Goal: Contribute content: Contribute content

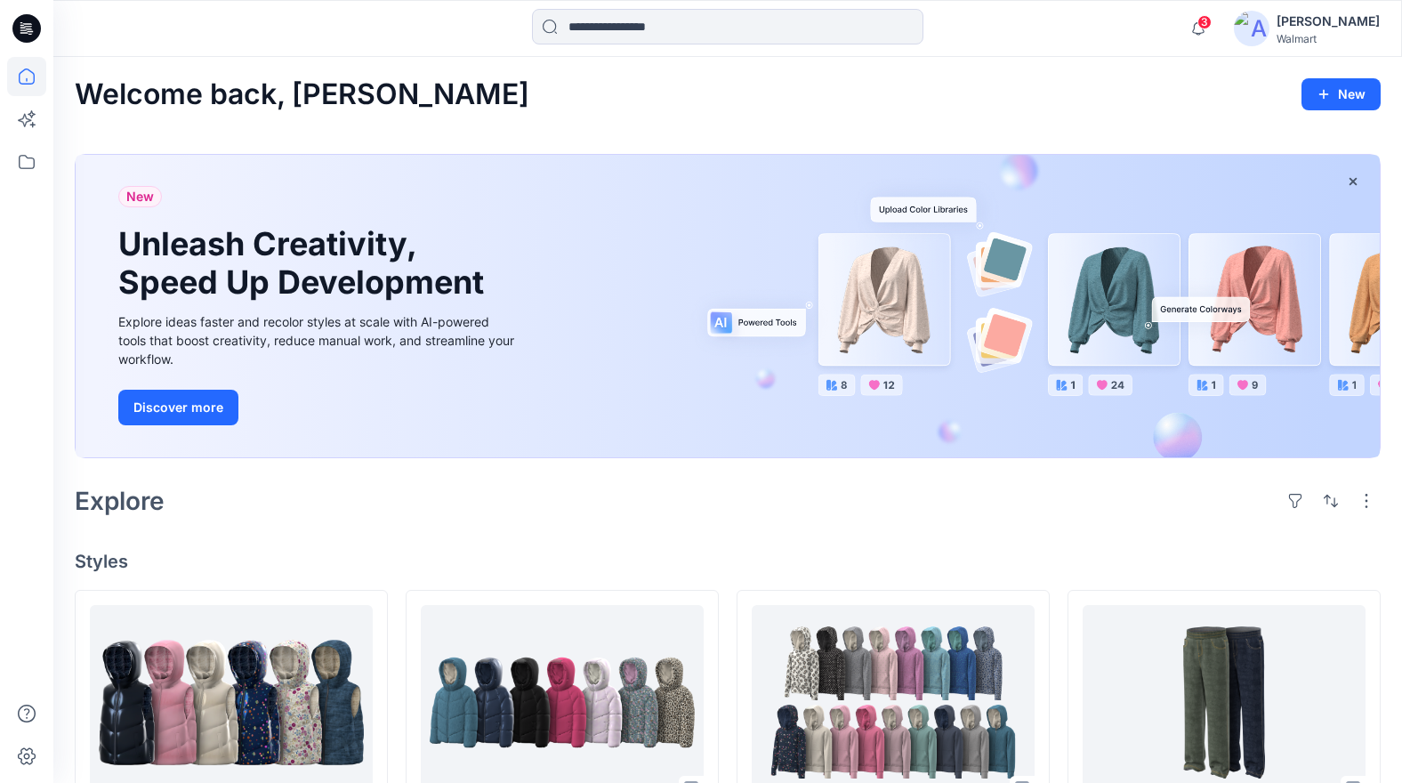
scroll to position [275, 0]
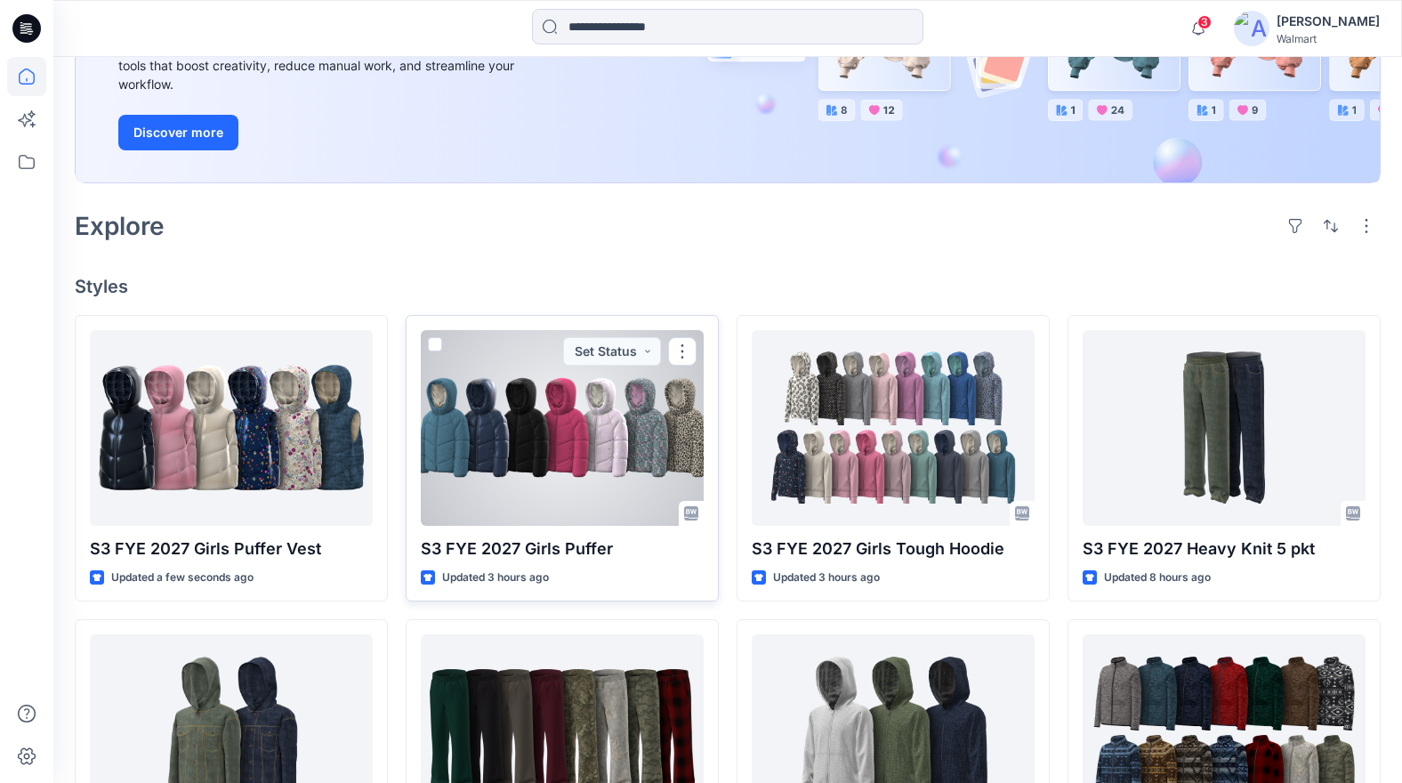
click at [632, 449] on div at bounding box center [562, 428] width 283 height 196
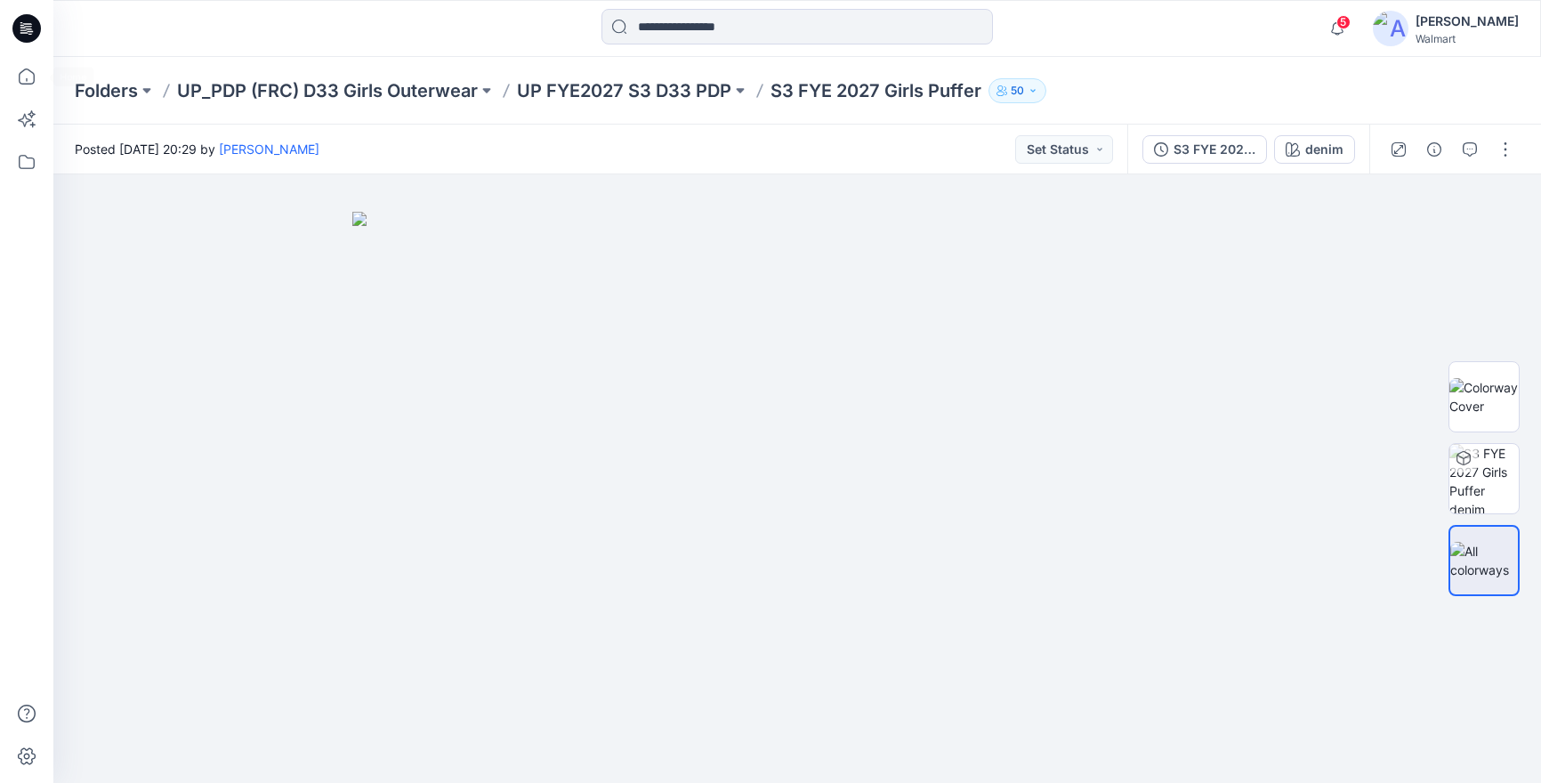
drag, startPoint x: 52, startPoint y: 44, endPoint x: 68, endPoint y: 48, distance: 17.3
click at [44, 60] on div at bounding box center [26, 391] width 53 height 783
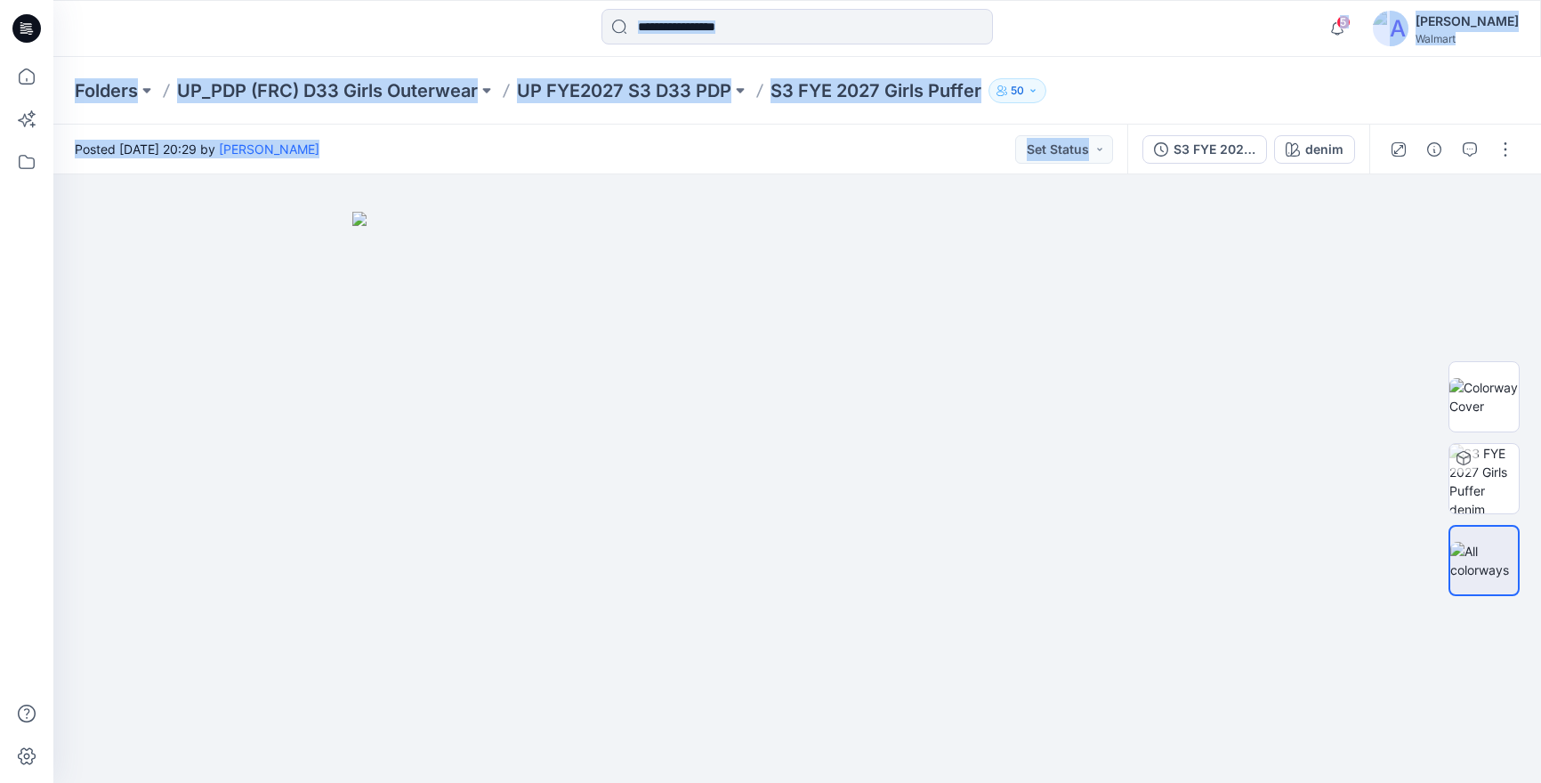
drag, startPoint x: -32, startPoint y: 449, endPoint x: -109, endPoint y: 462, distance: 77.5
click at [0, 462] on html "5 Notifications Your style S3 FYE 2027 Girls Puffer Vest has been updated with …" at bounding box center [770, 391] width 1541 height 783
click at [108, 374] on div at bounding box center [796, 478] width 1487 height 608
click at [21, 70] on icon at bounding box center [26, 76] width 39 height 39
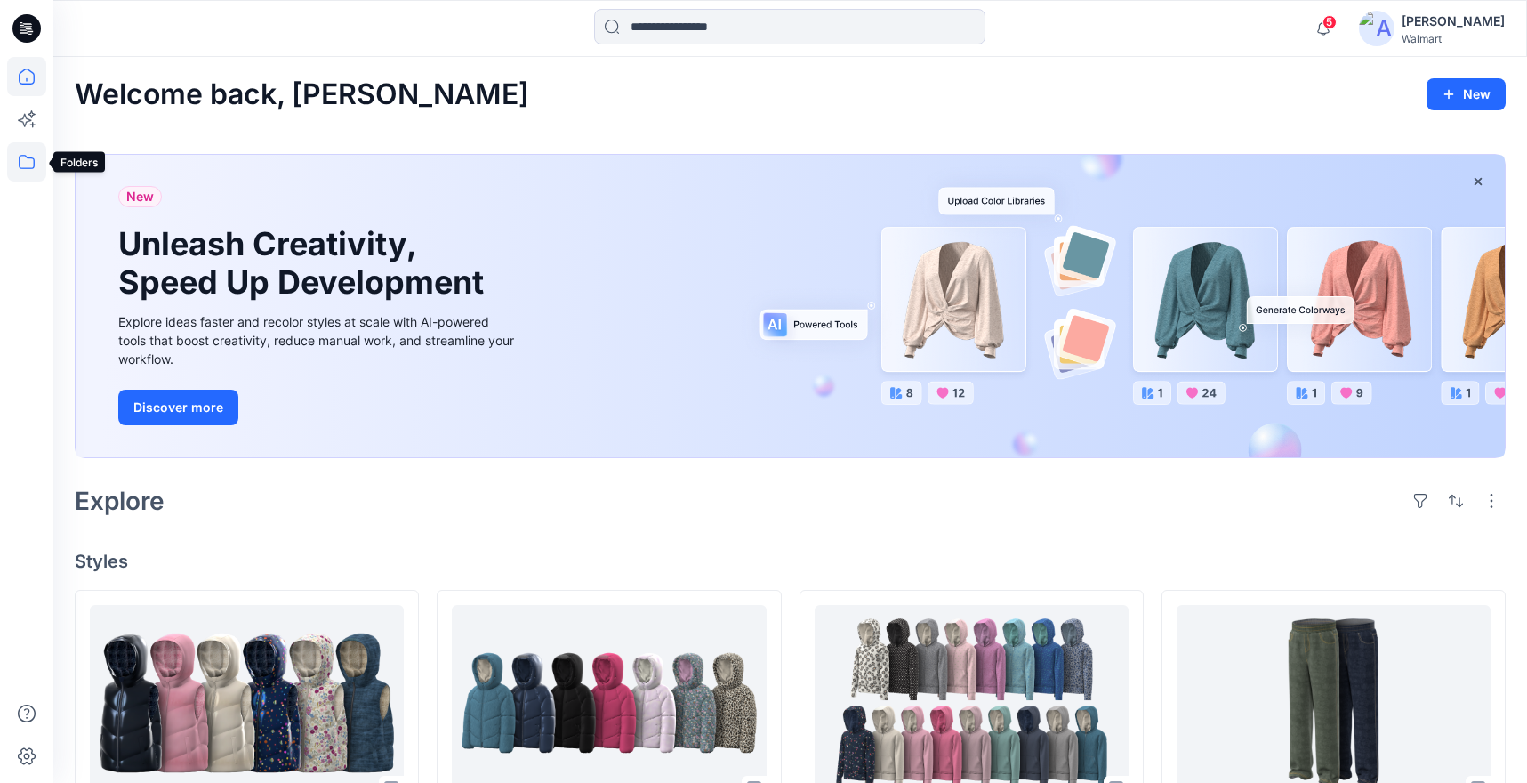
click at [22, 165] on icon at bounding box center [26, 161] width 39 height 39
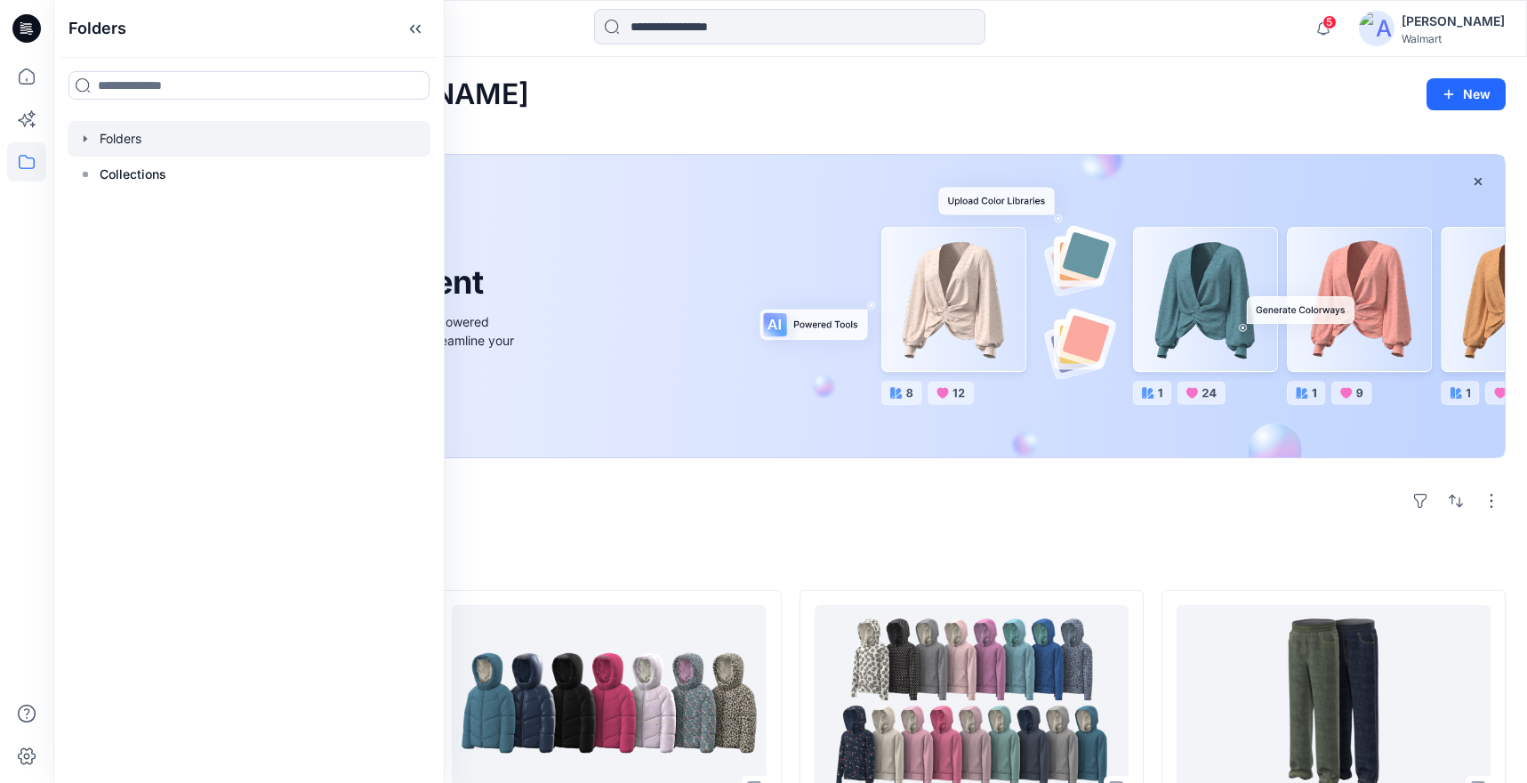
click at [92, 139] on icon "button" at bounding box center [85, 139] width 14 height 14
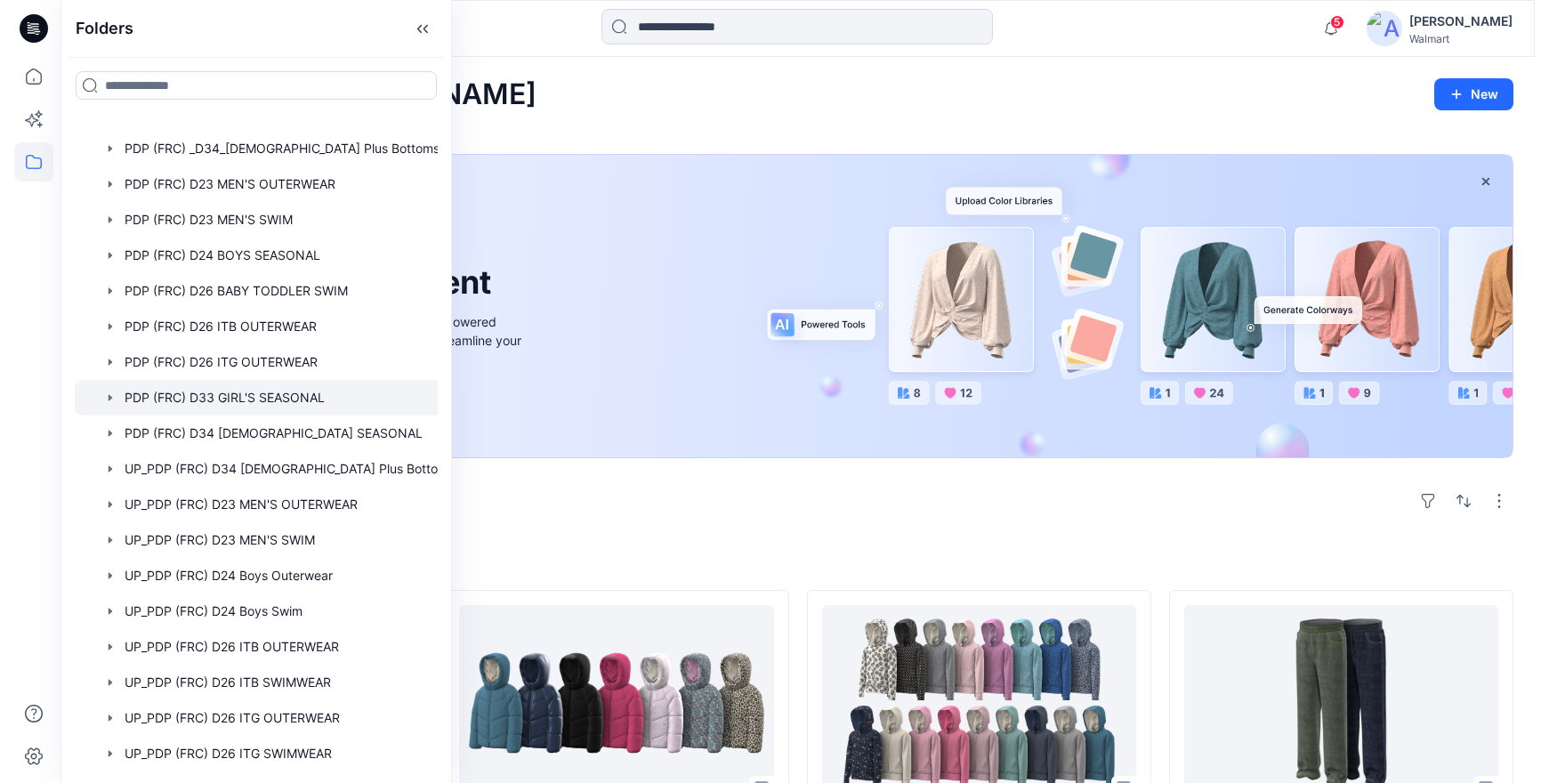
scroll to position [136, 0]
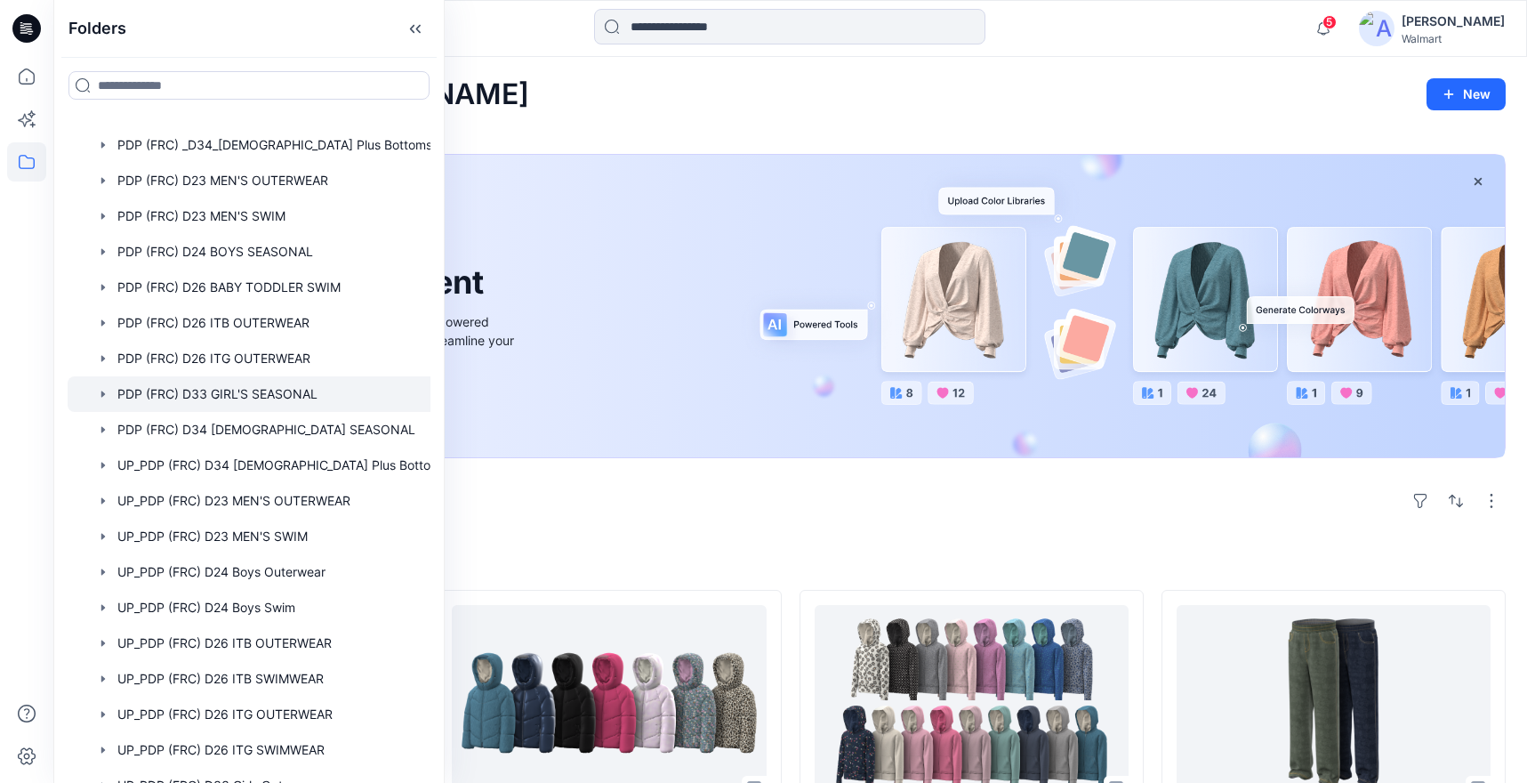
click at [285, 394] on div at bounding box center [272, 394] width 409 height 36
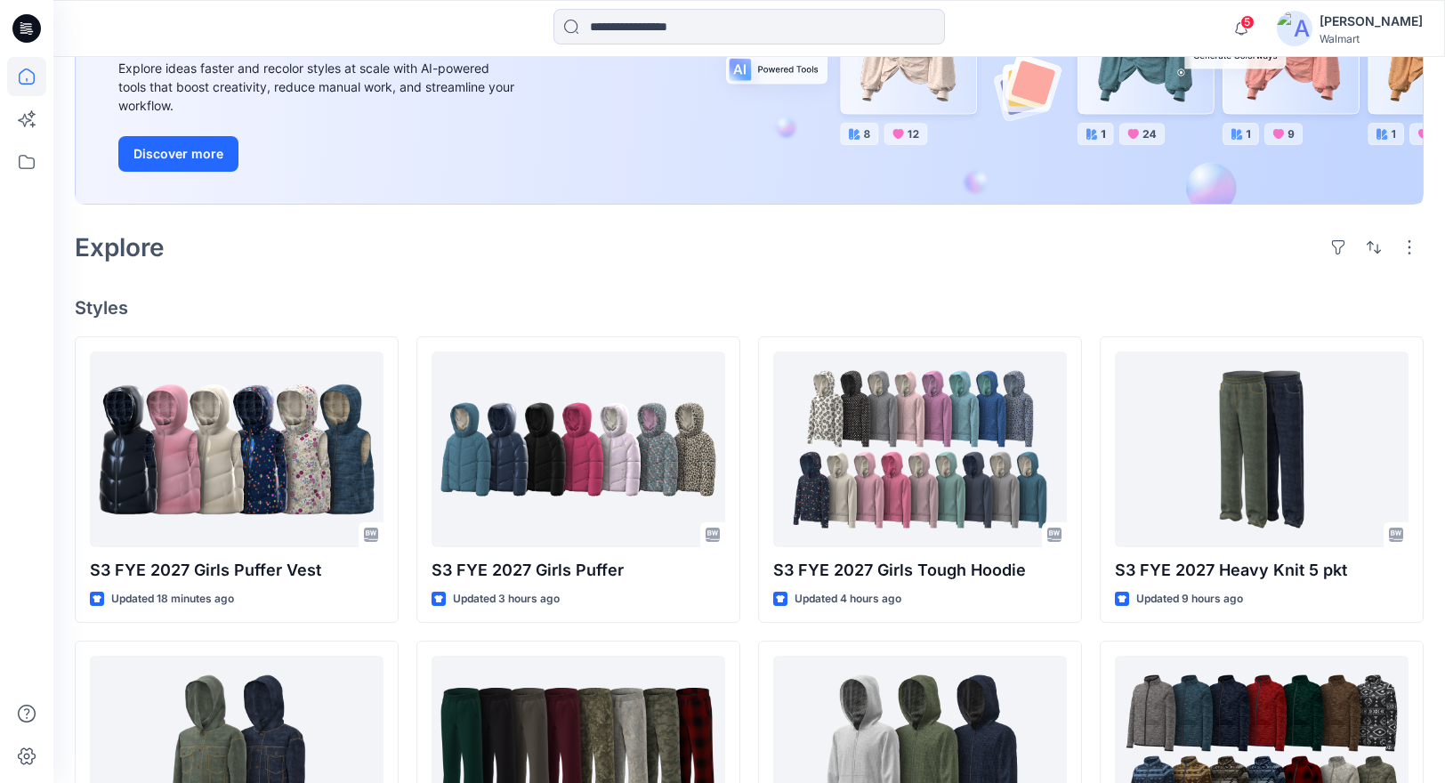
scroll to position [334, 0]
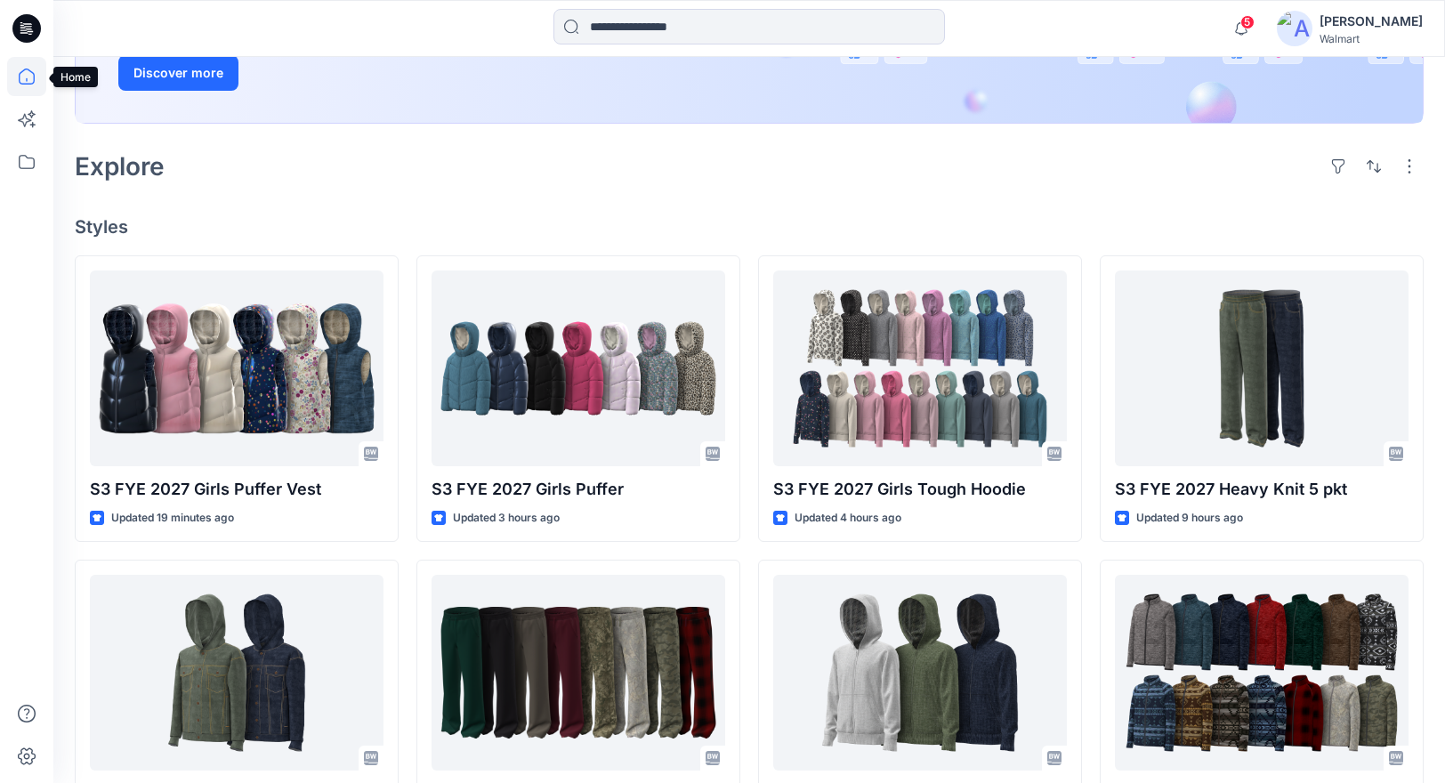
click at [28, 77] on icon at bounding box center [26, 76] width 39 height 39
click at [29, 152] on icon at bounding box center [26, 161] width 39 height 39
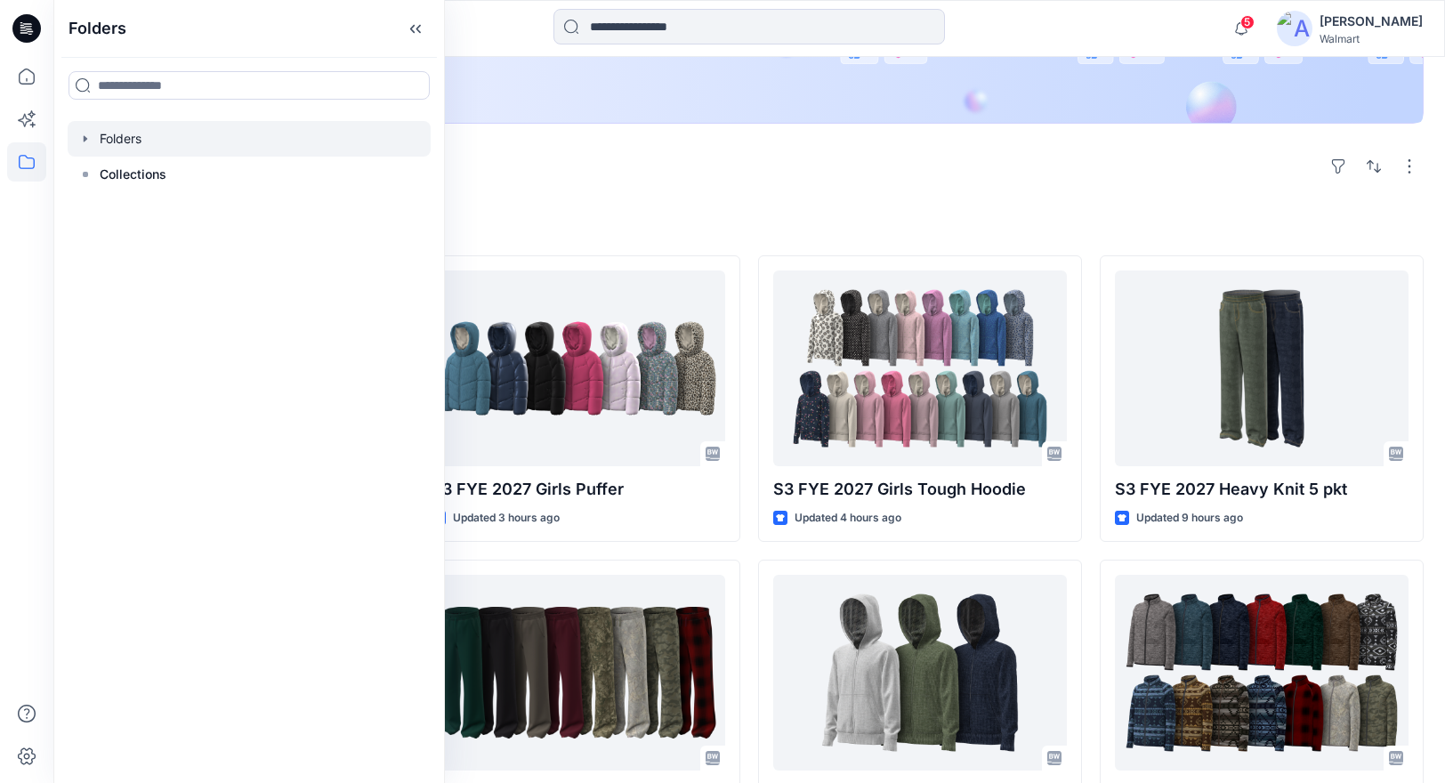
click at [91, 141] on icon "button" at bounding box center [85, 139] width 14 height 14
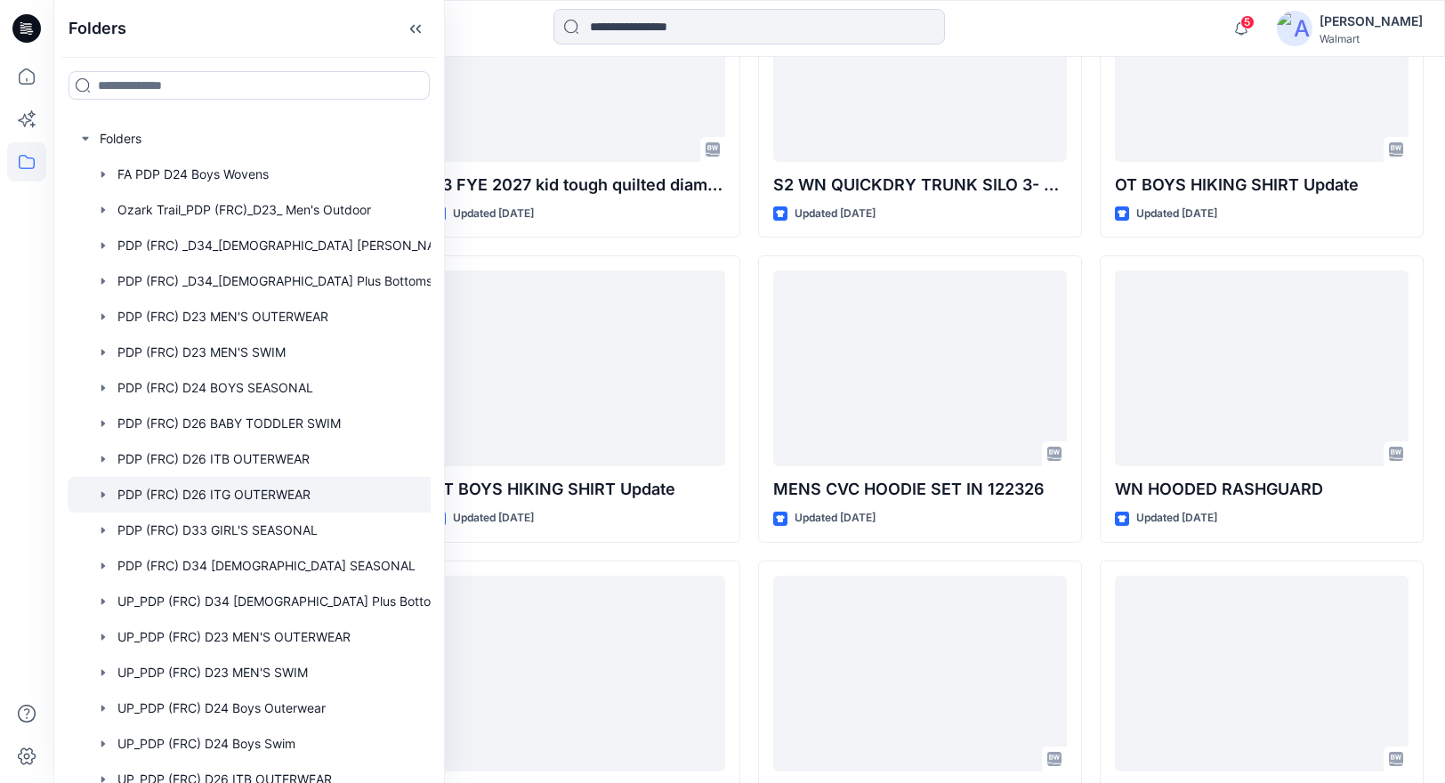
scroll to position [213, 0]
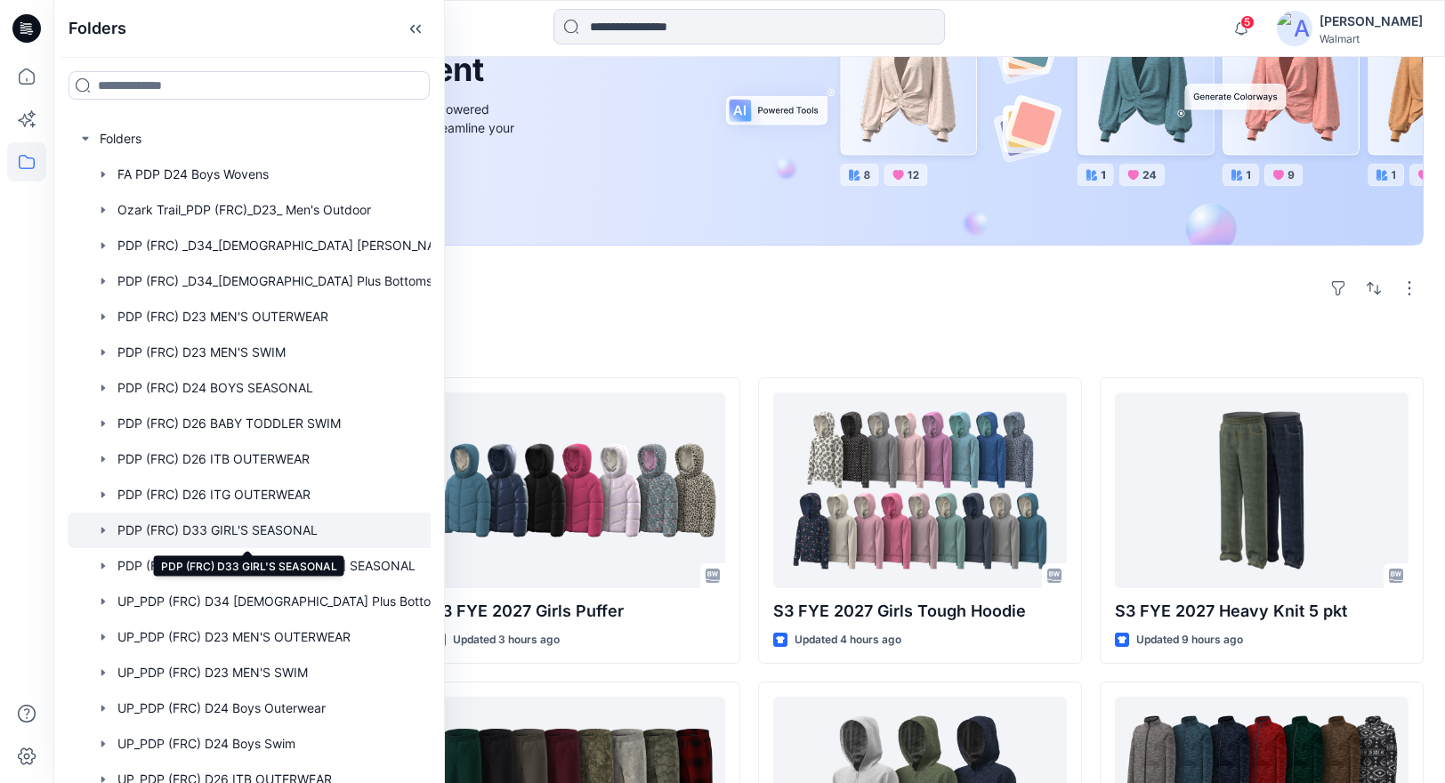
click at [275, 531] on div at bounding box center [272, 530] width 409 height 36
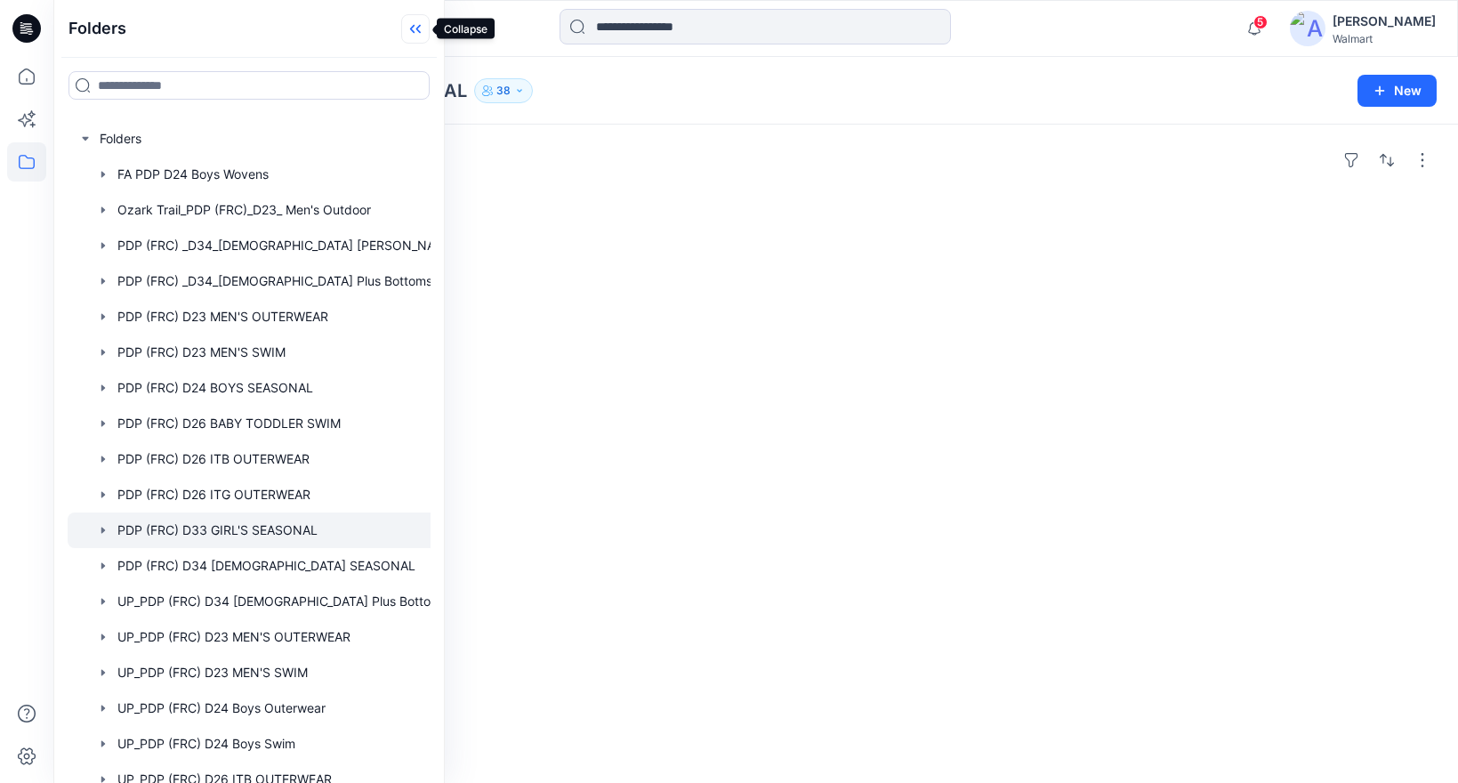
click at [422, 27] on icon at bounding box center [415, 28] width 28 height 29
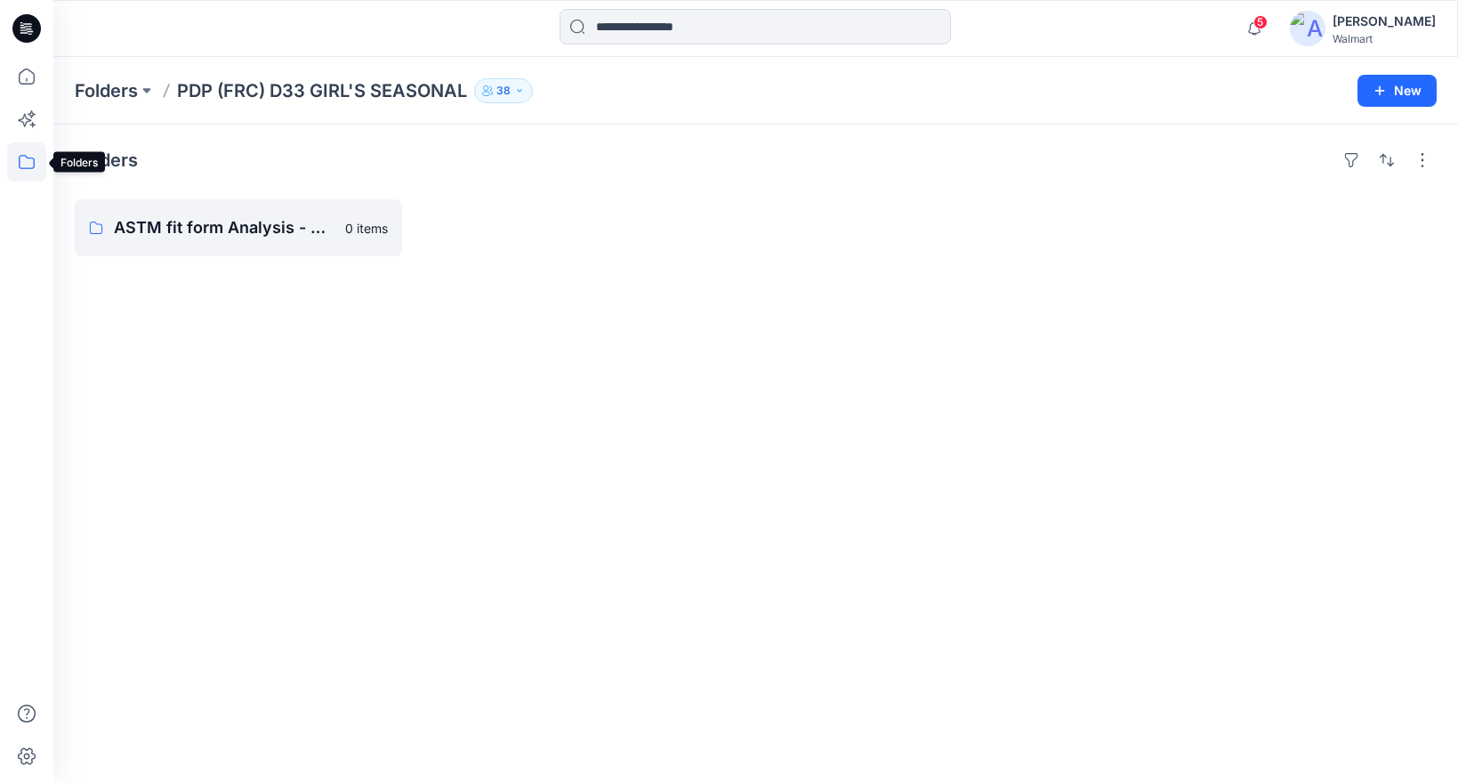
click at [26, 165] on icon at bounding box center [26, 161] width 39 height 39
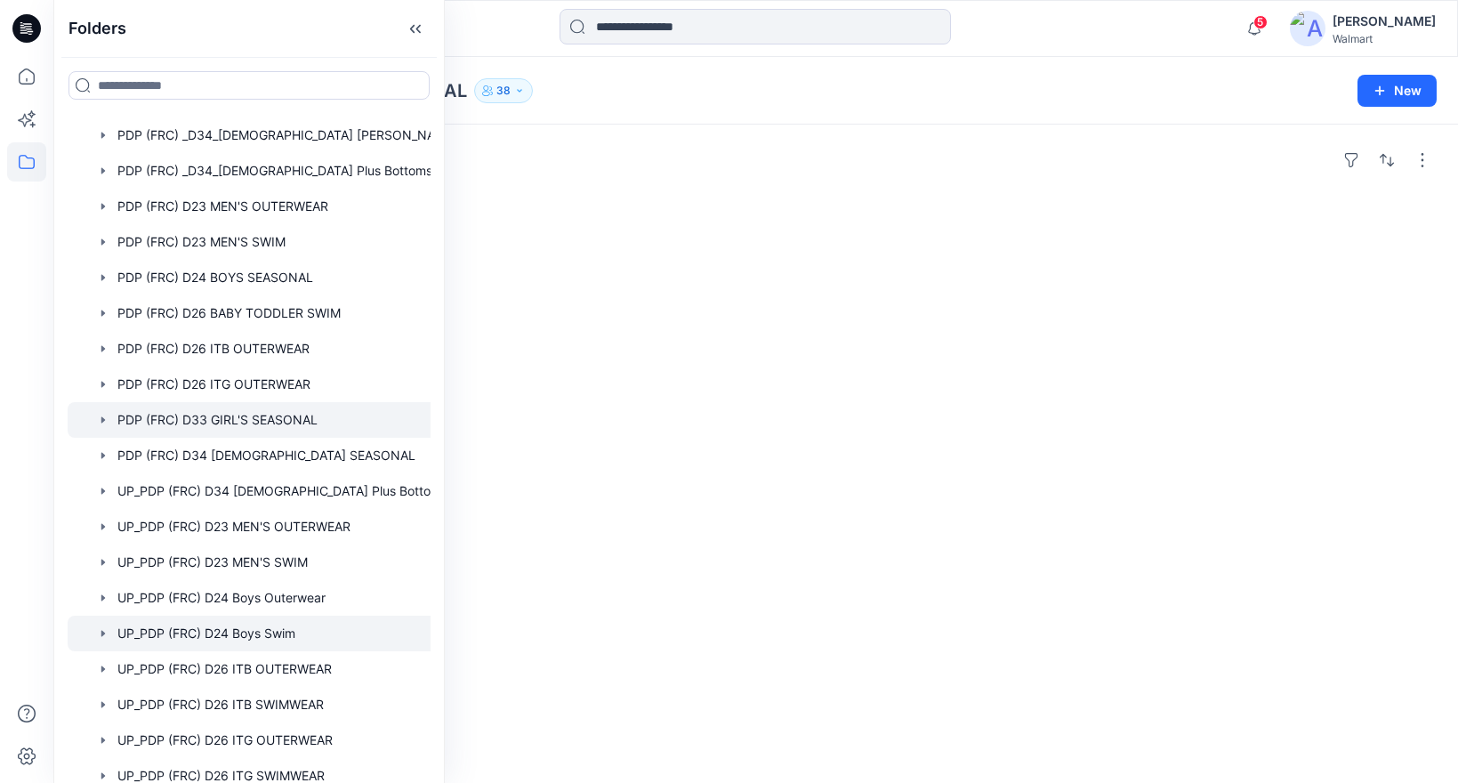
scroll to position [370, 0]
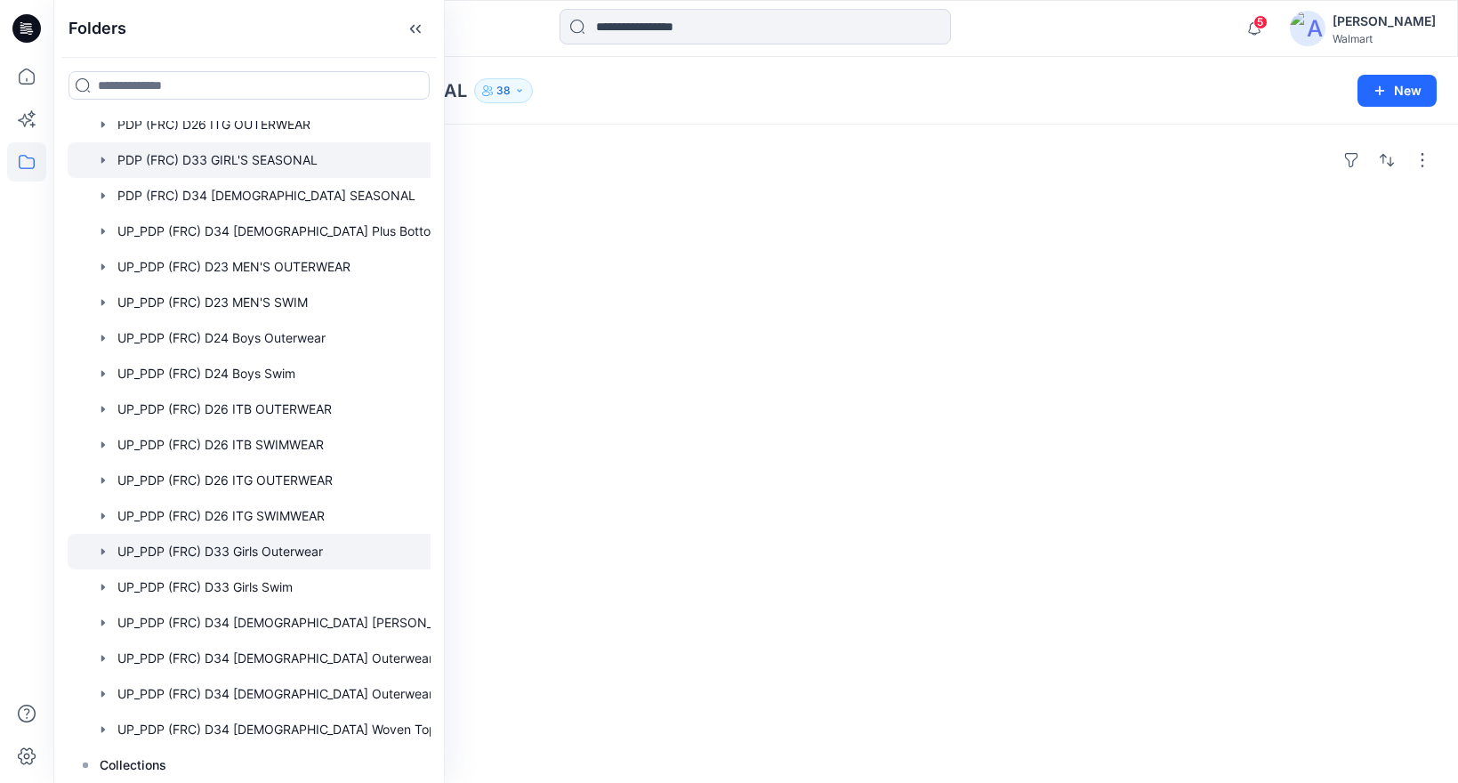
click at [319, 551] on div at bounding box center [272, 552] width 409 height 36
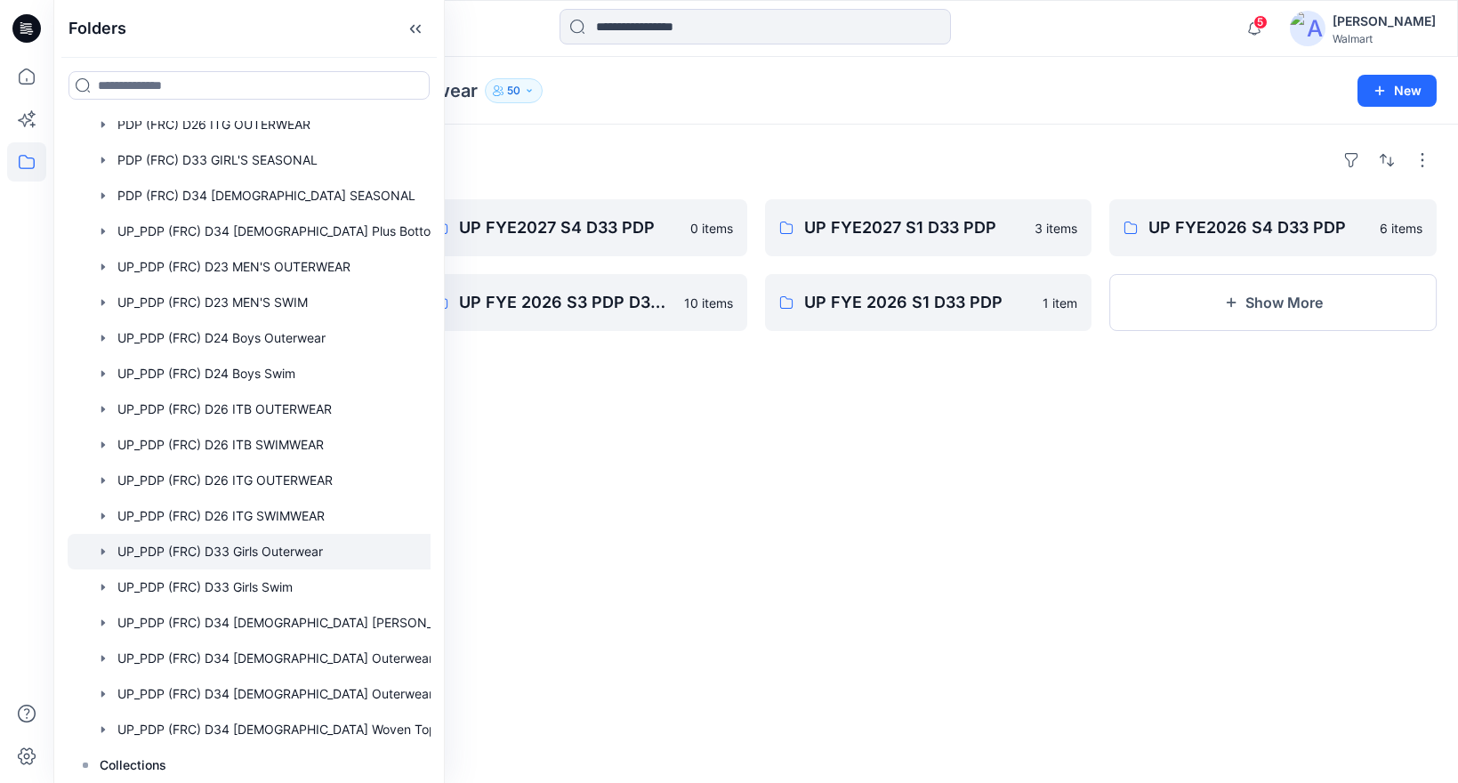
click at [744, 112] on div "Folders UP_PDP (FRC) D33 Girls Outerwear 50 New" at bounding box center [755, 91] width 1404 height 68
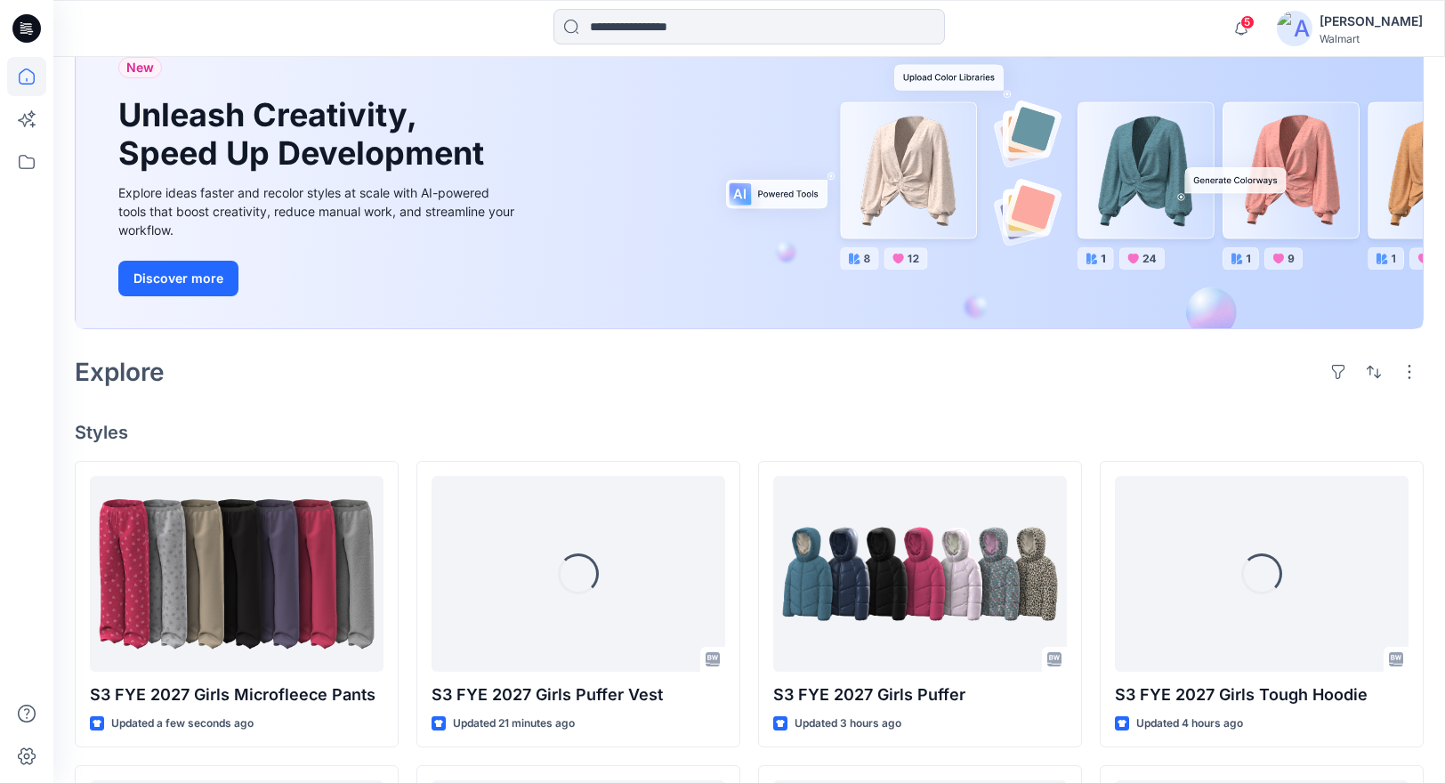
scroll to position [156, 0]
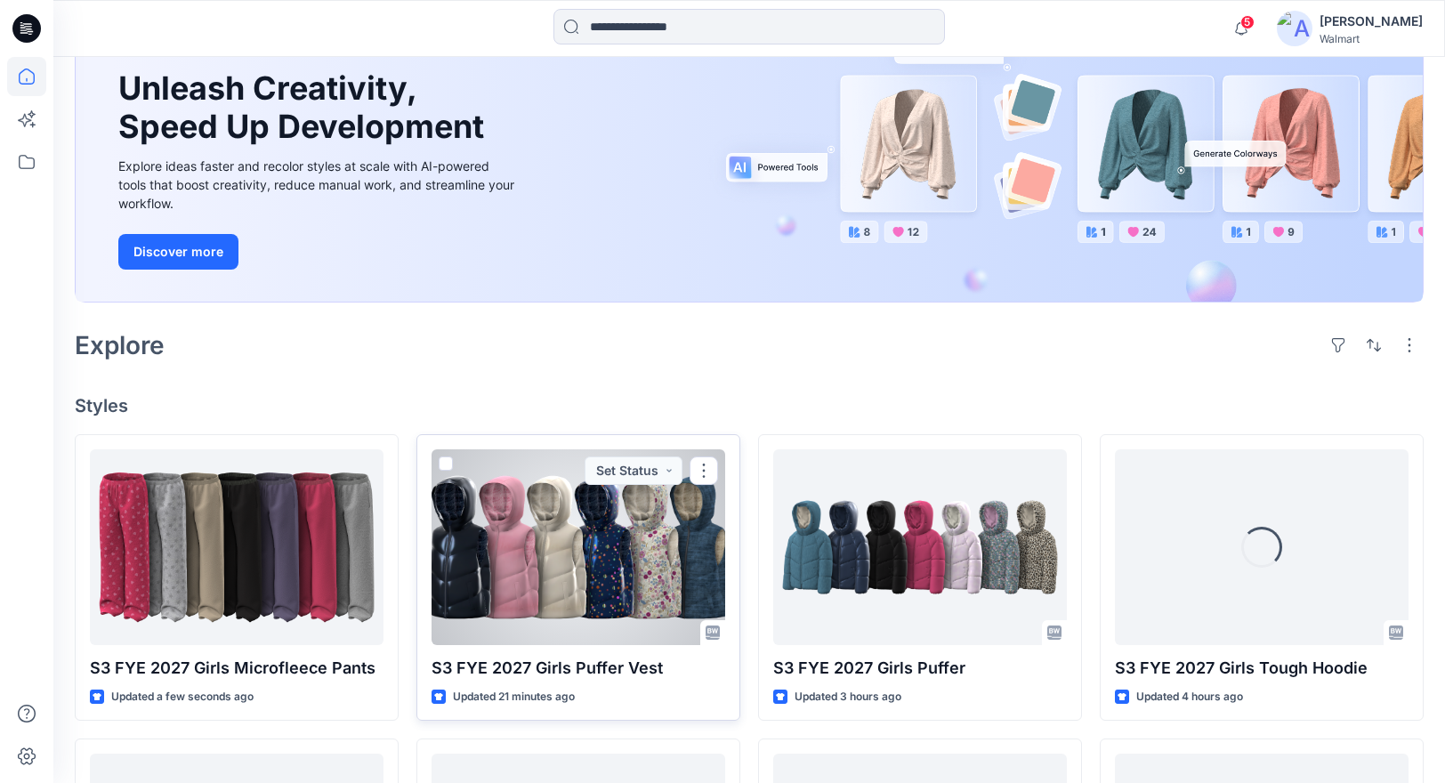
click at [584, 560] on div at bounding box center [578, 547] width 294 height 196
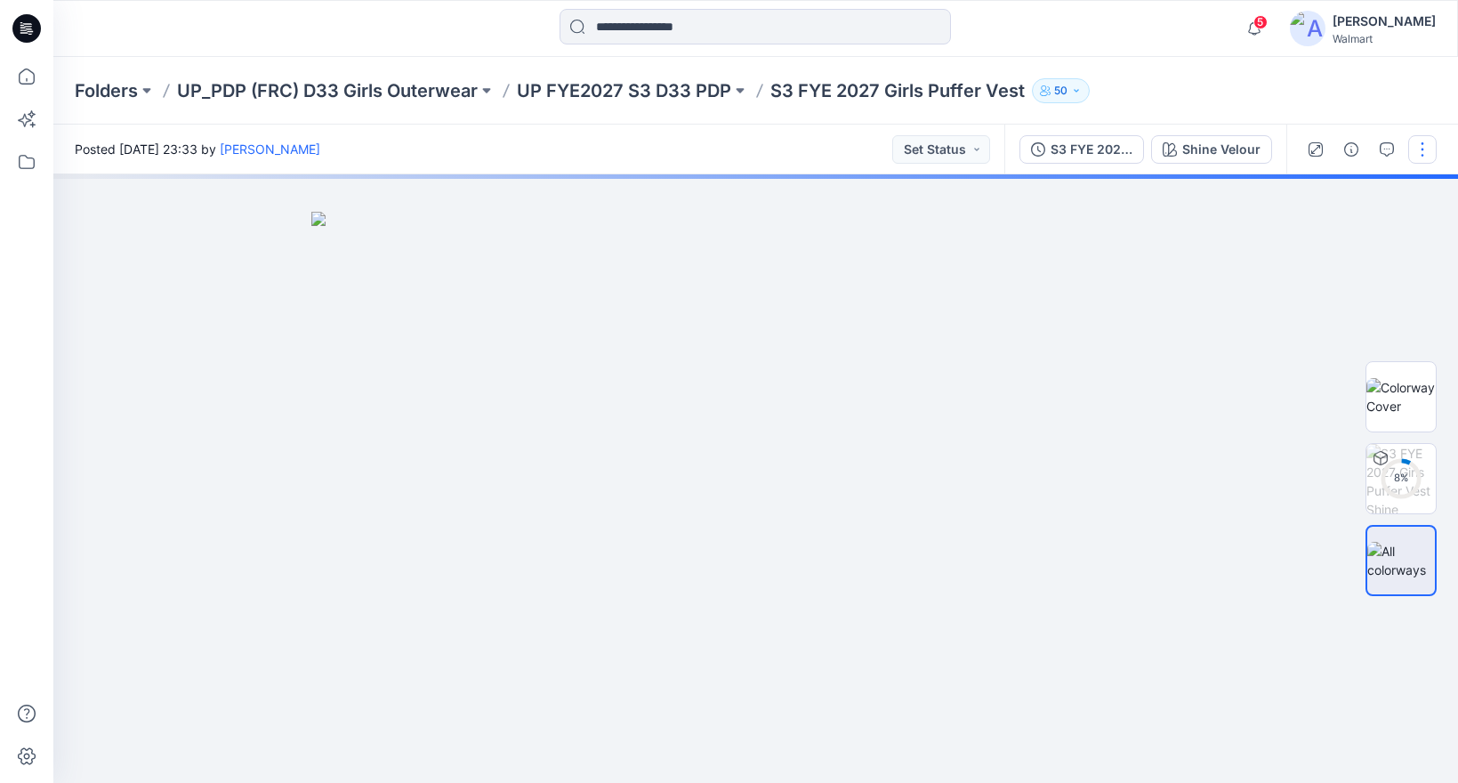
click at [1421, 145] on button "button" at bounding box center [1422, 149] width 28 height 28
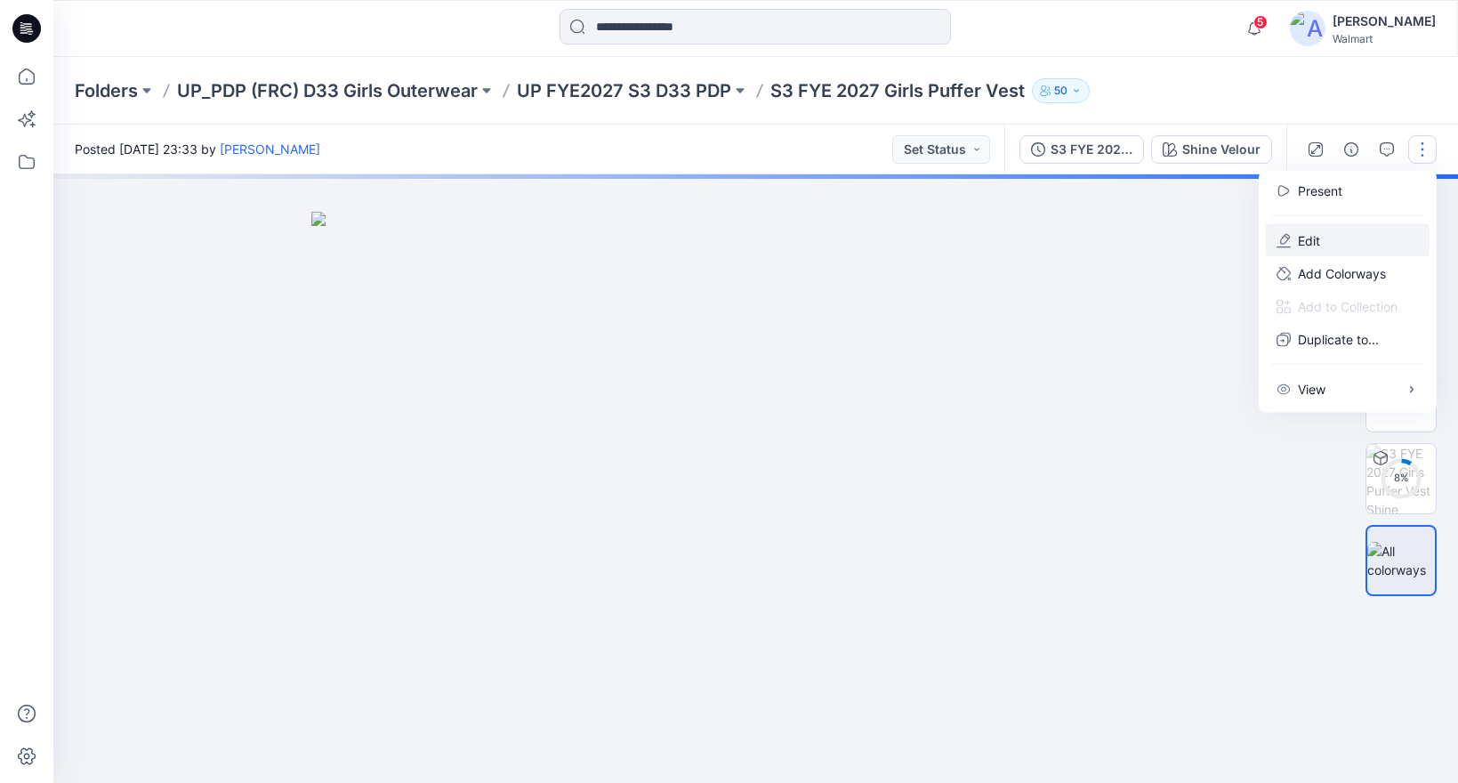
click at [1318, 245] on p "Edit" at bounding box center [1309, 240] width 22 height 19
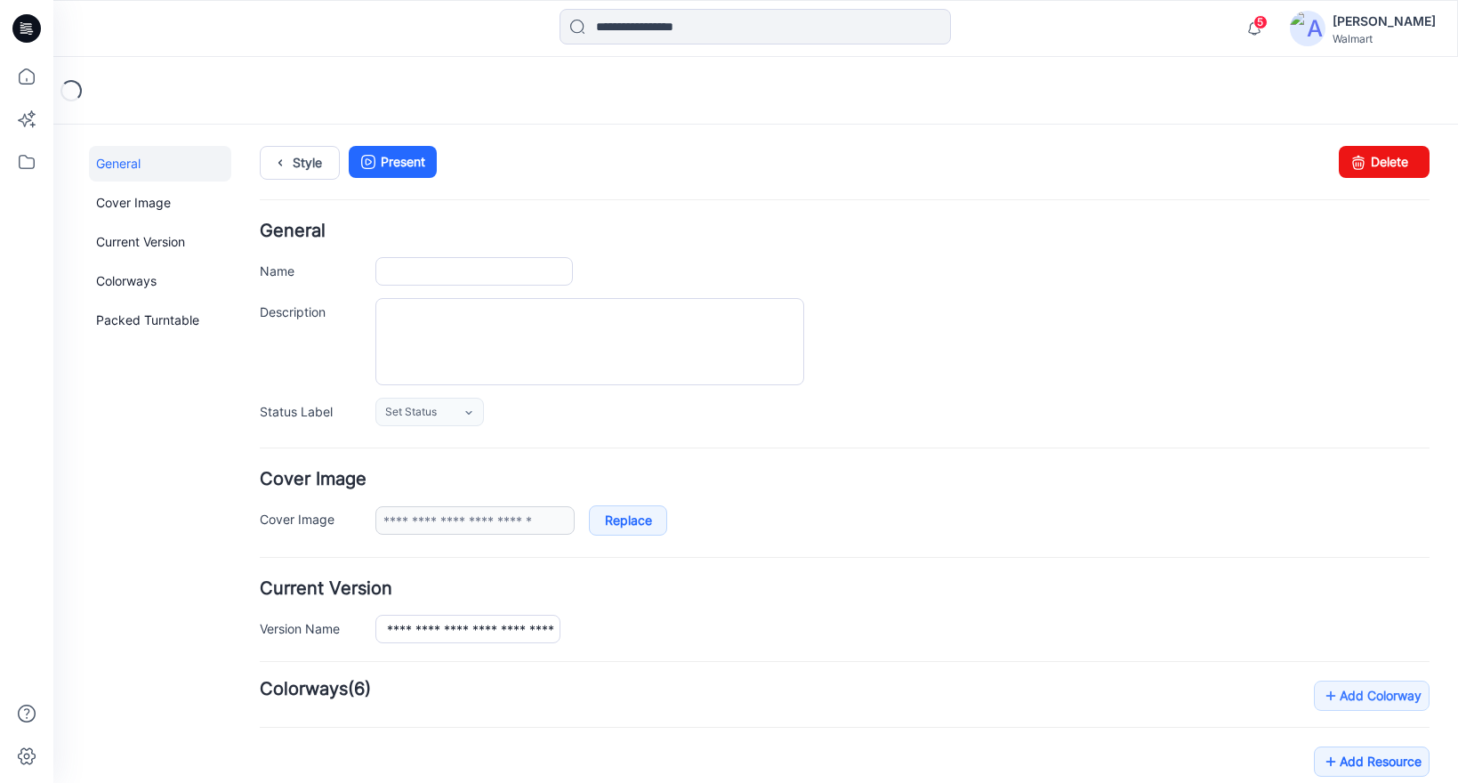
type input "**********"
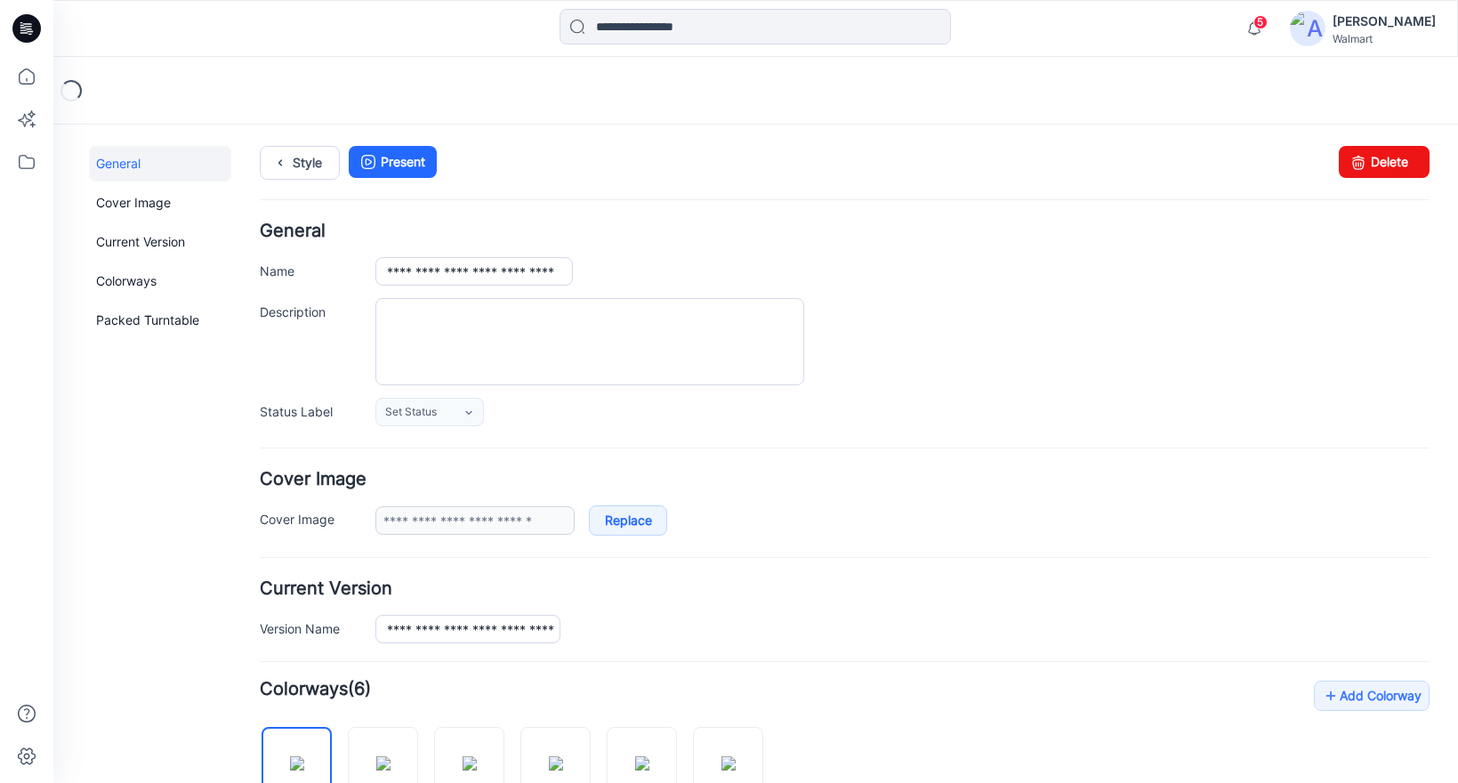
scroll to position [504, 0]
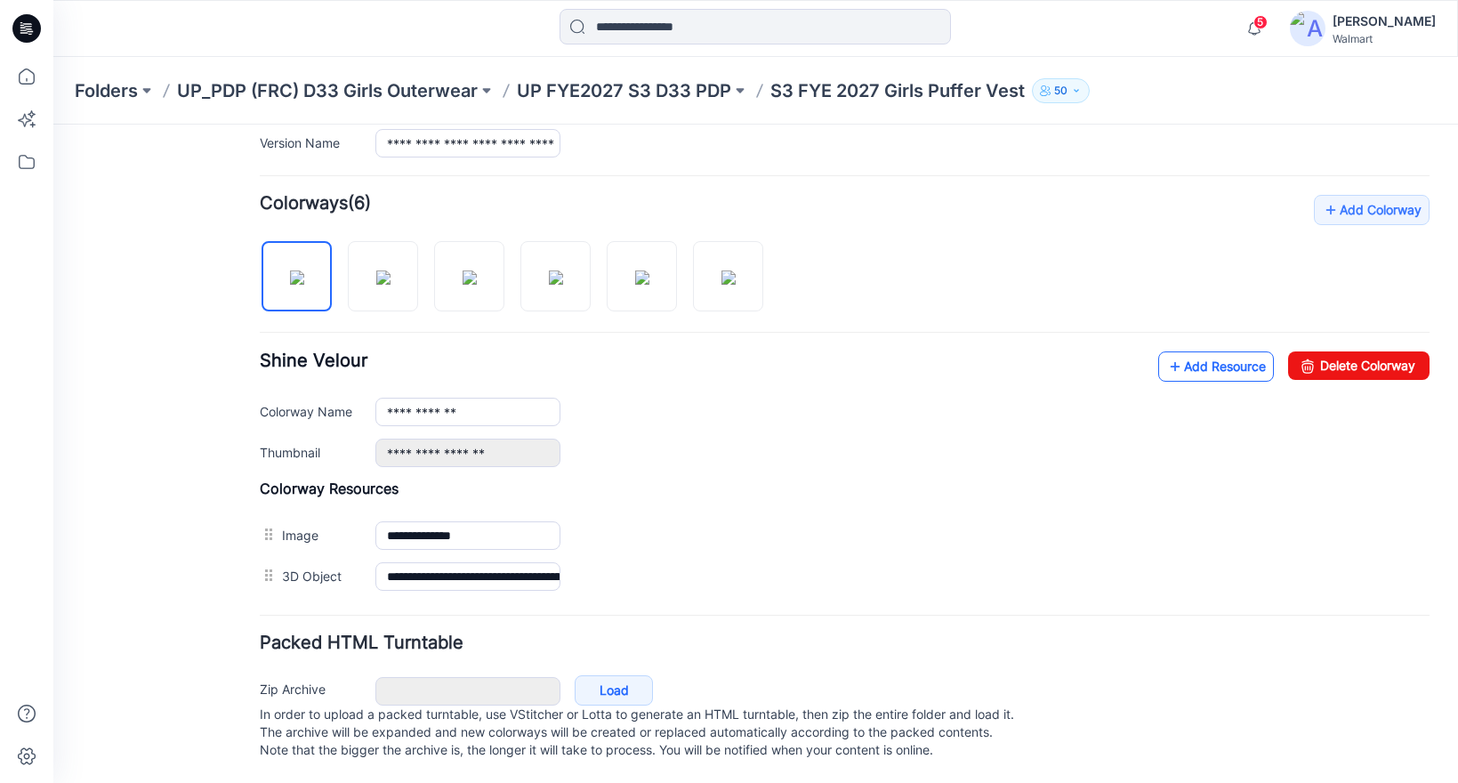
click at [1217, 352] on link "Add Resource" at bounding box center [1216, 366] width 116 height 30
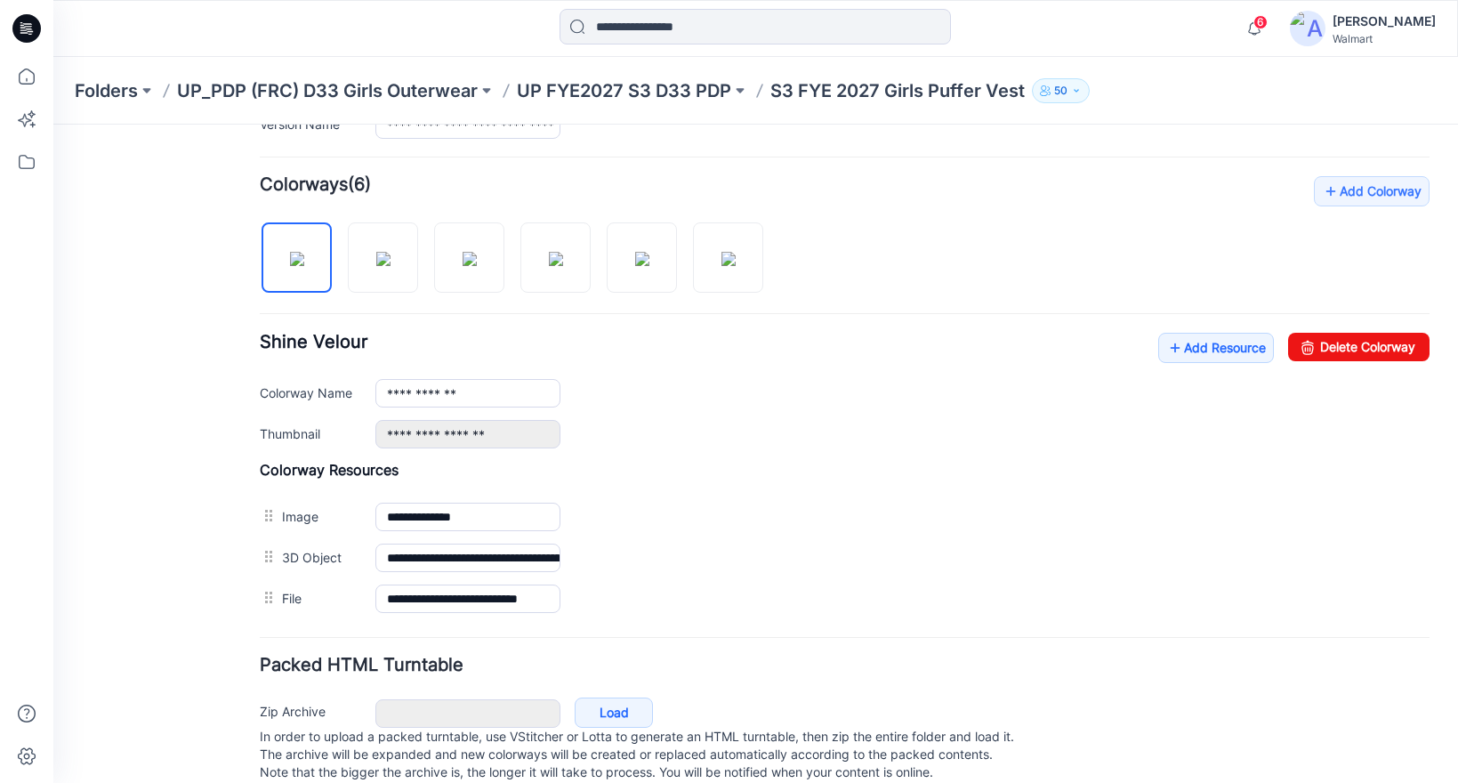
drag, startPoint x: 780, startPoint y: 502, endPoint x: 996, endPoint y: 377, distance: 249.5
click at [1010, 357] on div "**********" at bounding box center [845, 397] width 1170 height 443
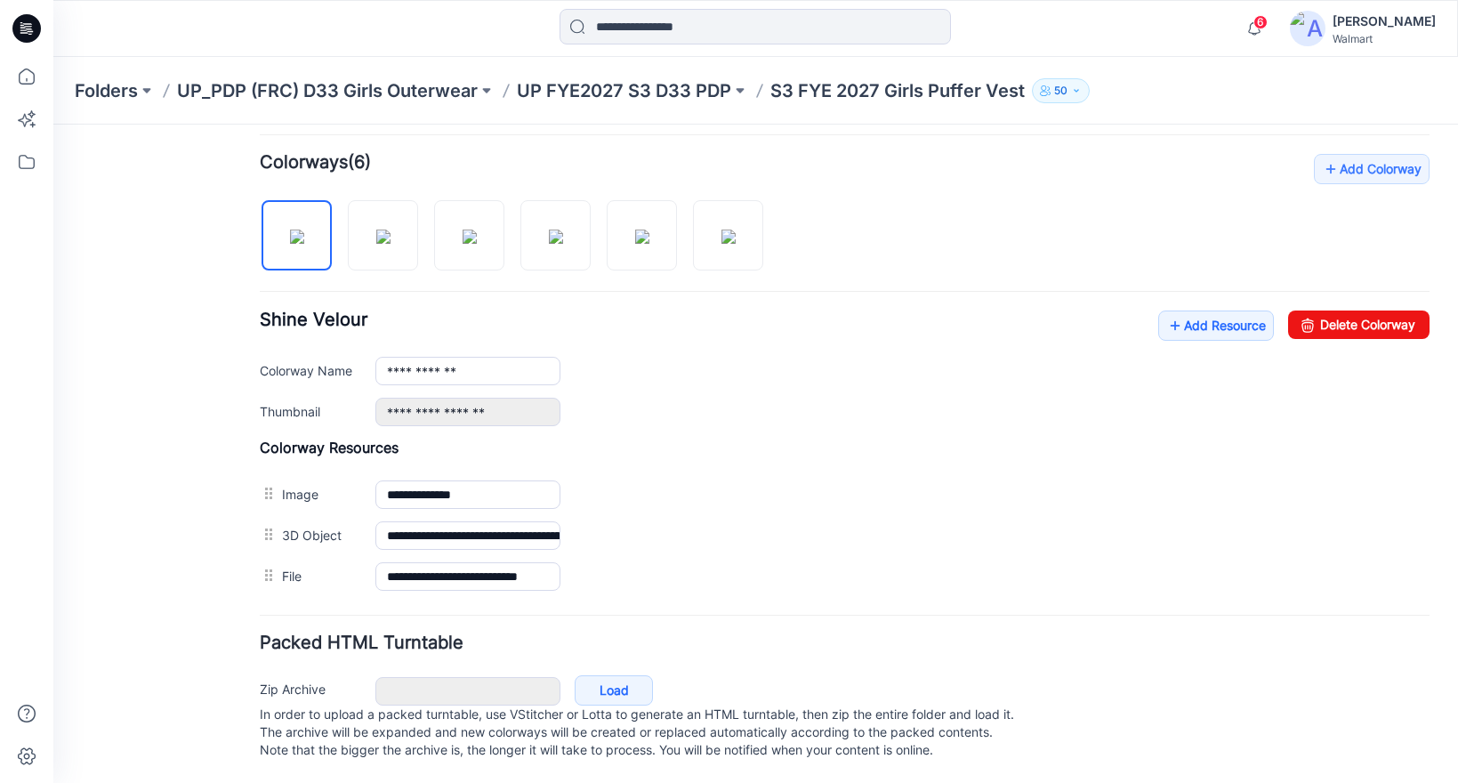
scroll to position [545, 0]
click at [1195, 310] on link "Add Resource" at bounding box center [1216, 325] width 116 height 30
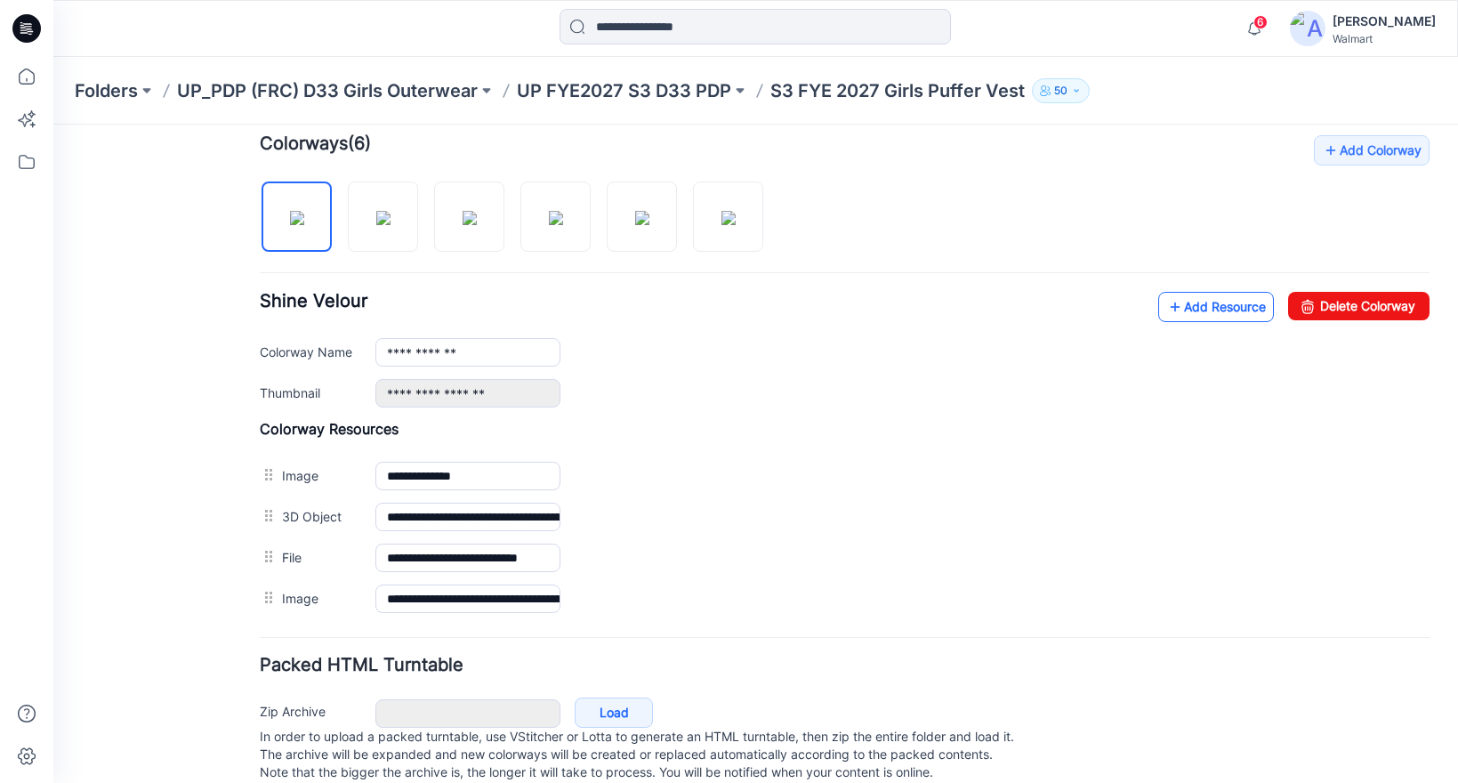
click at [1182, 314] on link "Add Resource" at bounding box center [1216, 307] width 116 height 30
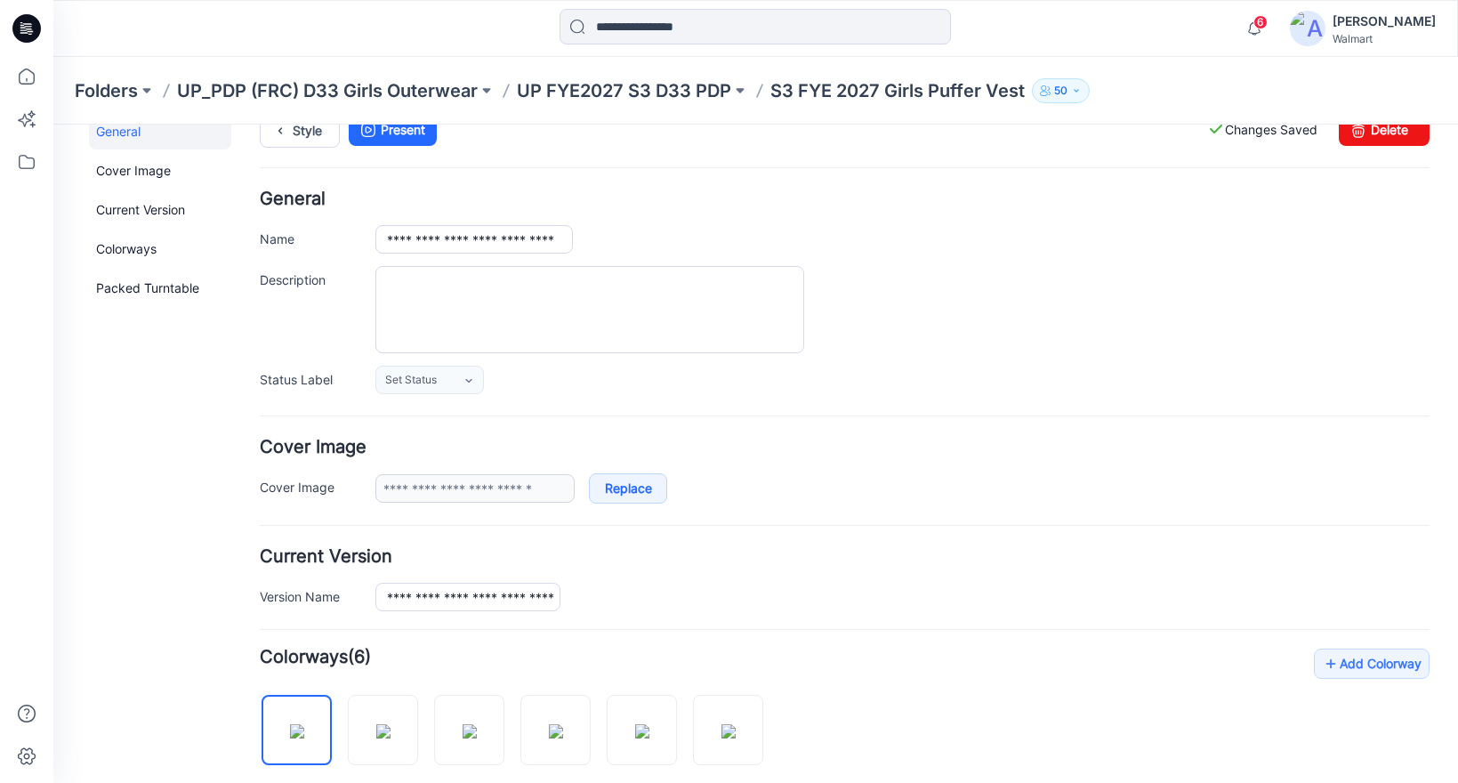
scroll to position [0, 0]
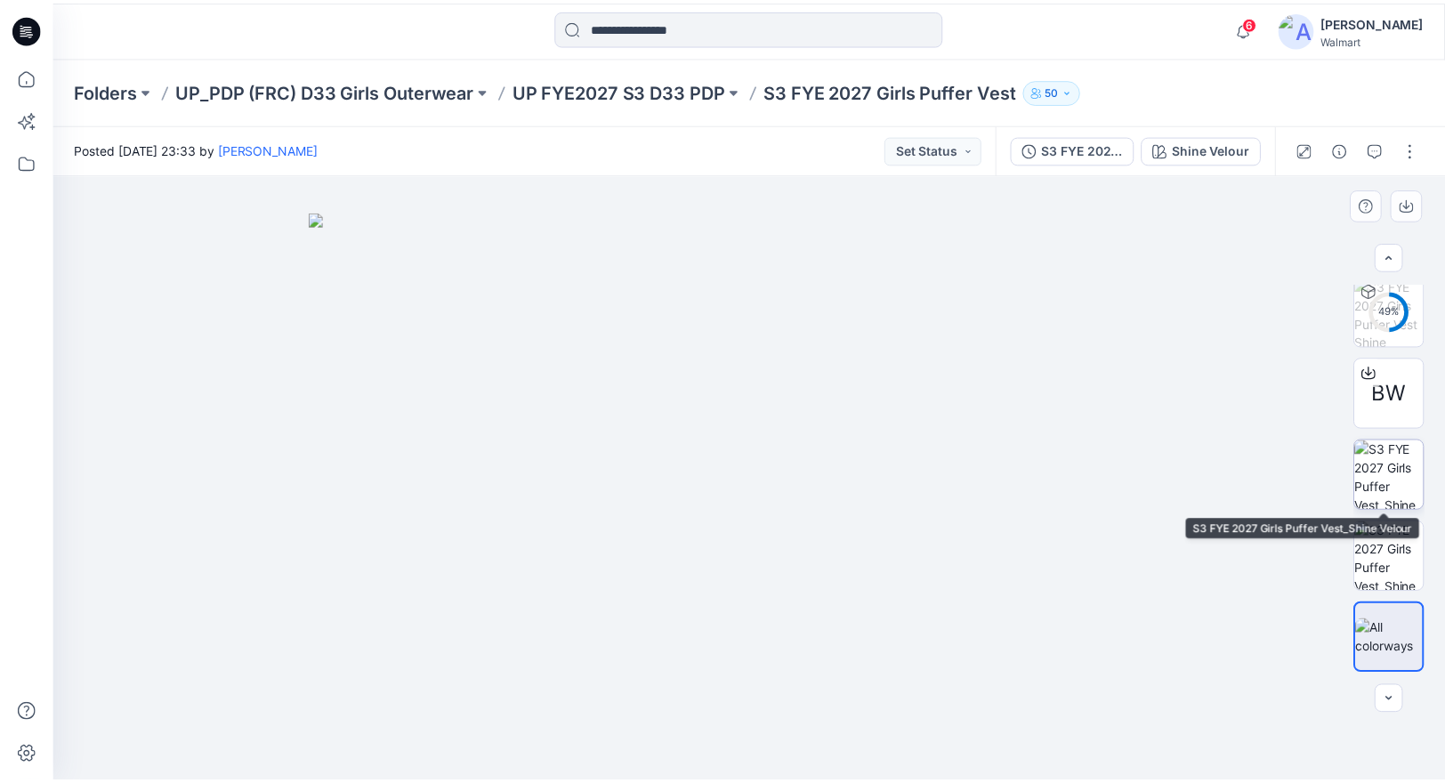
scroll to position [86, 0]
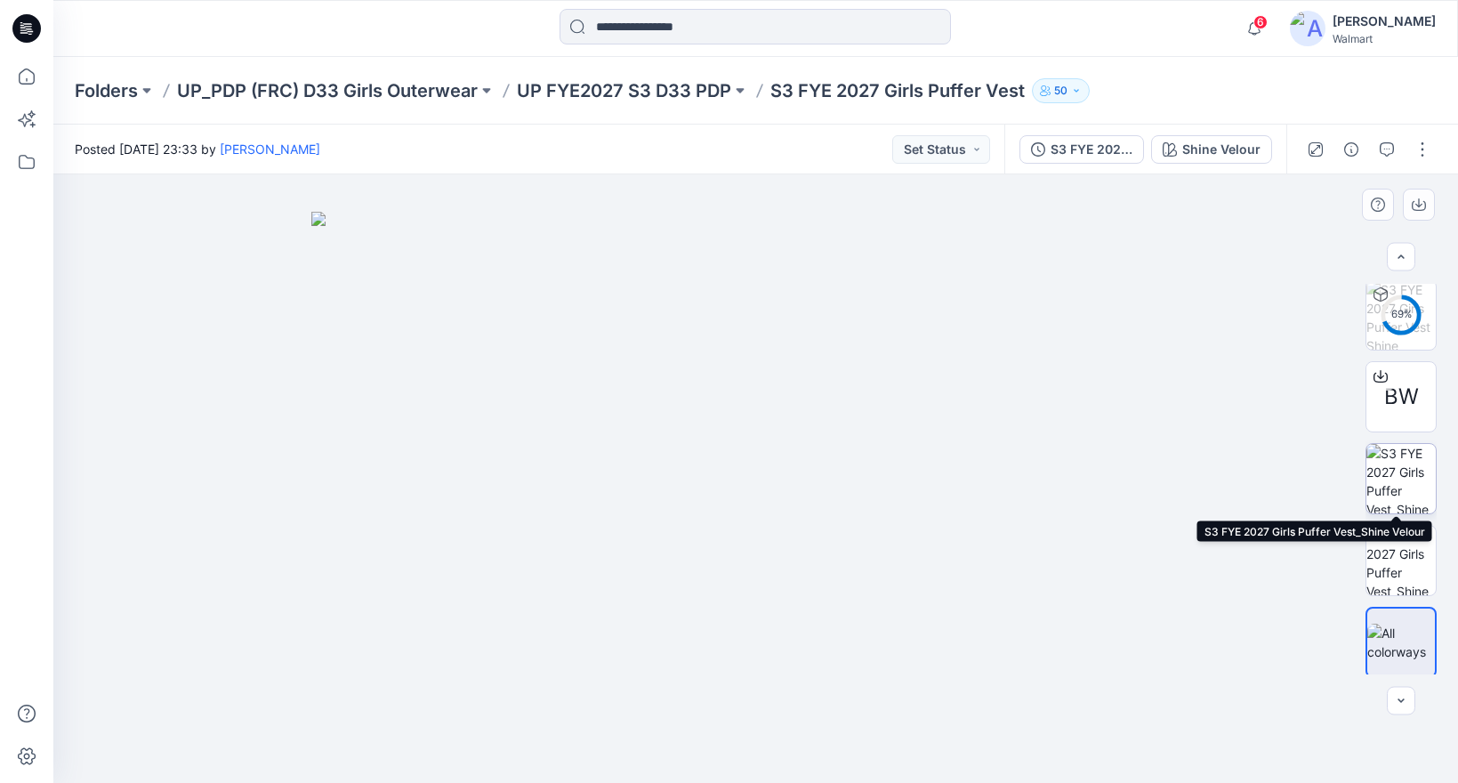
click at [1396, 477] on img at bounding box center [1400, 478] width 69 height 69
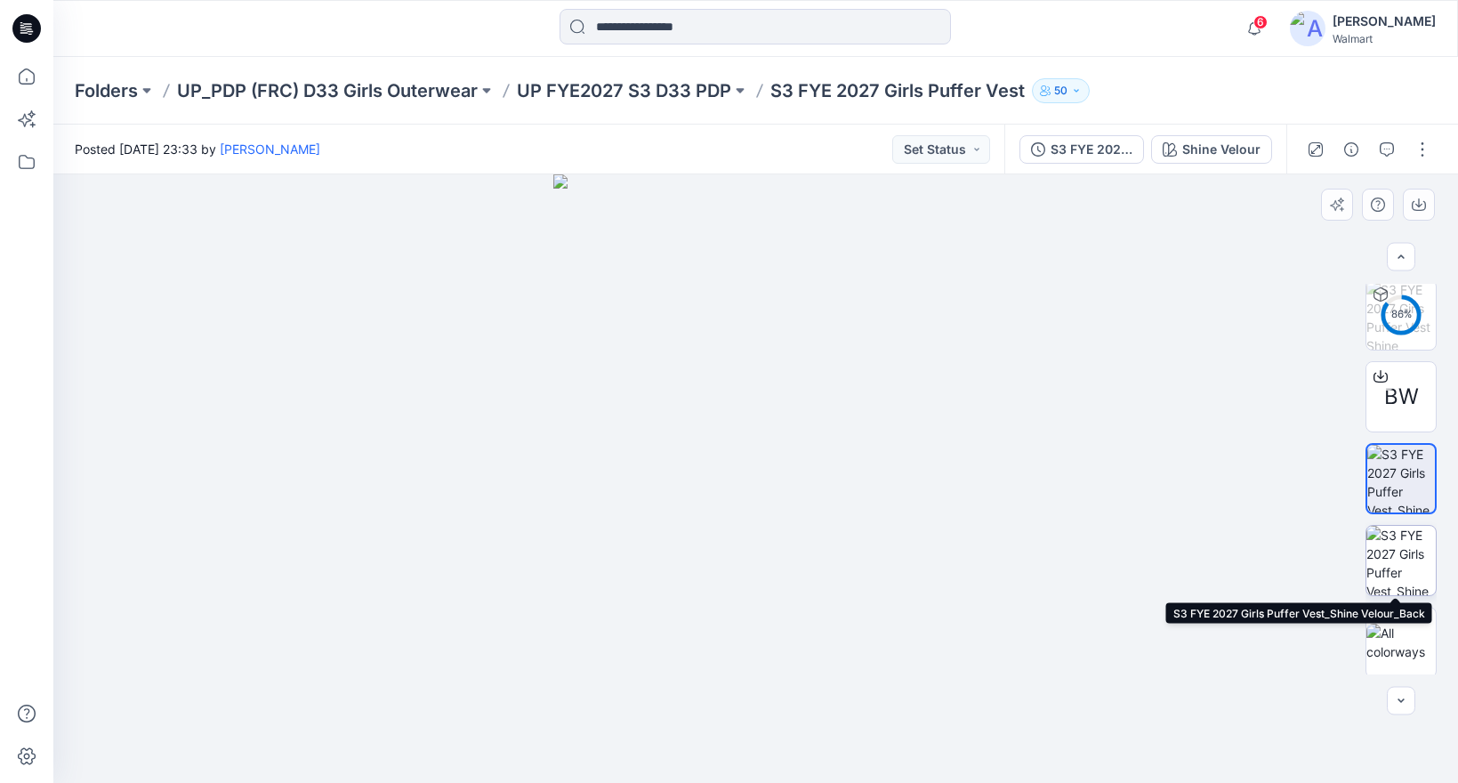
click at [1399, 572] on img at bounding box center [1400, 560] width 69 height 69
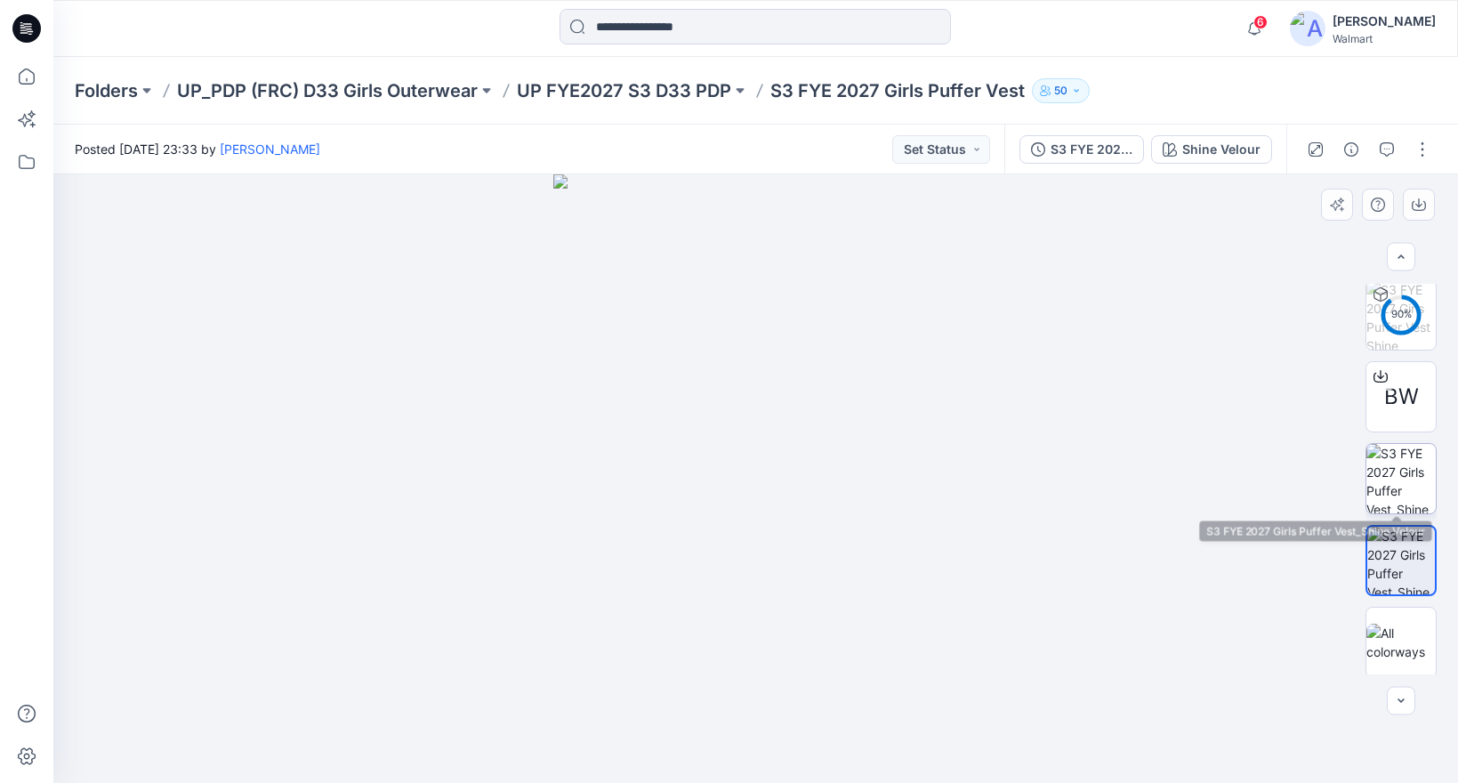
click at [1405, 501] on img at bounding box center [1400, 478] width 69 height 69
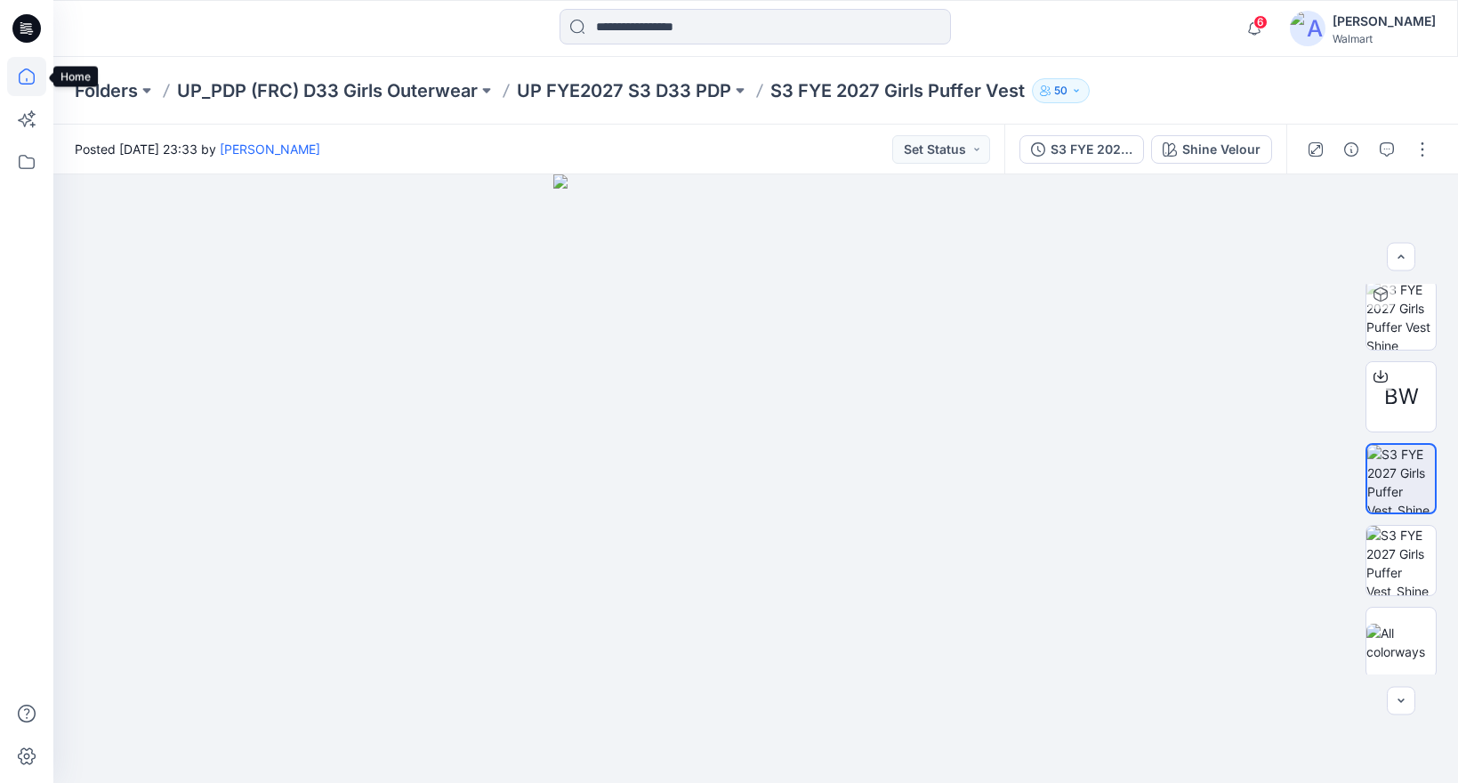
click at [22, 72] on icon at bounding box center [26, 76] width 39 height 39
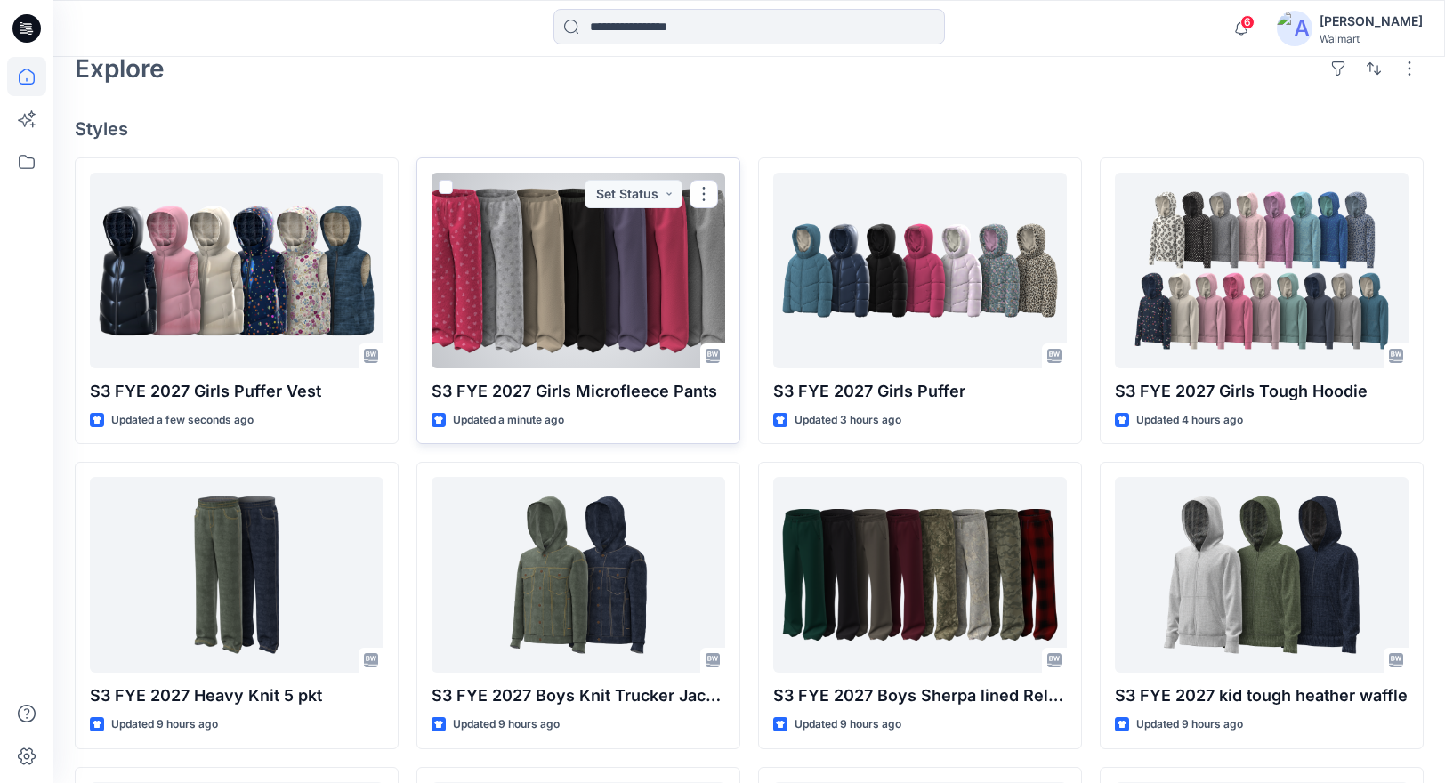
scroll to position [435, 0]
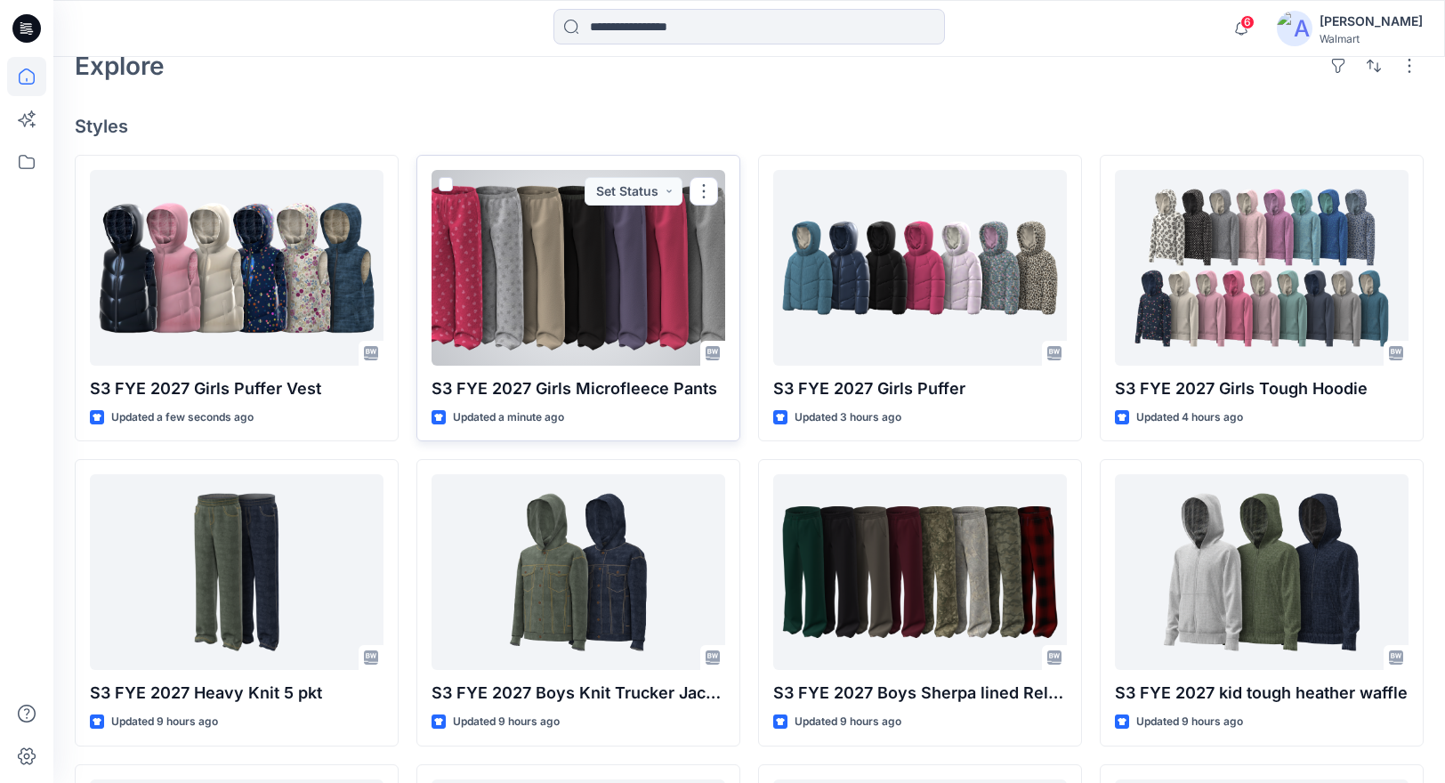
click at [646, 317] on div at bounding box center [578, 268] width 294 height 196
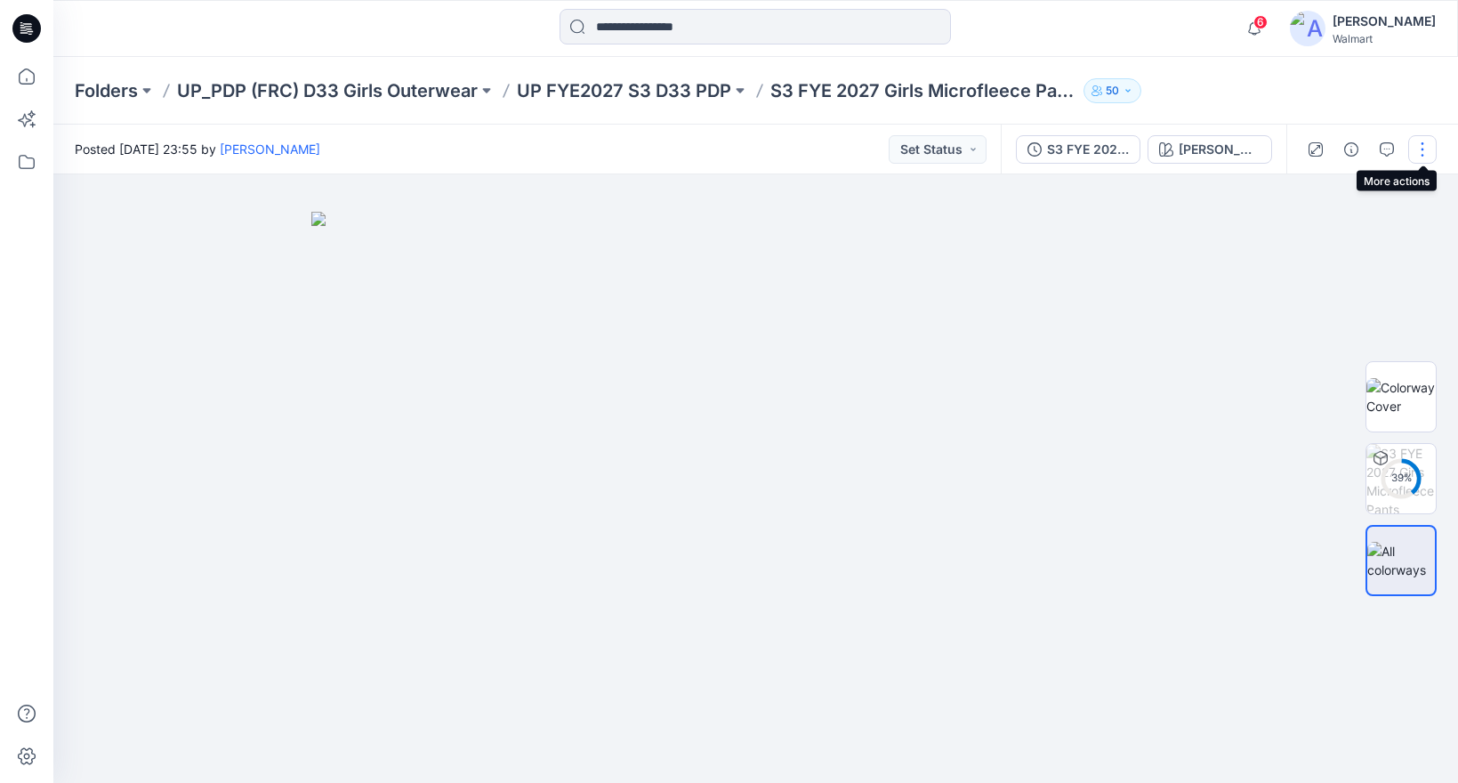
click at [1421, 150] on button "button" at bounding box center [1422, 149] width 28 height 28
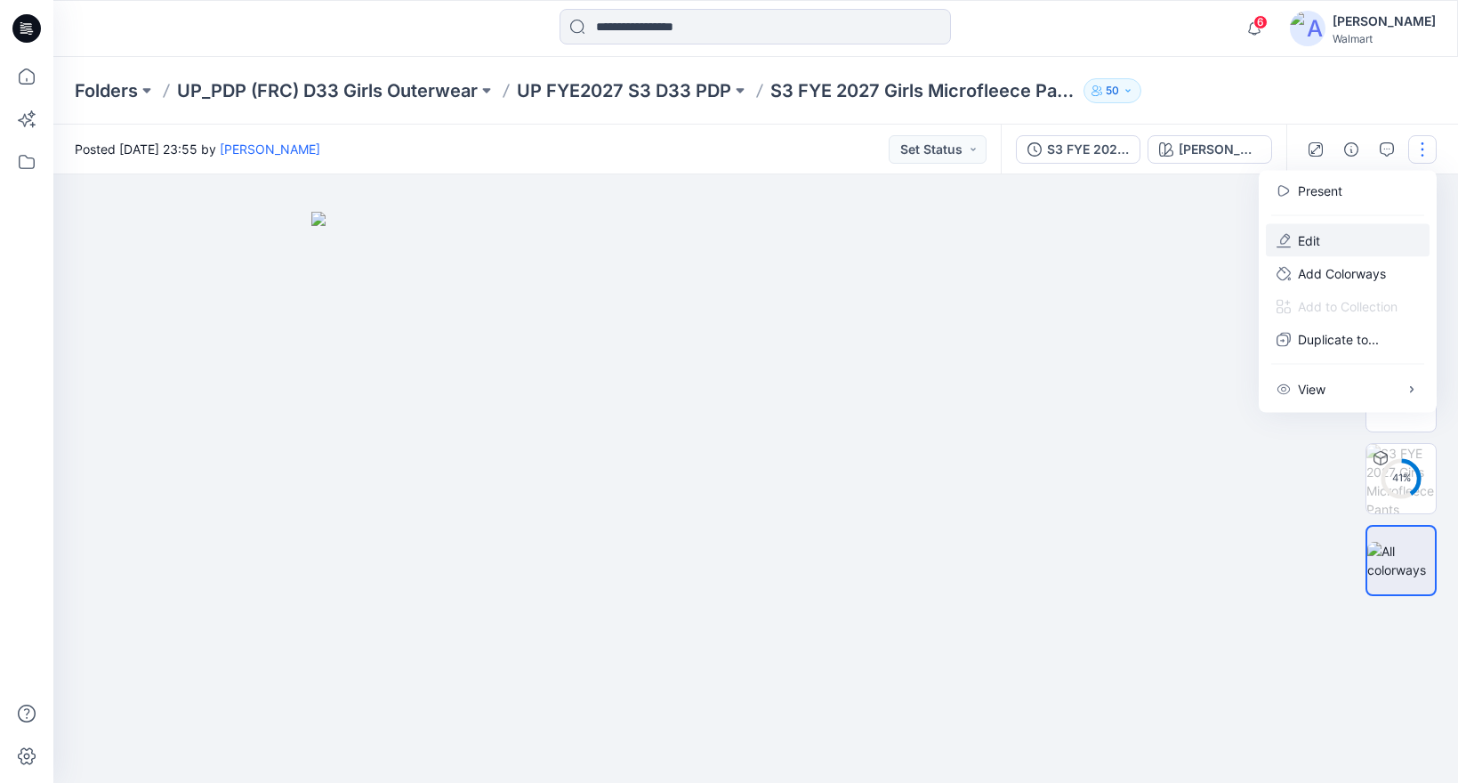
click at [1284, 241] on icon "button" at bounding box center [1283, 240] width 14 height 14
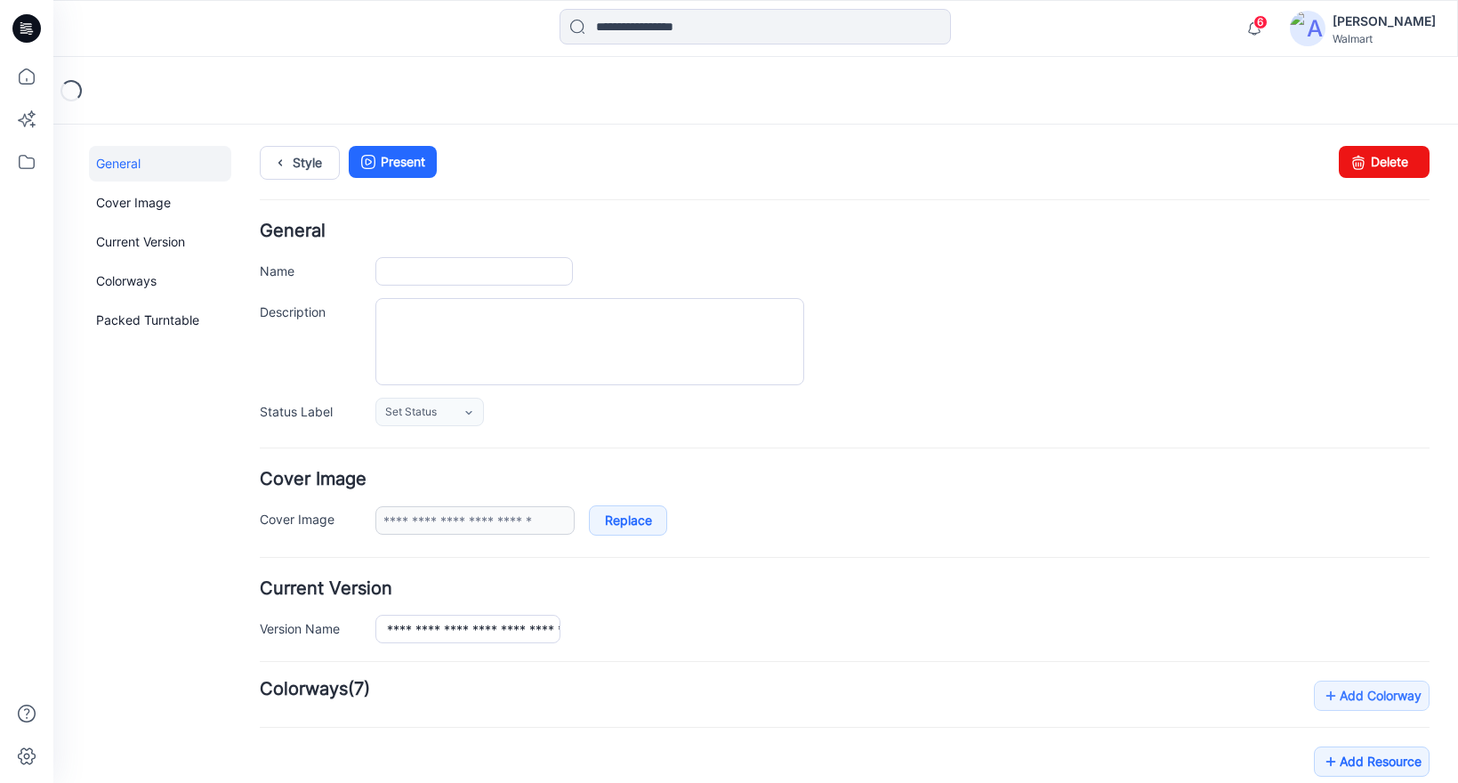
type input "**********"
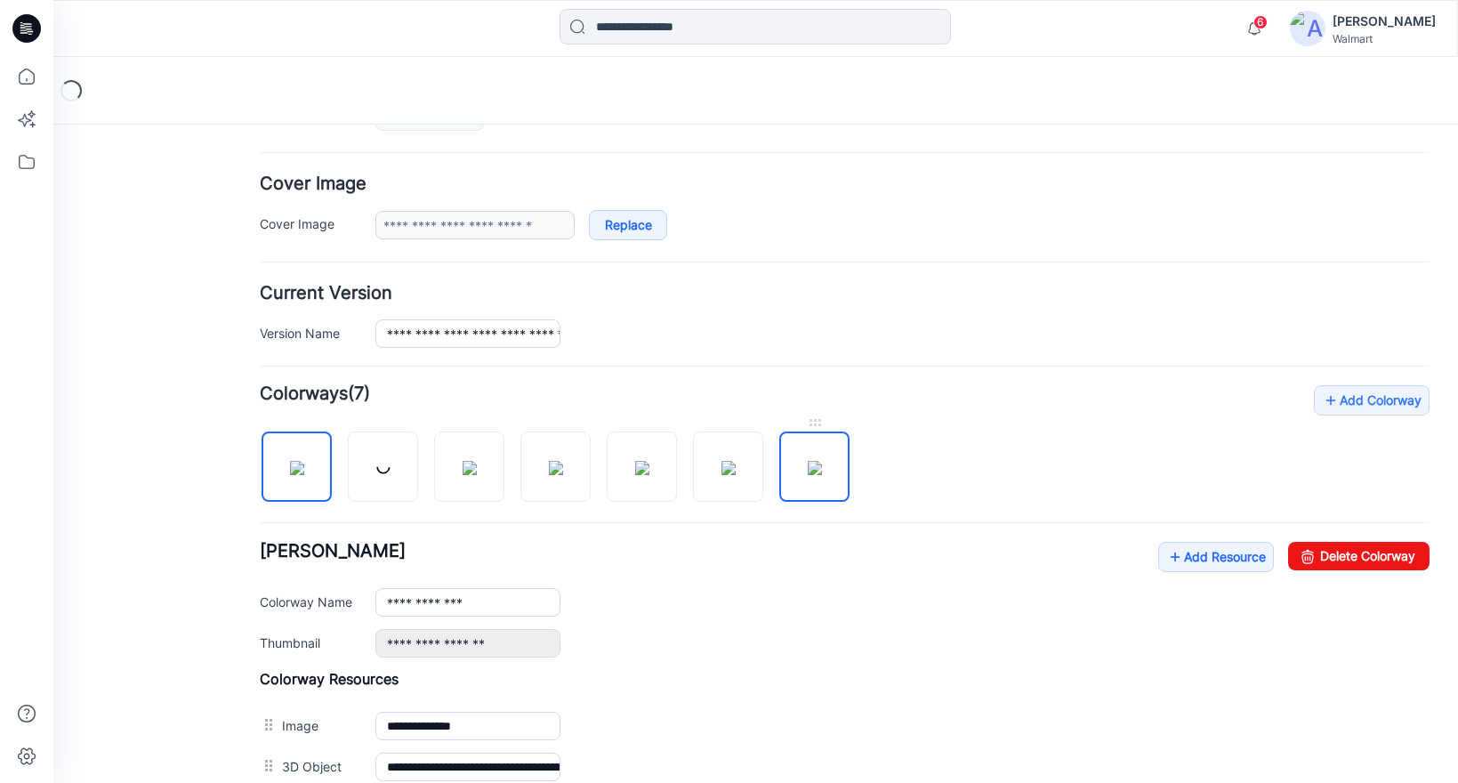
scroll to position [306, 0]
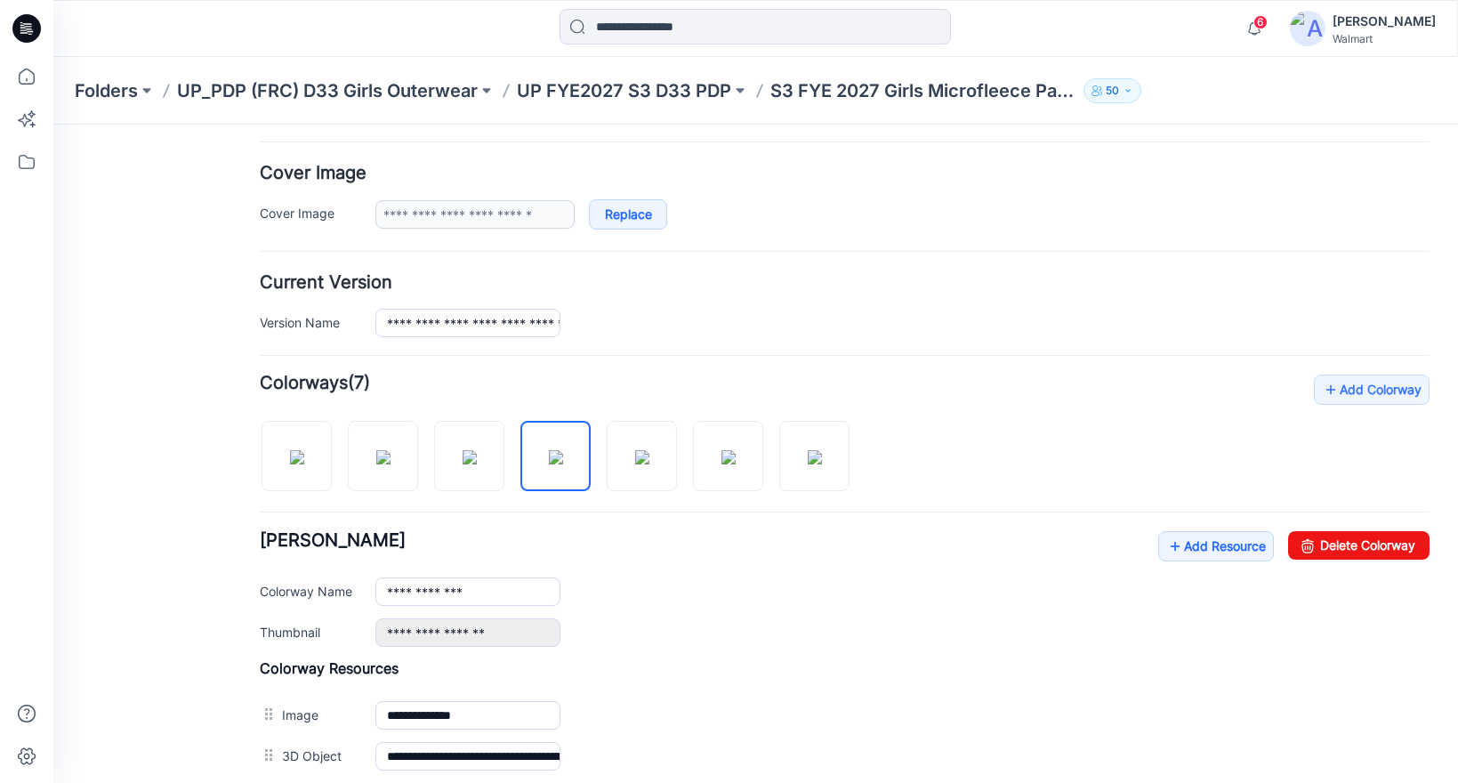
click at [839, 592] on div "**********" at bounding box center [902, 591] width 1054 height 28
drag, startPoint x: 479, startPoint y: 433, endPoint x: 629, endPoint y: 422, distance: 149.9
click at [857, 447] on div at bounding box center [562, 447] width 604 height 92
click at [1001, 406] on div "**********" at bounding box center [845, 575] width 1170 height 402
click at [304, 455] on img at bounding box center [297, 457] width 14 height 14
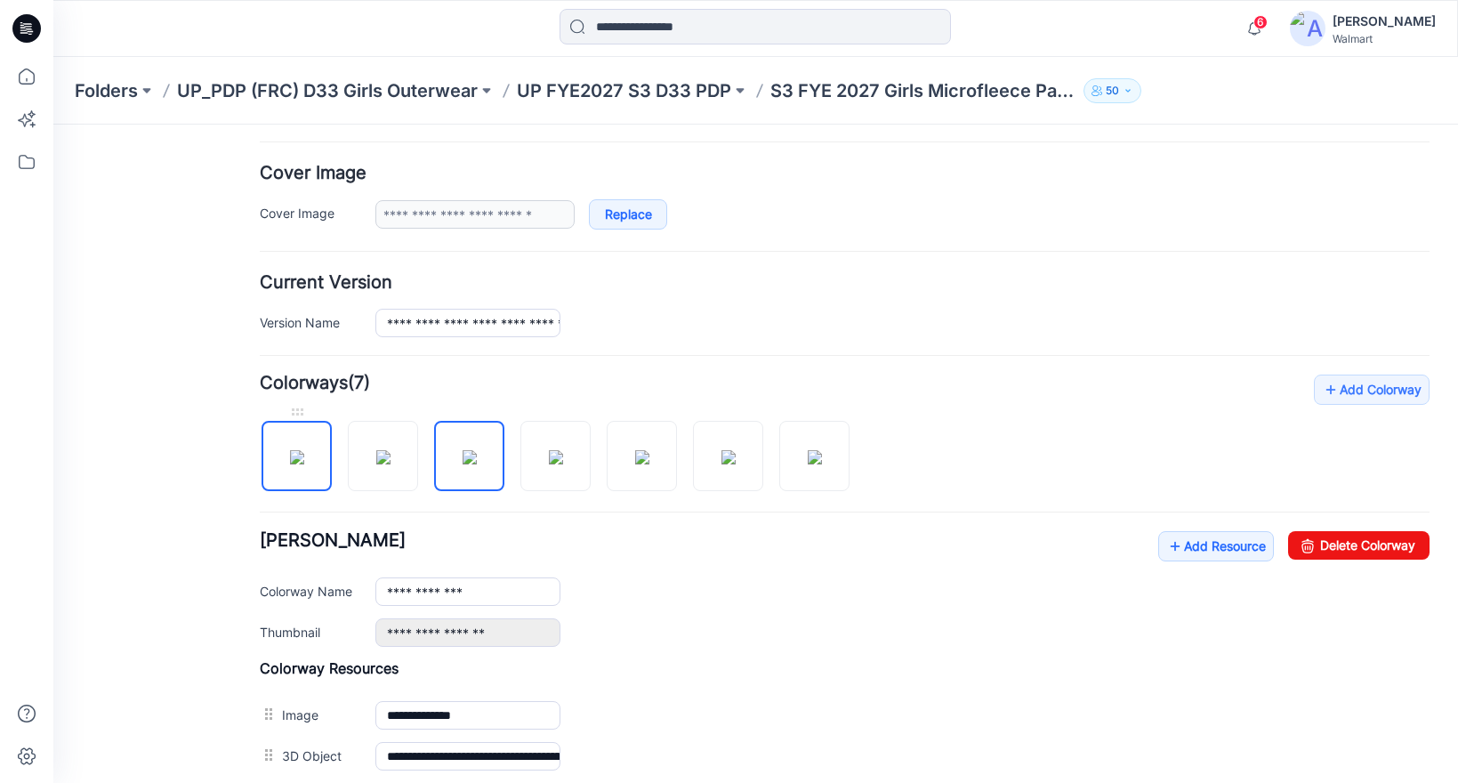
type input "******"
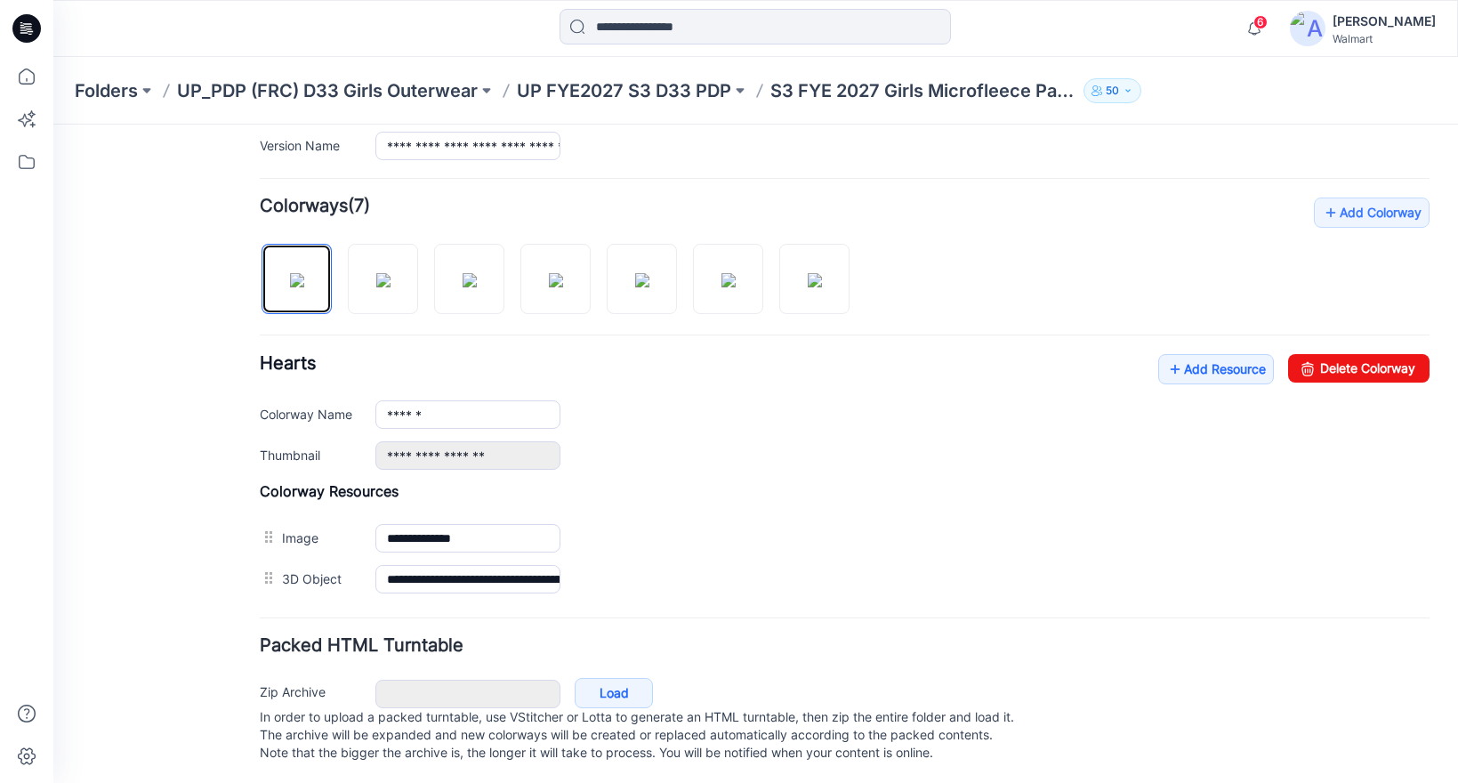
scroll to position [439, 0]
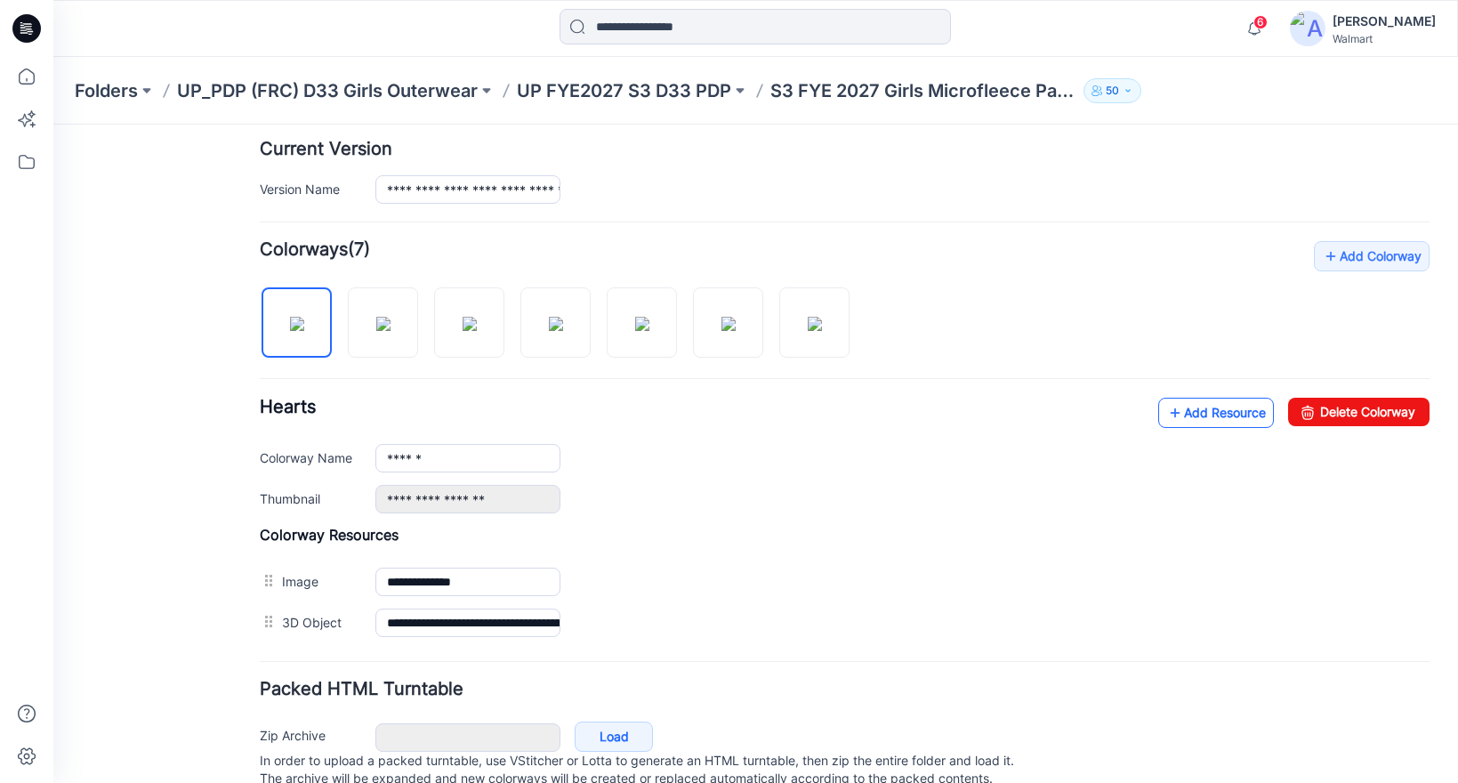
click at [1196, 410] on link "Add Resource" at bounding box center [1216, 413] width 116 height 30
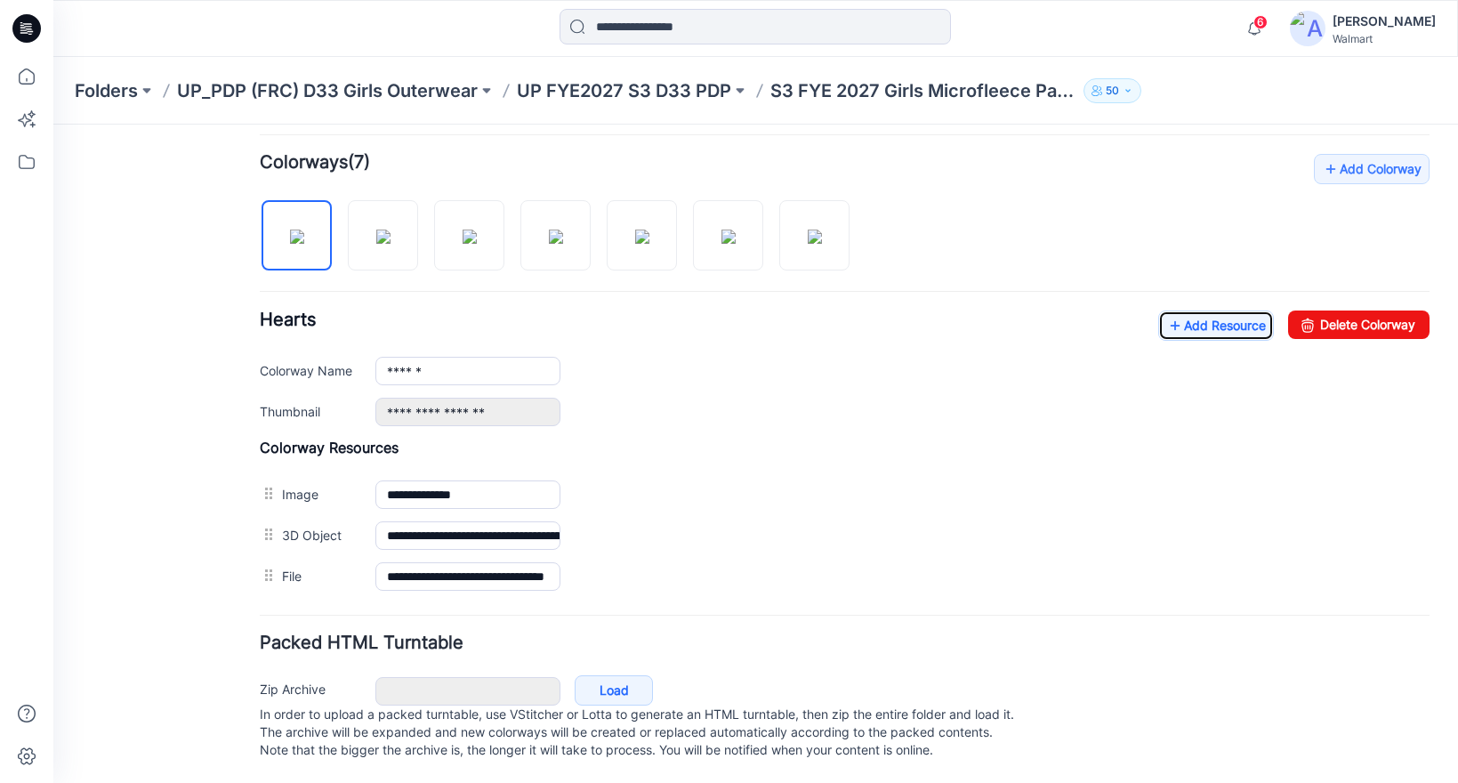
scroll to position [545, 0]
click at [1175, 310] on link "Add Resource" at bounding box center [1216, 325] width 116 height 30
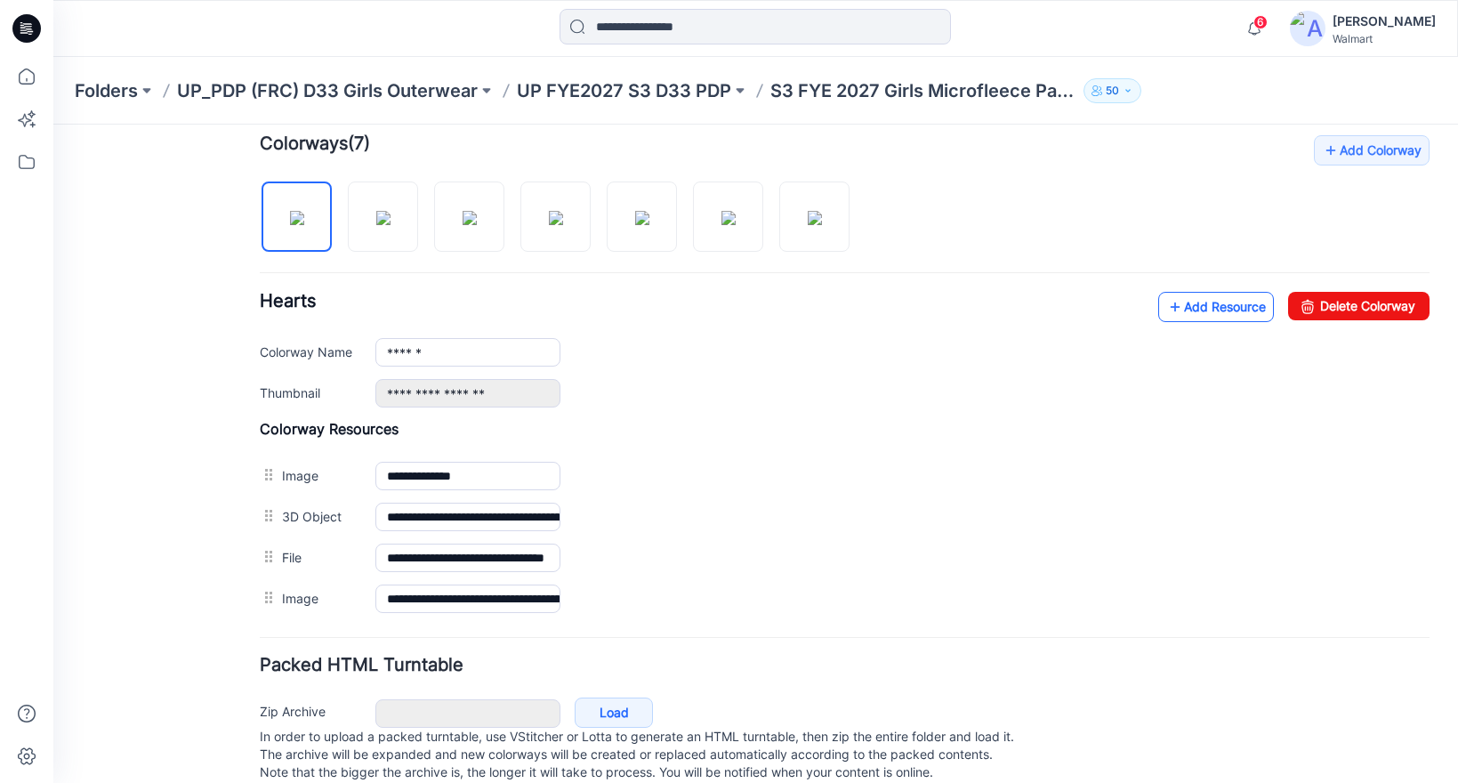
click at [1208, 318] on link "Add Resource" at bounding box center [1216, 307] width 116 height 30
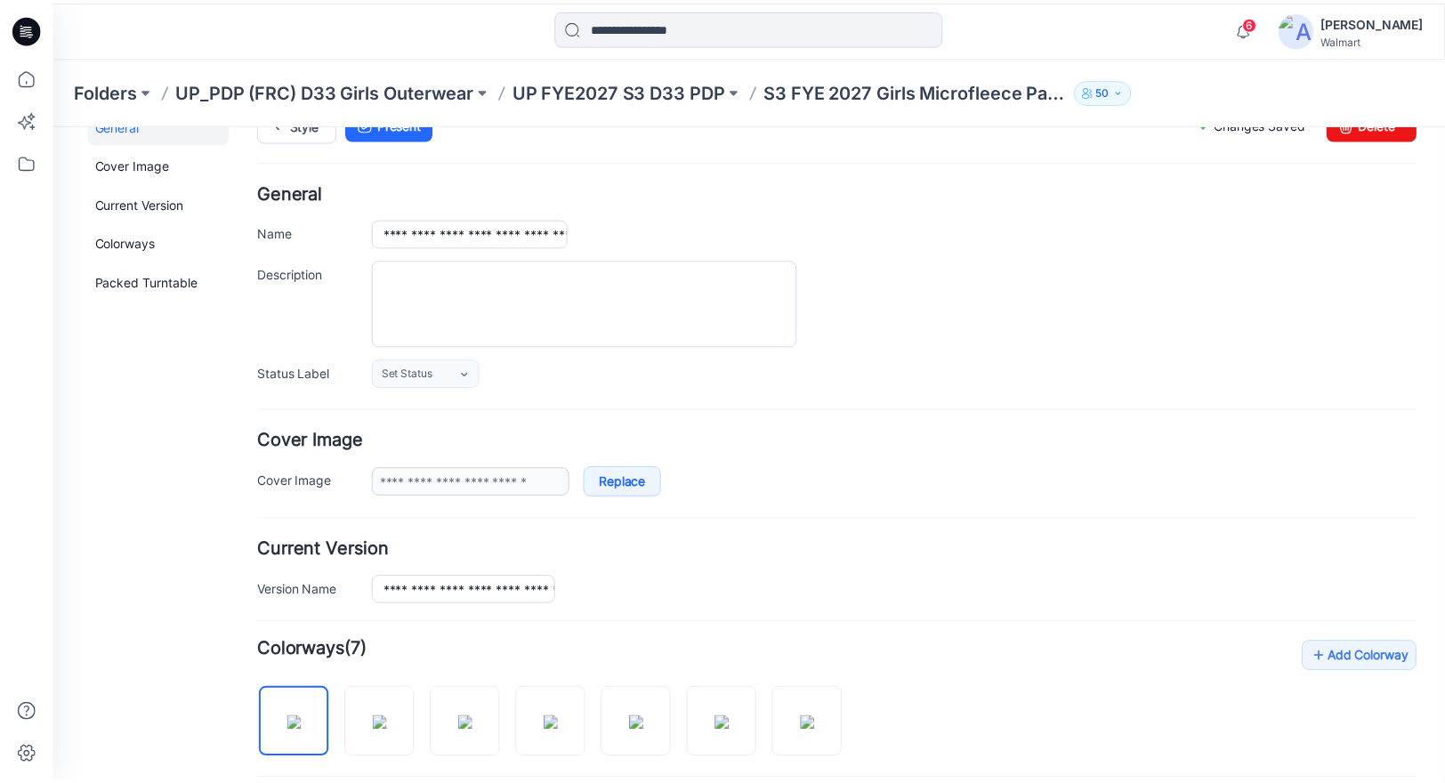
scroll to position [0, 0]
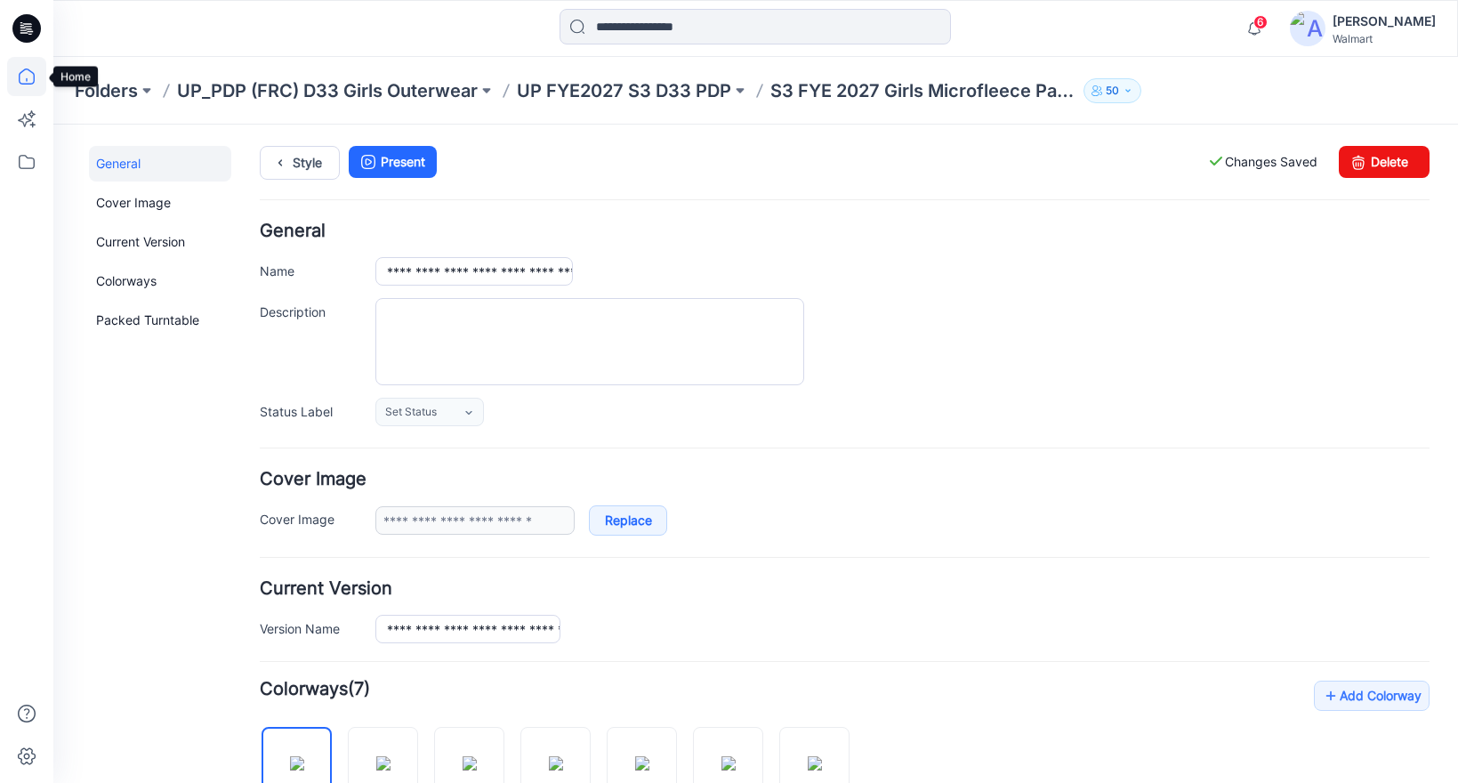
click at [25, 68] on icon at bounding box center [27, 76] width 16 height 16
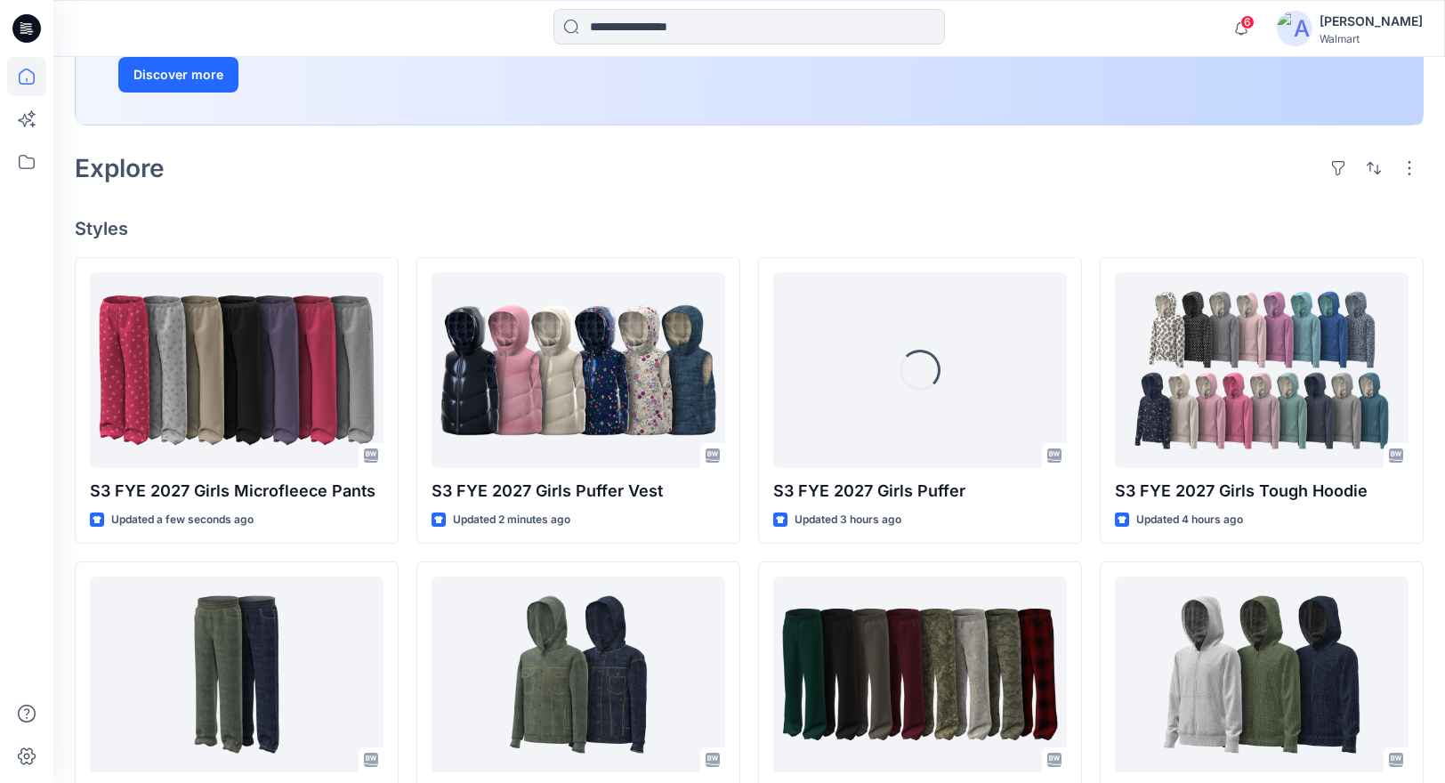
scroll to position [502, 0]
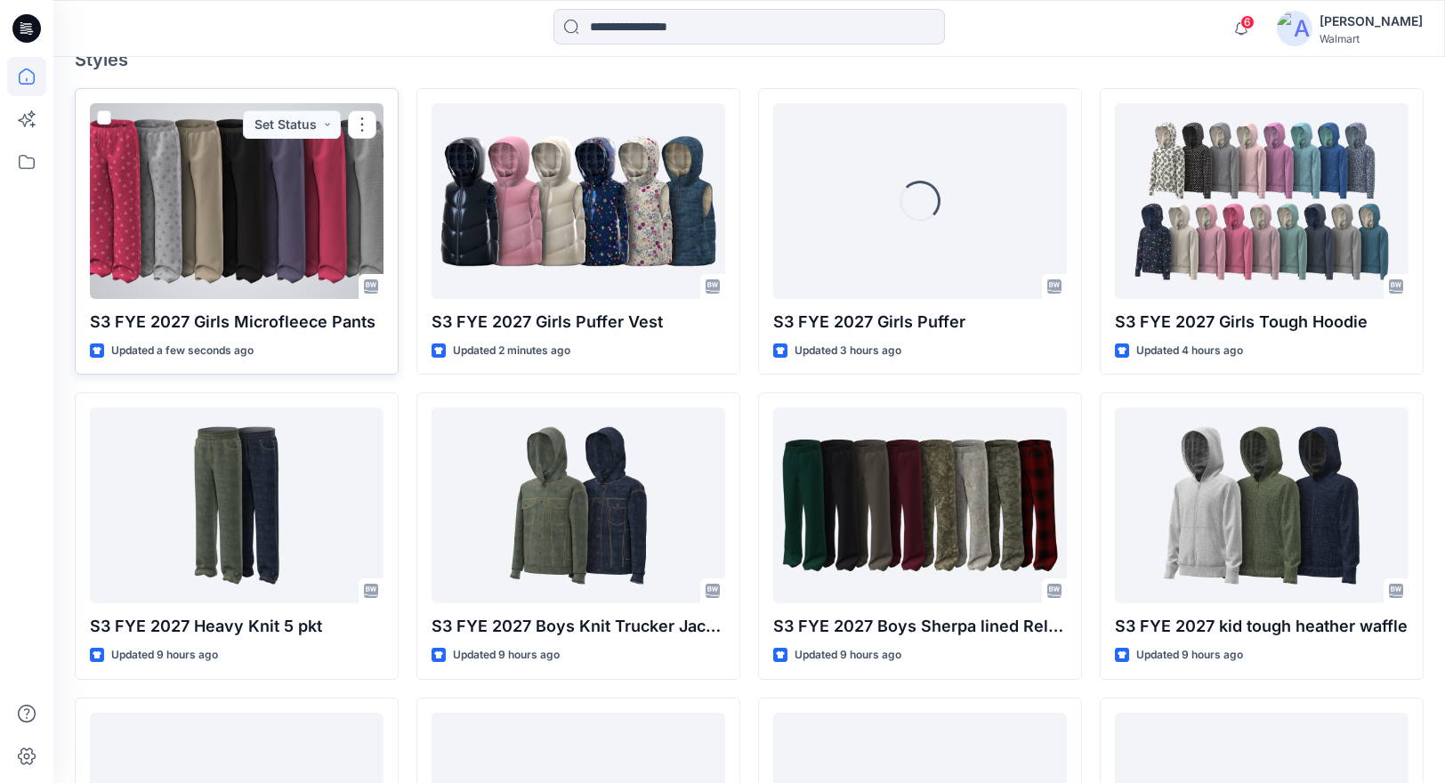
click at [277, 245] on div at bounding box center [237, 201] width 294 height 196
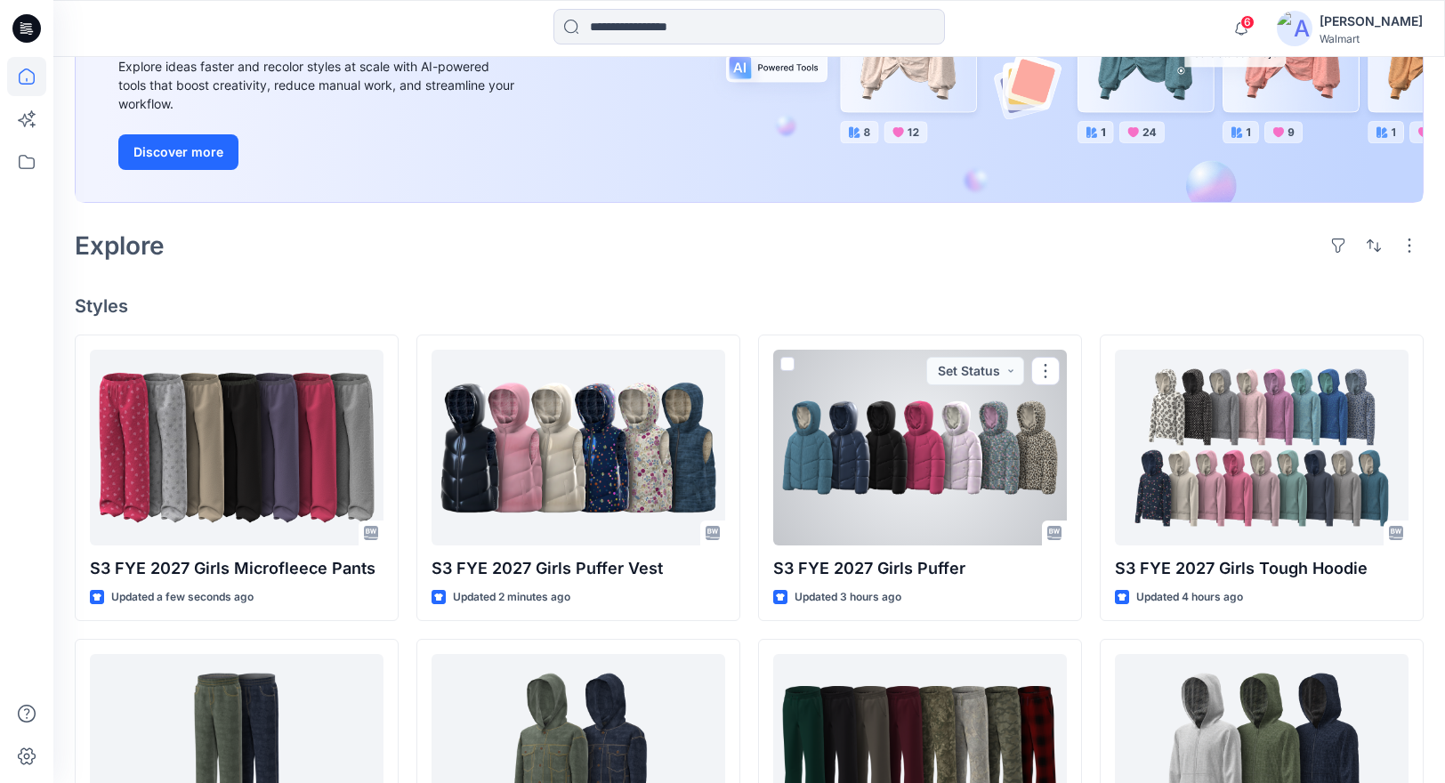
scroll to position [133, 0]
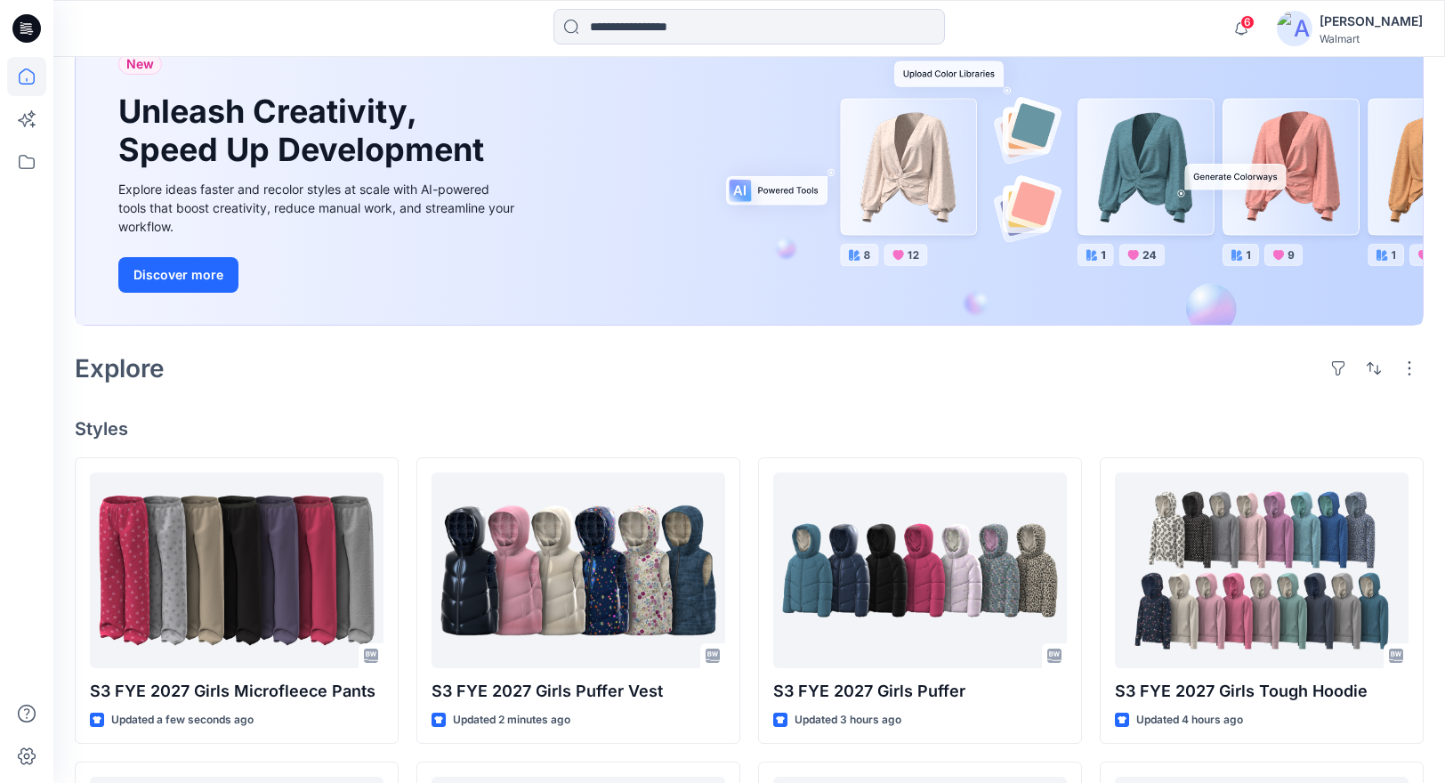
click at [854, 387] on div "Explore" at bounding box center [749, 368] width 1348 height 43
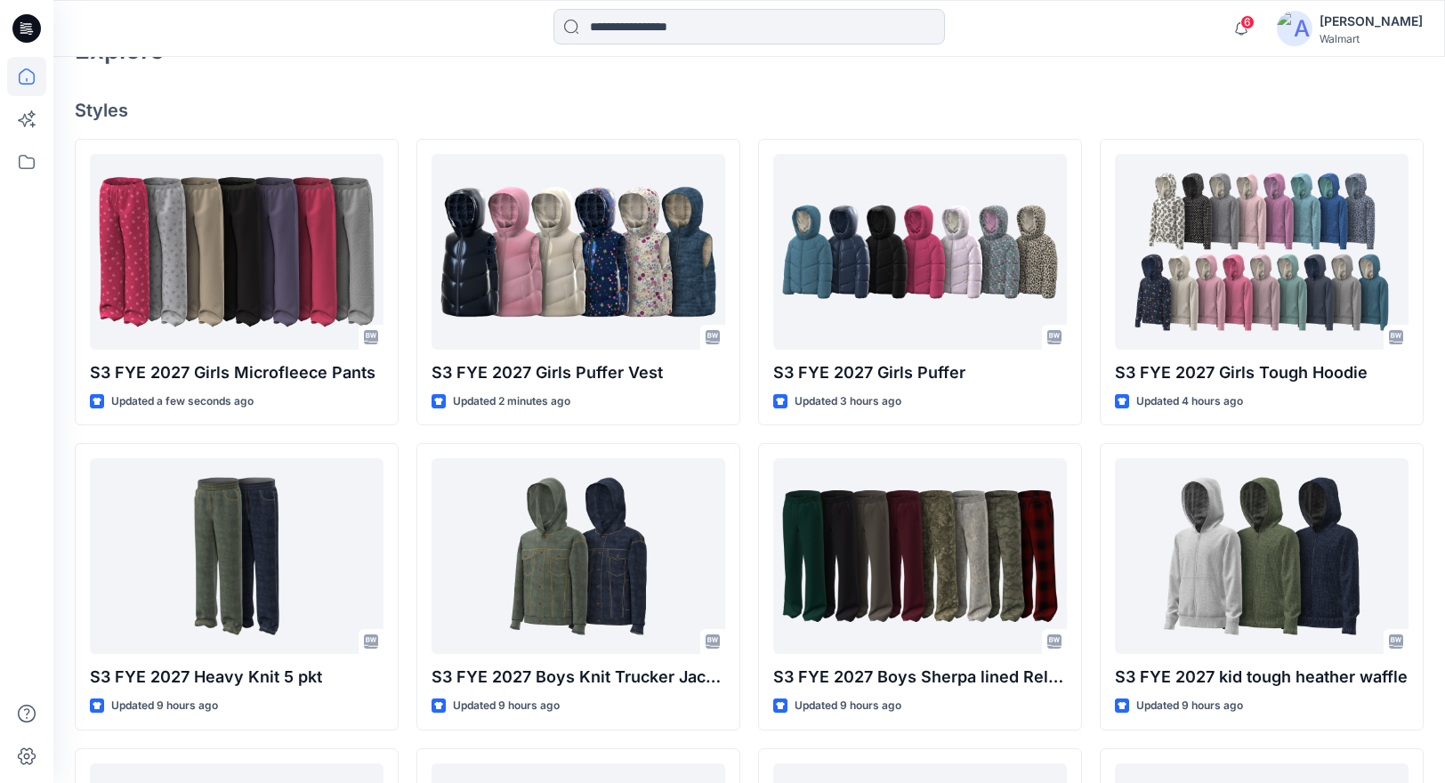
scroll to position [465, 0]
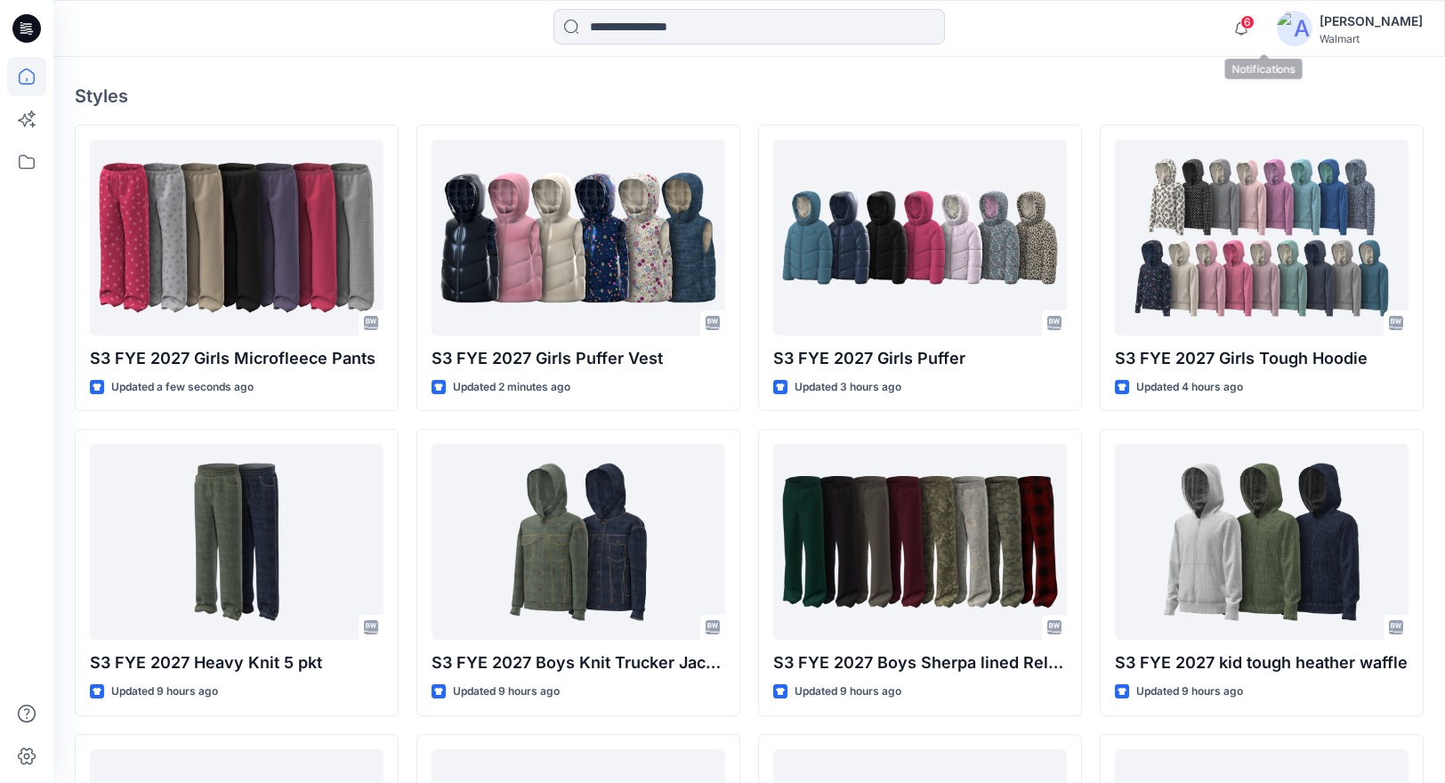
click at [1254, 21] on span "6" at bounding box center [1247, 22] width 14 height 14
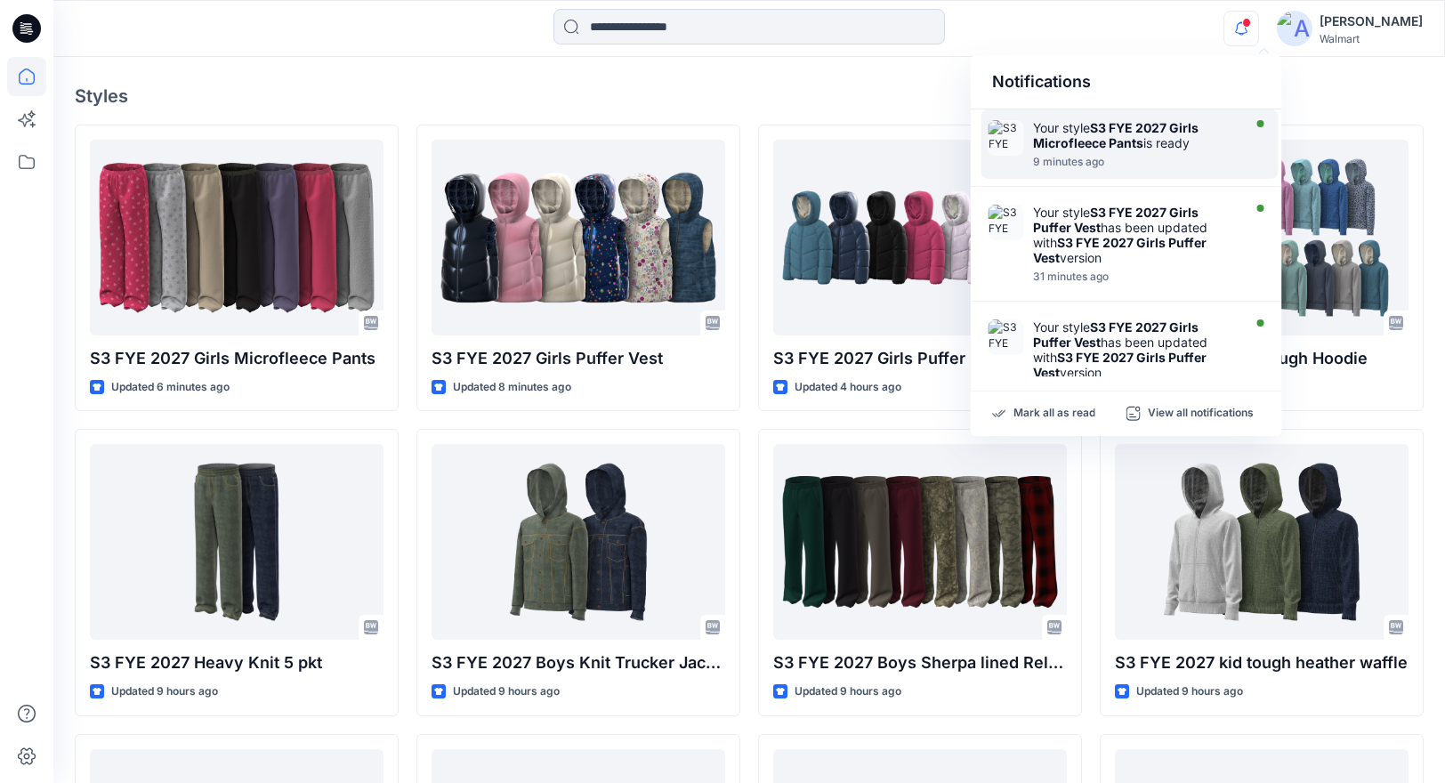
click at [1166, 134] on div "Your style S3 FYE 2027 Girls Microfleece Pants is ready" at bounding box center [1135, 135] width 205 height 30
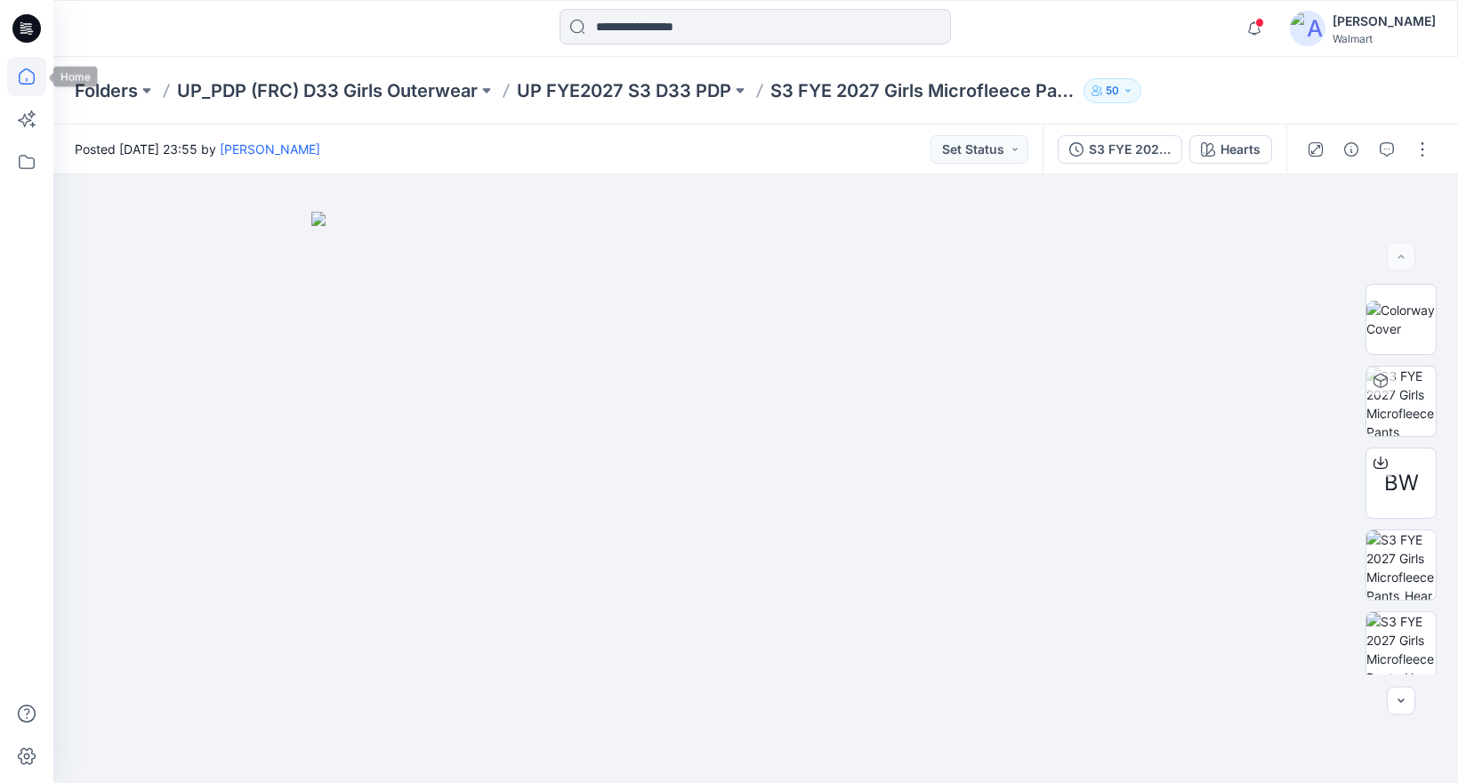
click at [23, 71] on icon at bounding box center [26, 76] width 39 height 39
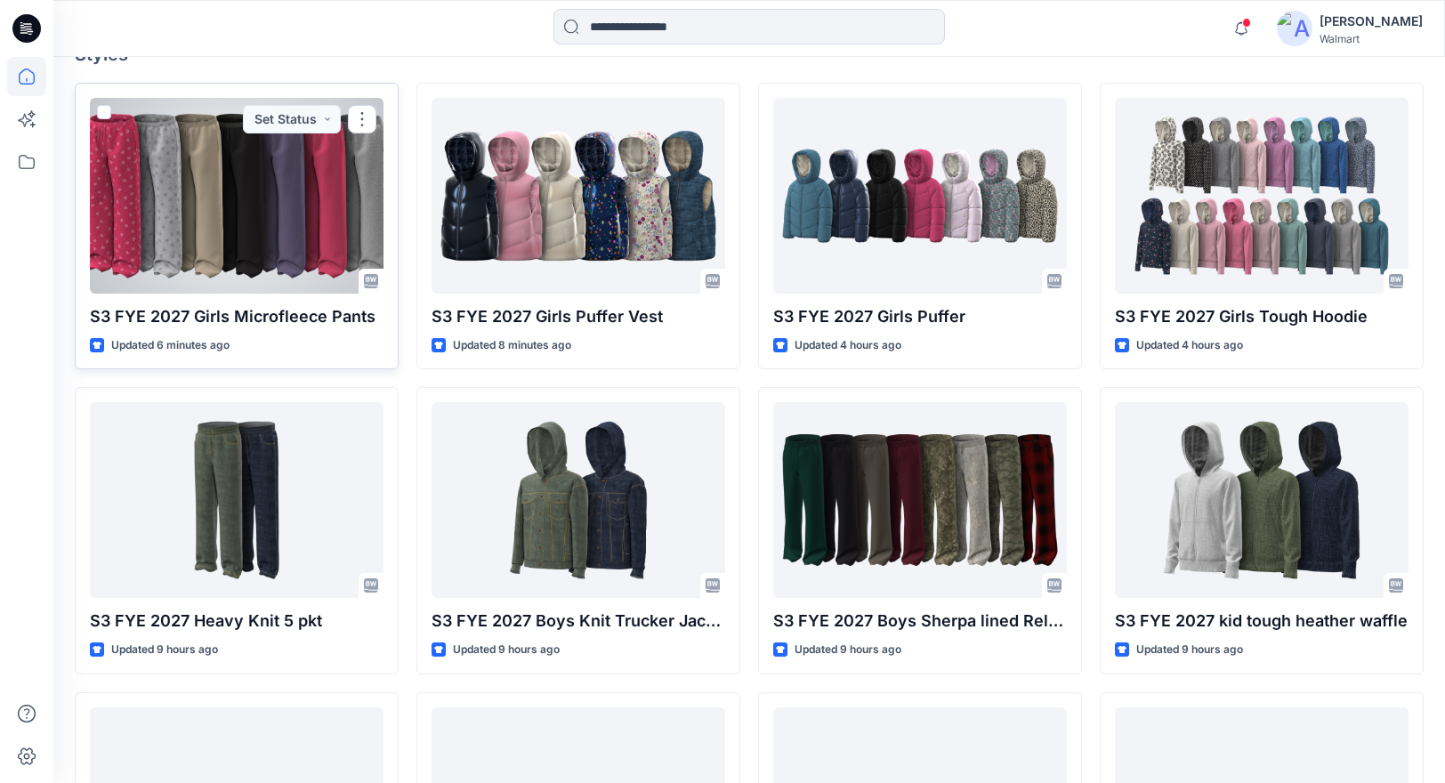
scroll to position [483, 0]
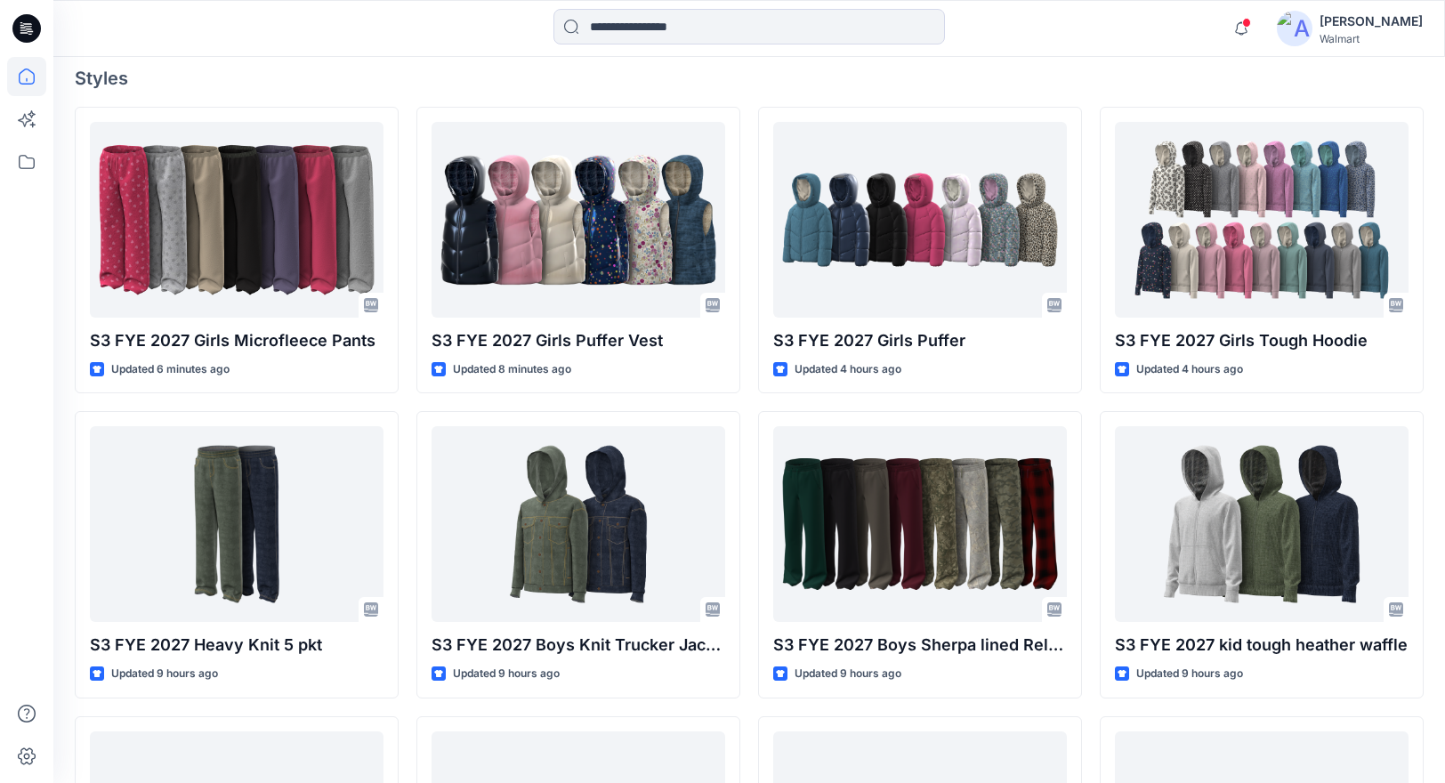
click at [431, 68] on h4 "Styles" at bounding box center [749, 78] width 1348 height 21
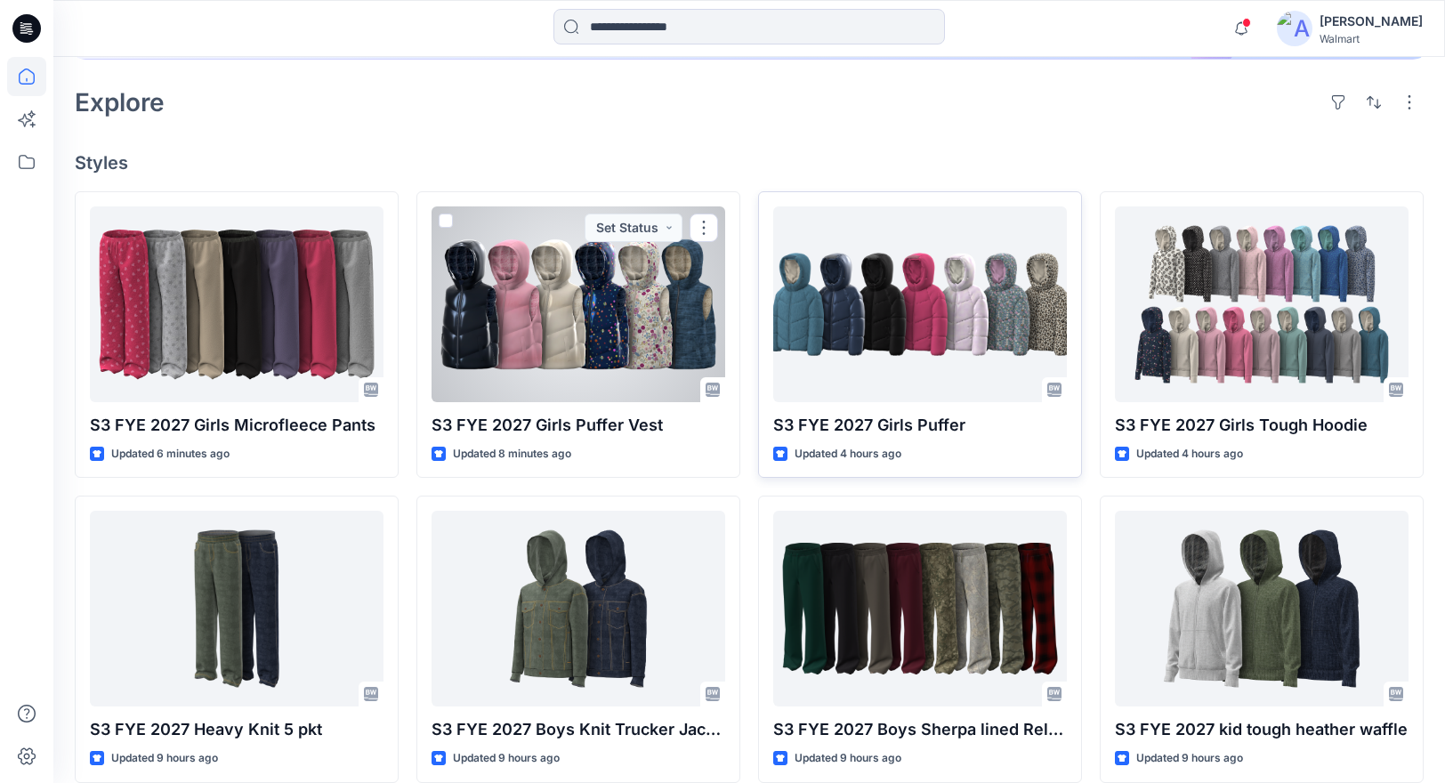
scroll to position [397, 0]
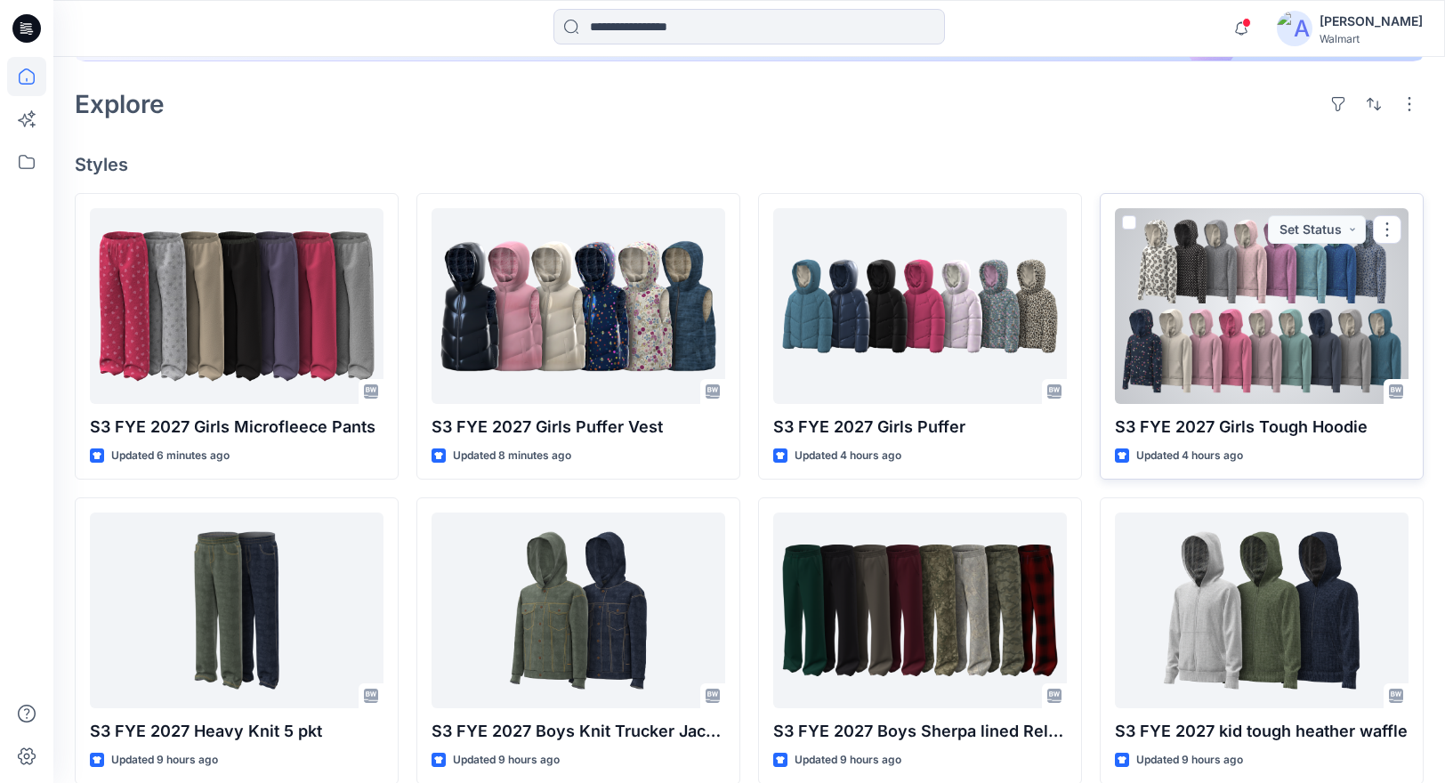
click at [1273, 340] on div at bounding box center [1262, 306] width 294 height 196
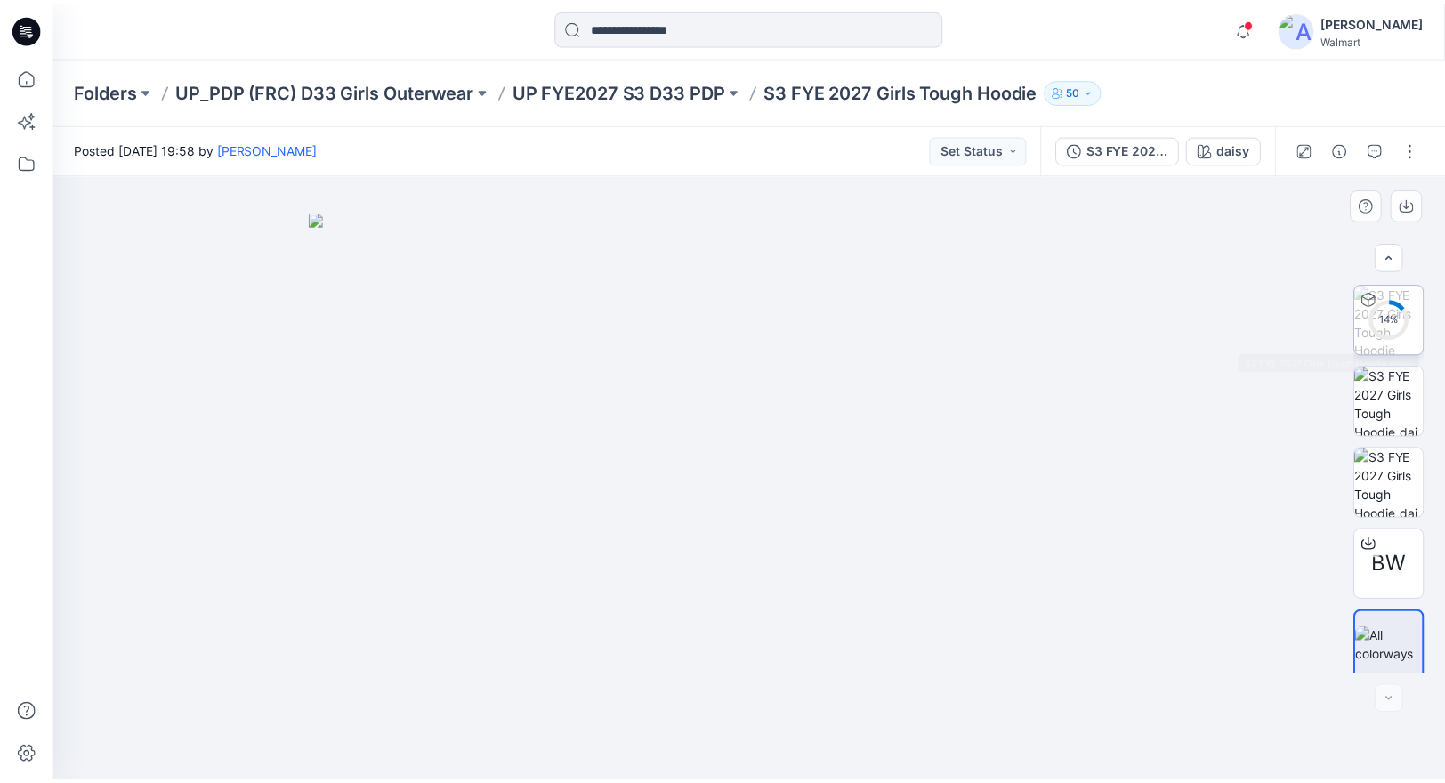
scroll to position [90, 0]
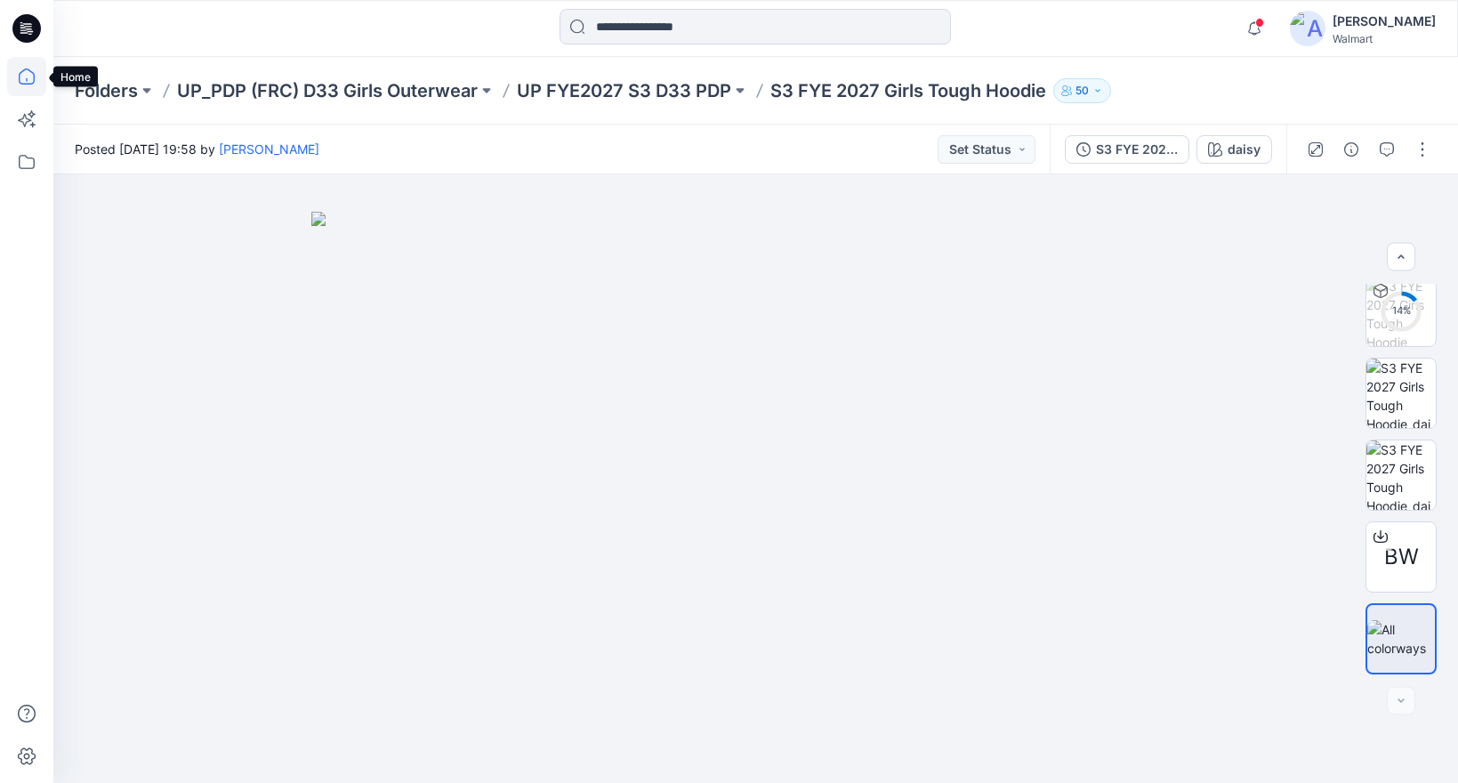
click at [24, 79] on icon at bounding box center [26, 76] width 39 height 39
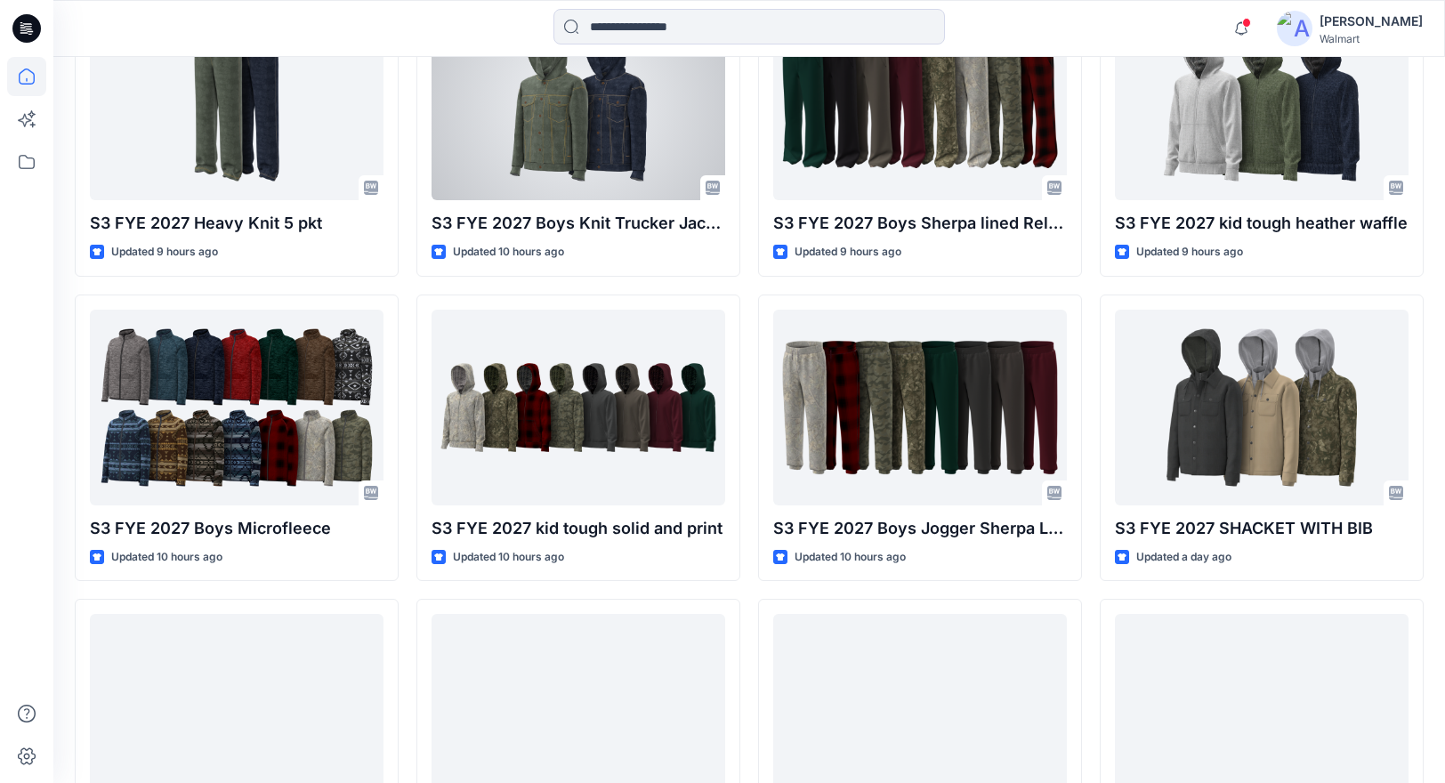
scroll to position [467, 0]
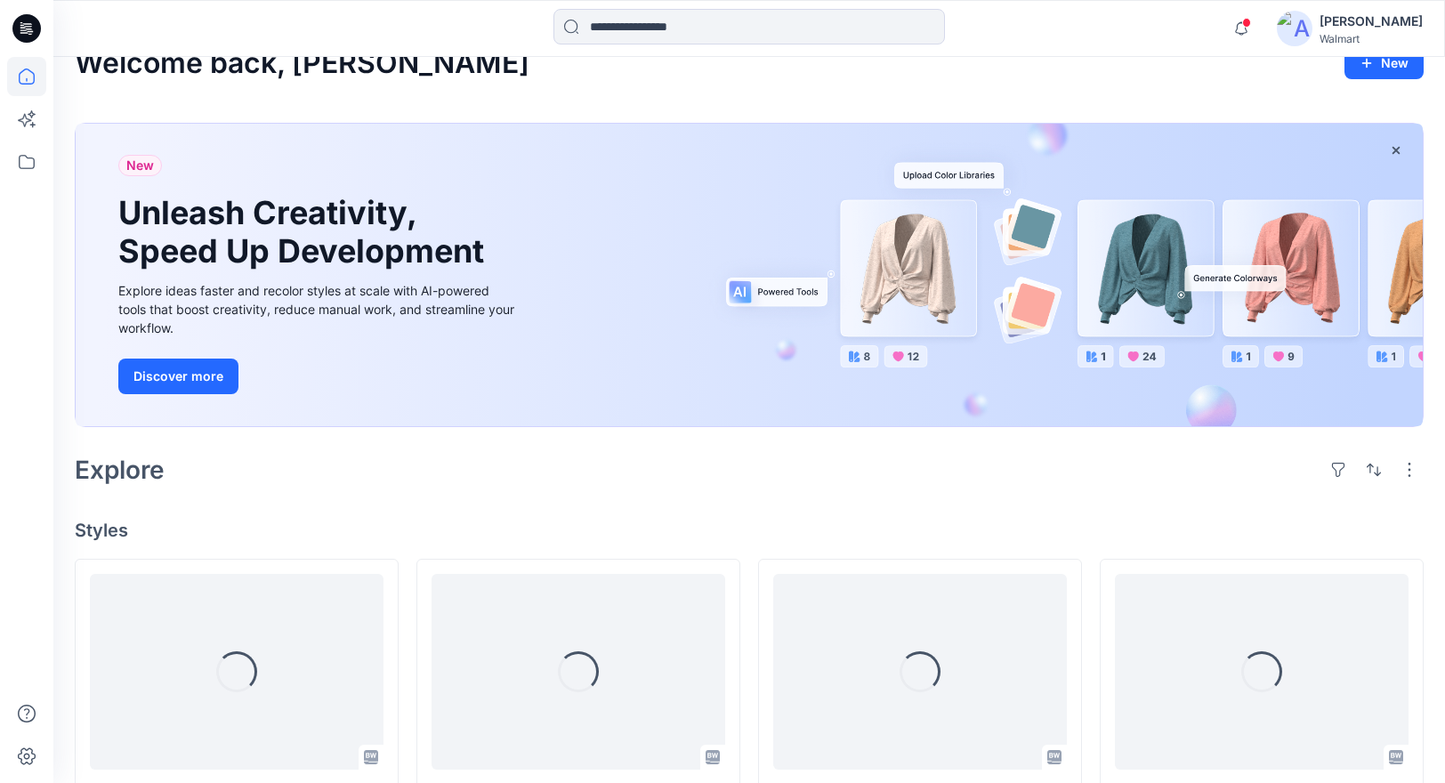
scroll to position [365, 0]
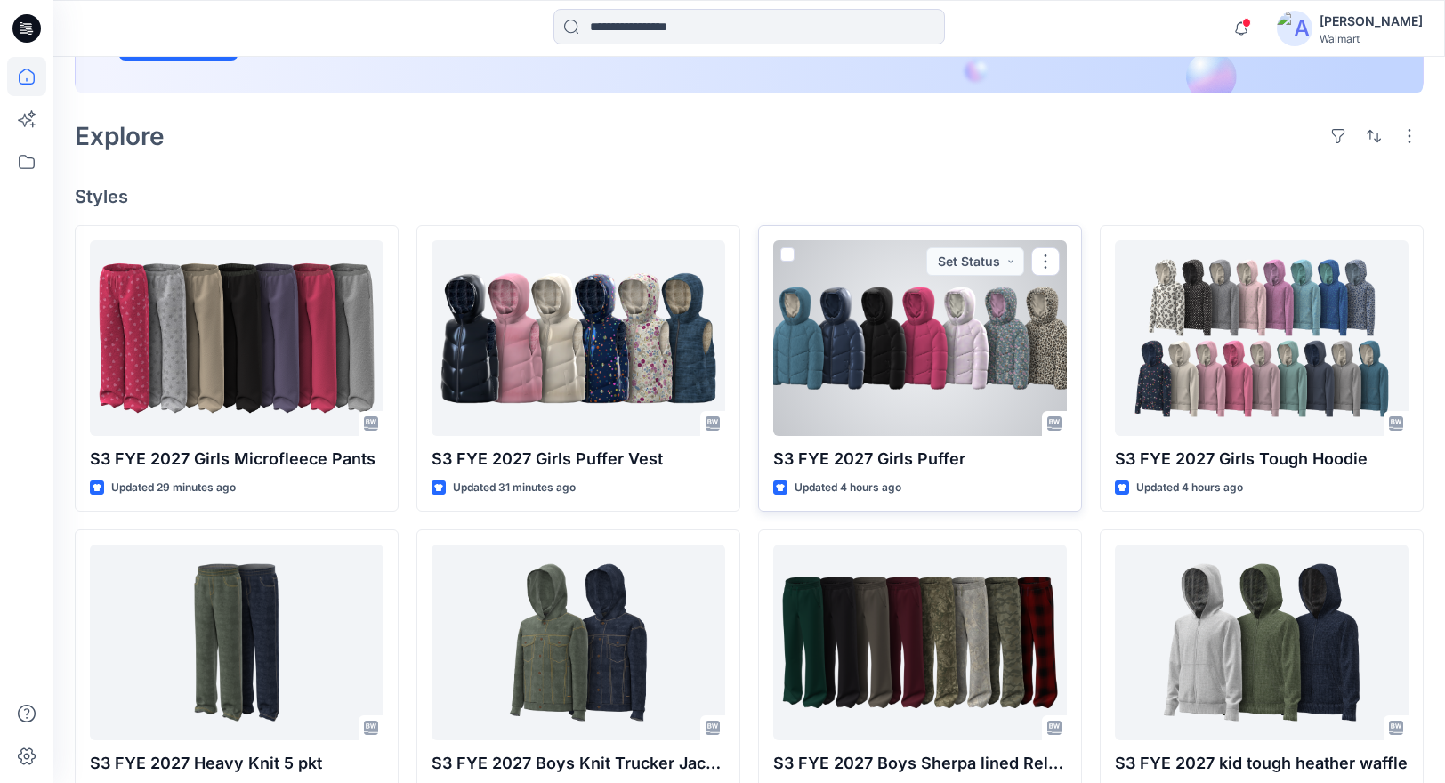
click at [997, 361] on div at bounding box center [920, 338] width 294 height 196
